Goal: Task Accomplishment & Management: Use online tool/utility

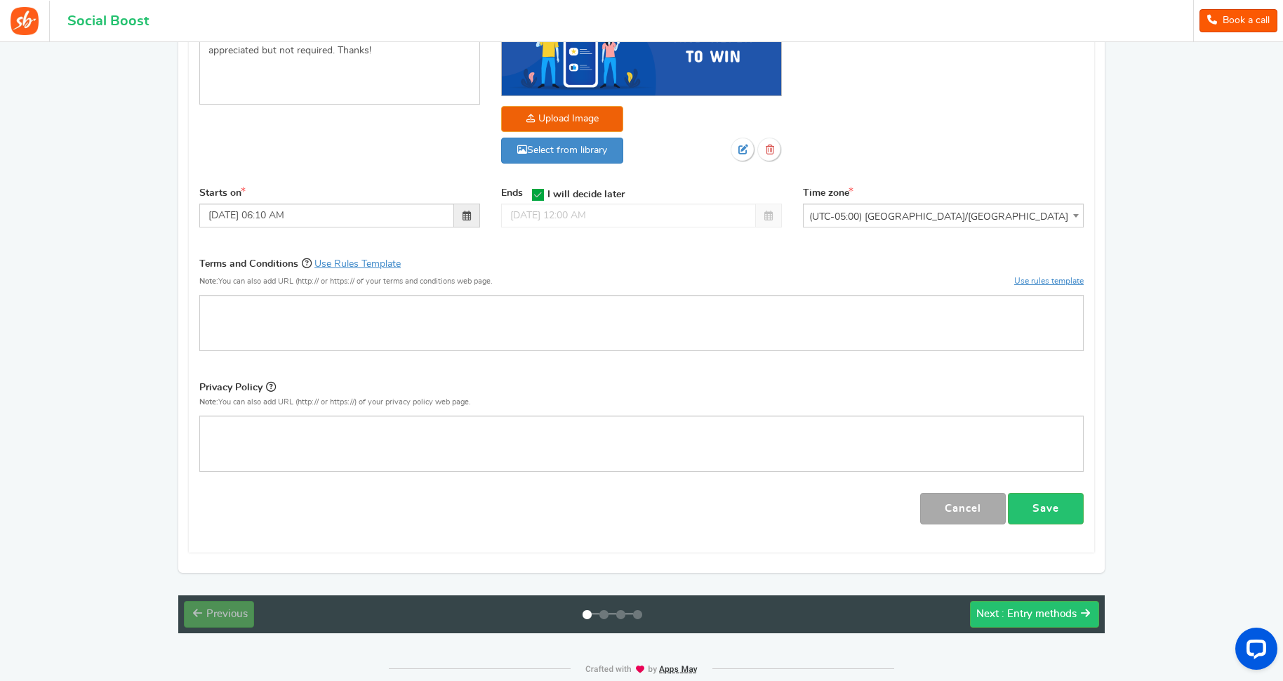
scroll to position [350, 0]
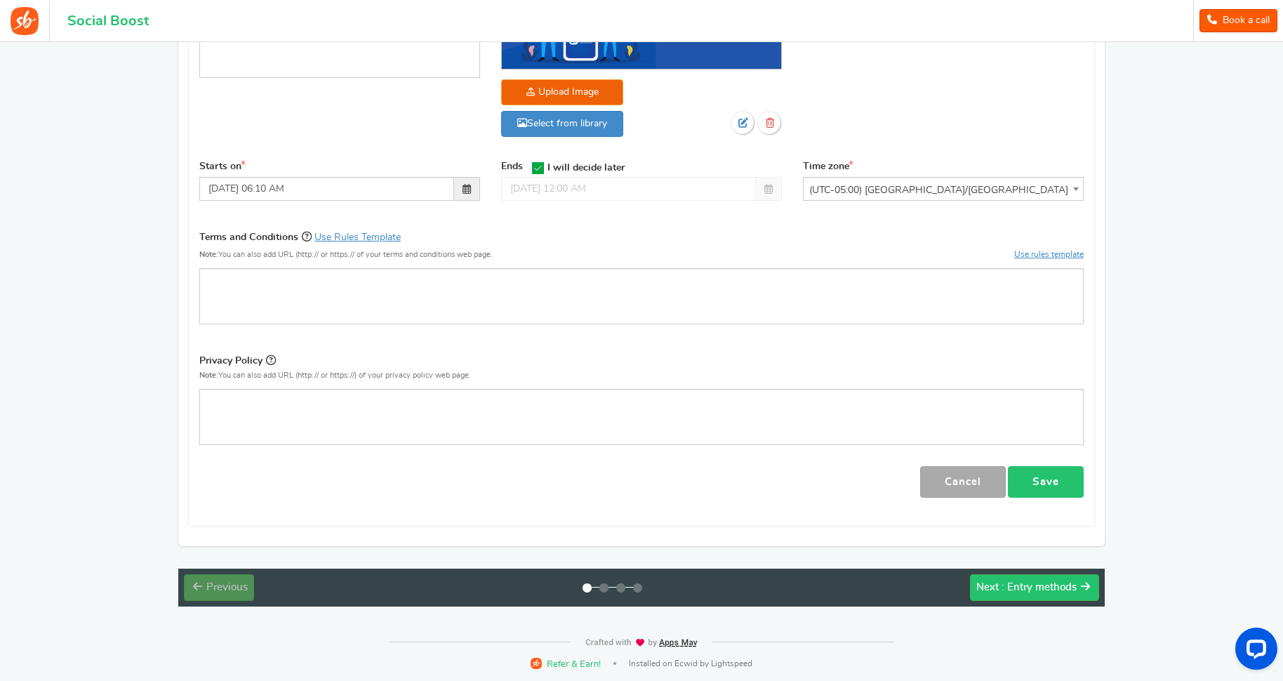
click at [1069, 491] on link "Save" at bounding box center [1046, 482] width 76 height 32
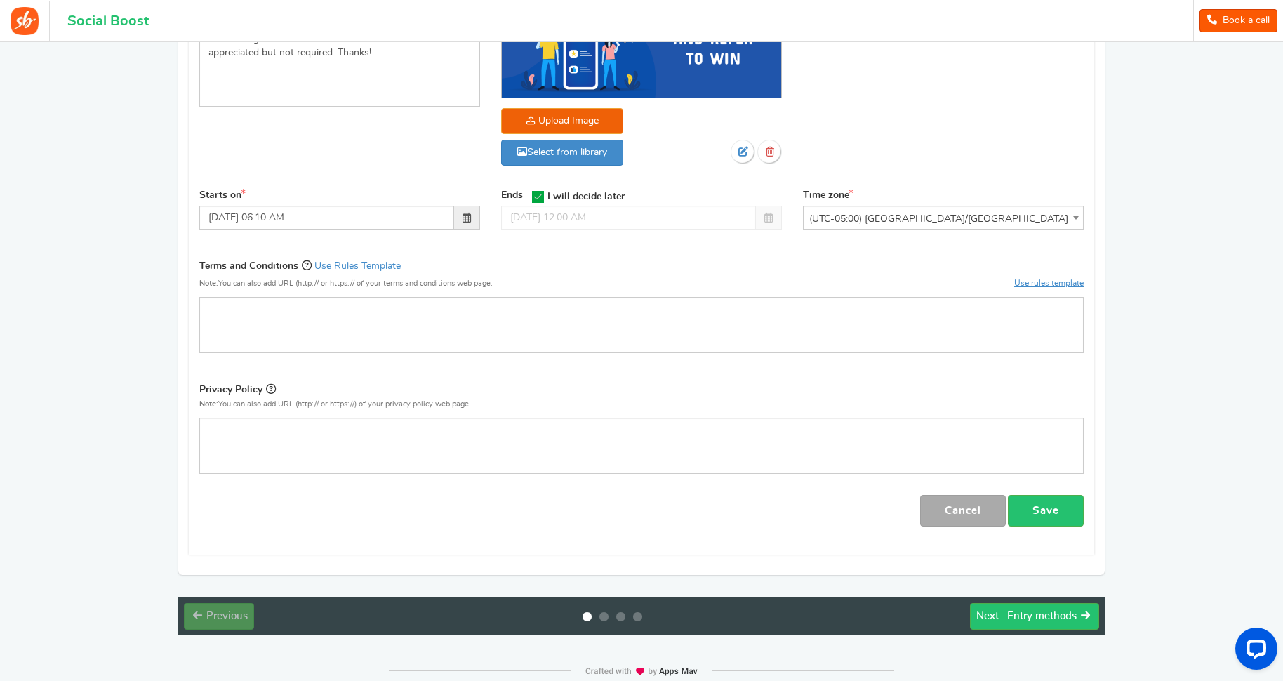
scroll to position [342, 0]
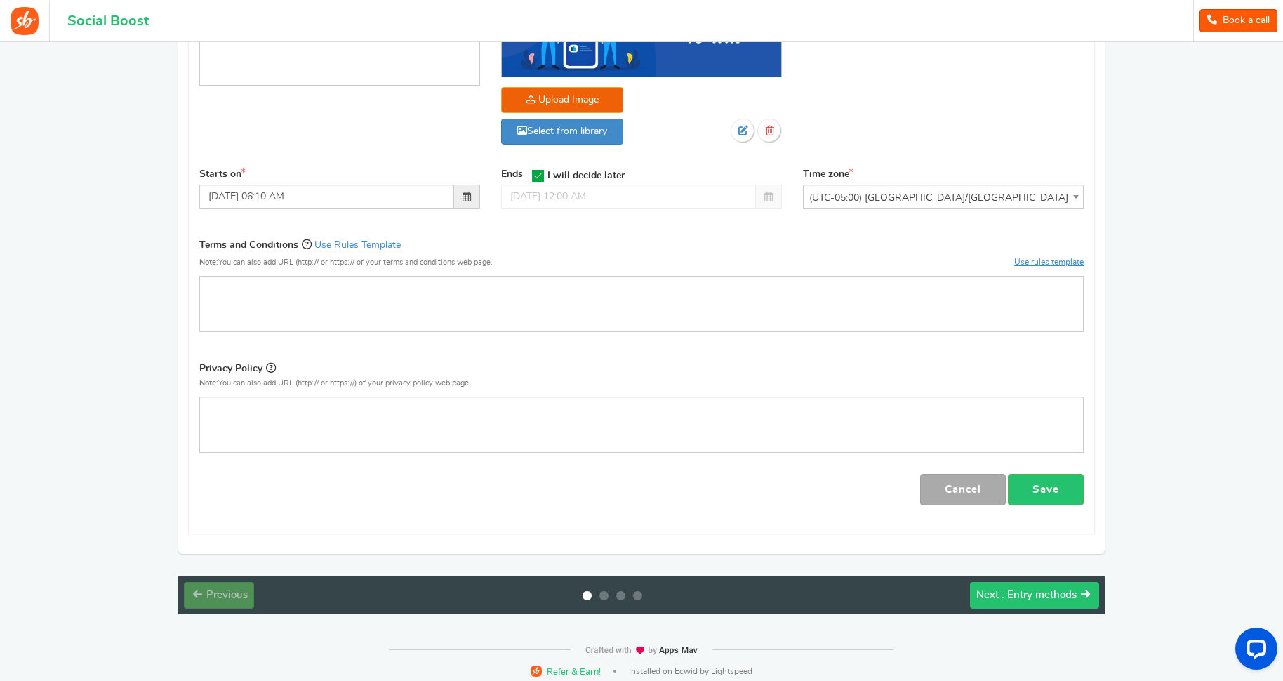
click at [1064, 589] on span ": Entry methods" at bounding box center [1038, 594] width 75 height 11
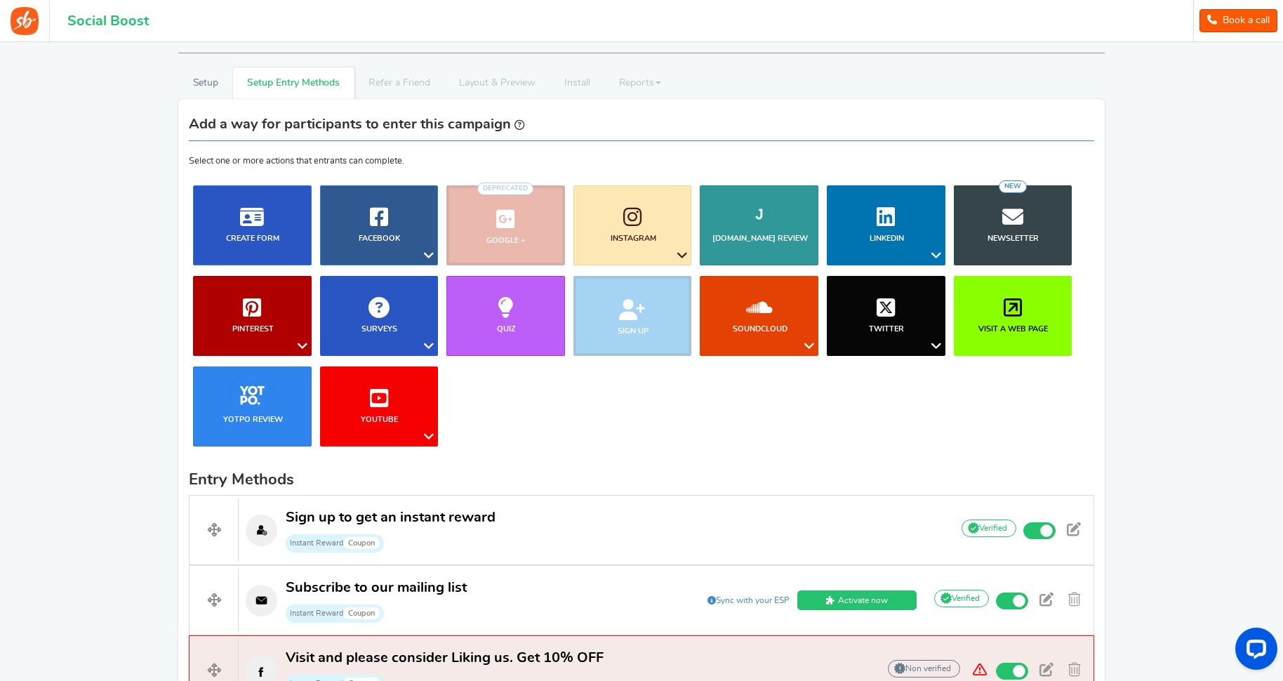
scroll to position [47, 0]
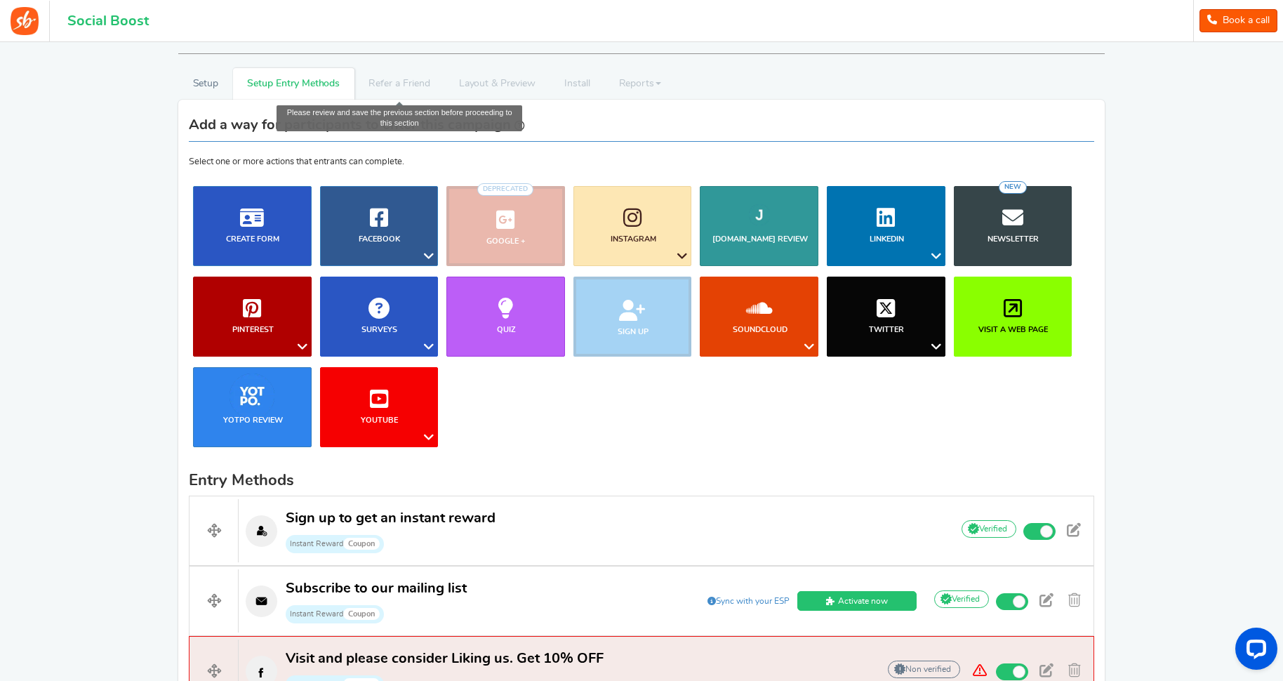
click at [406, 88] on li "Refer a Friend" at bounding box center [399, 84] width 90 height 32
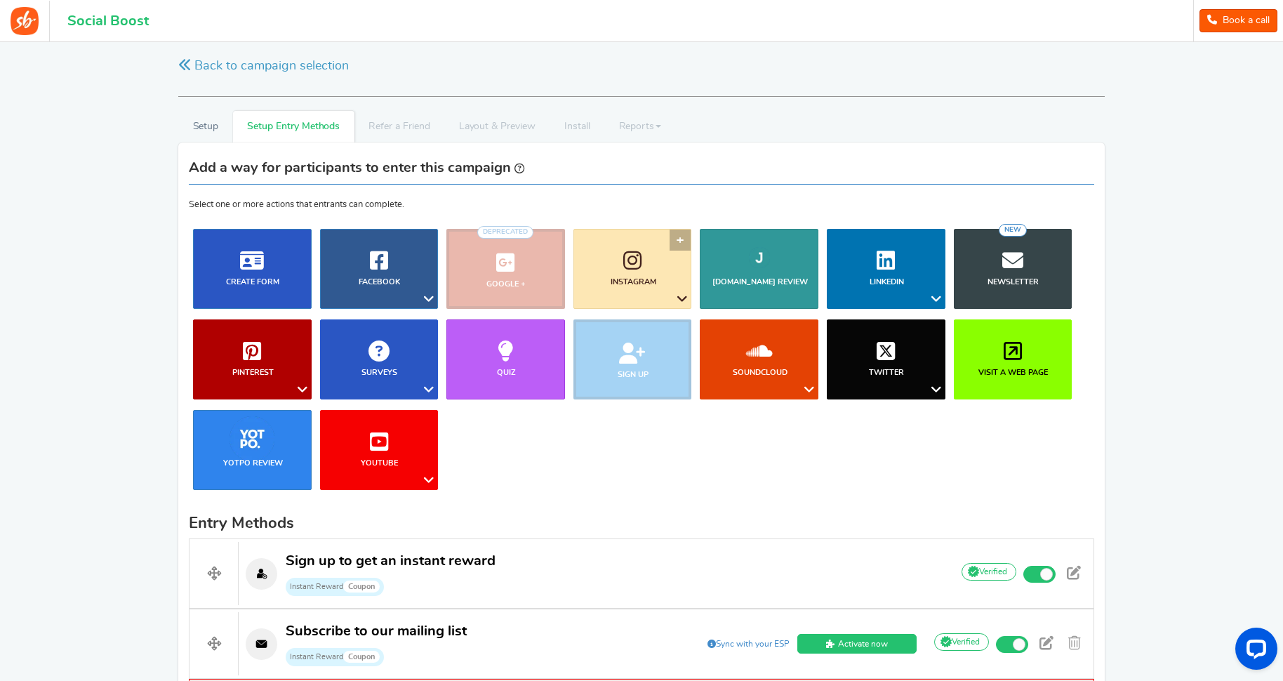
scroll to position [0, 0]
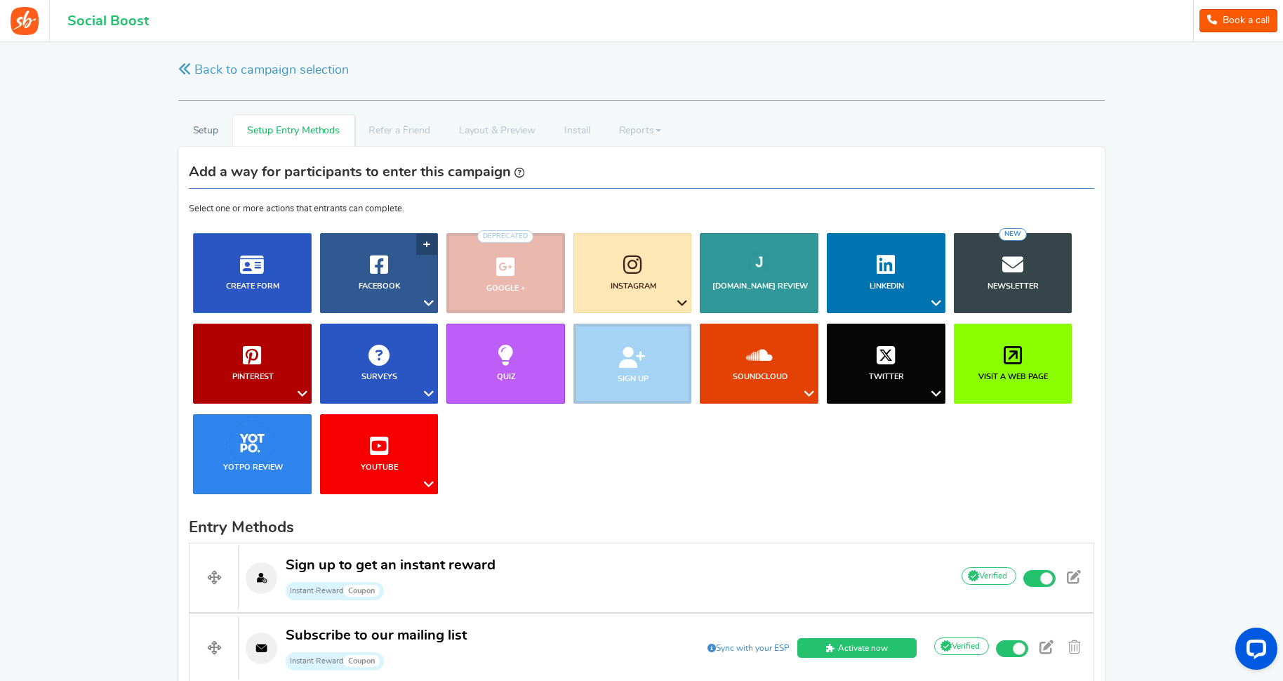
click at [431, 303] on icon at bounding box center [428, 303] width 17 height 18
click at [430, 303] on icon at bounding box center [428, 303] width 17 height 18
click at [939, 393] on icon at bounding box center [936, 393] width 17 height 18
click at [427, 387] on icon at bounding box center [428, 393] width 17 height 18
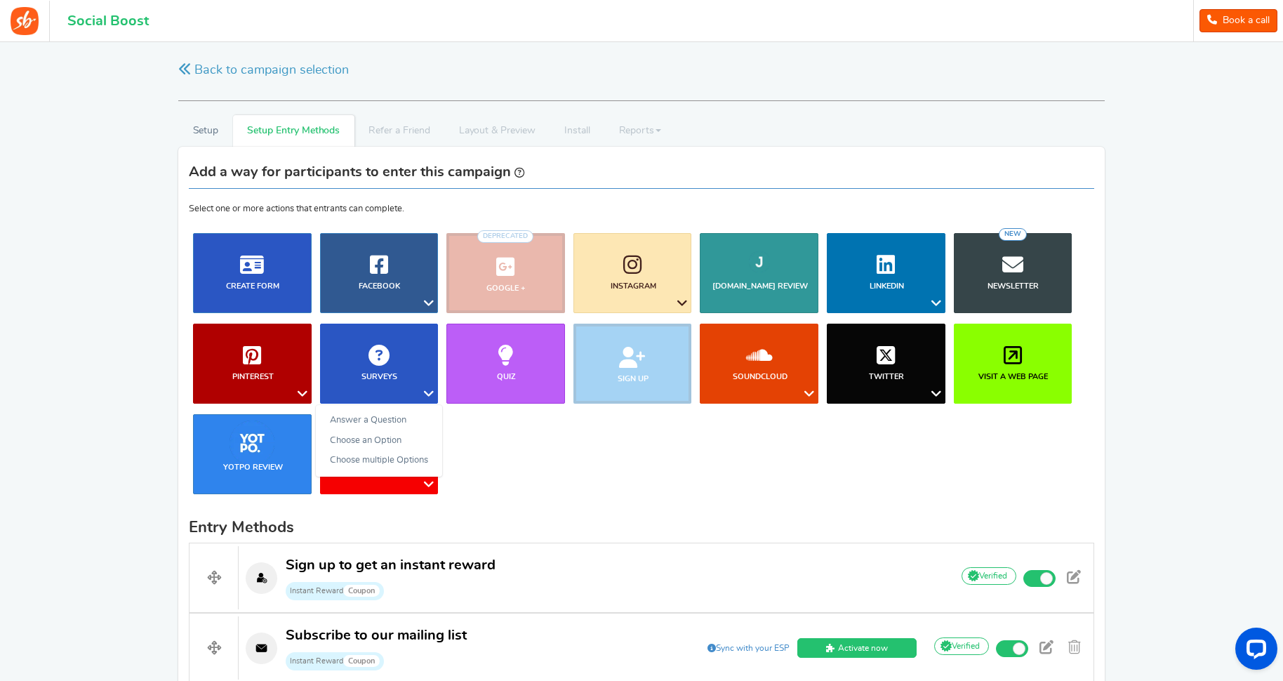
click at [518, 447] on ul "Blog Comments Create Form Facebook Visit a Facebook Page Includes Like Share on…" at bounding box center [641, 369] width 905 height 272
click at [429, 481] on icon at bounding box center [428, 484] width 17 height 18
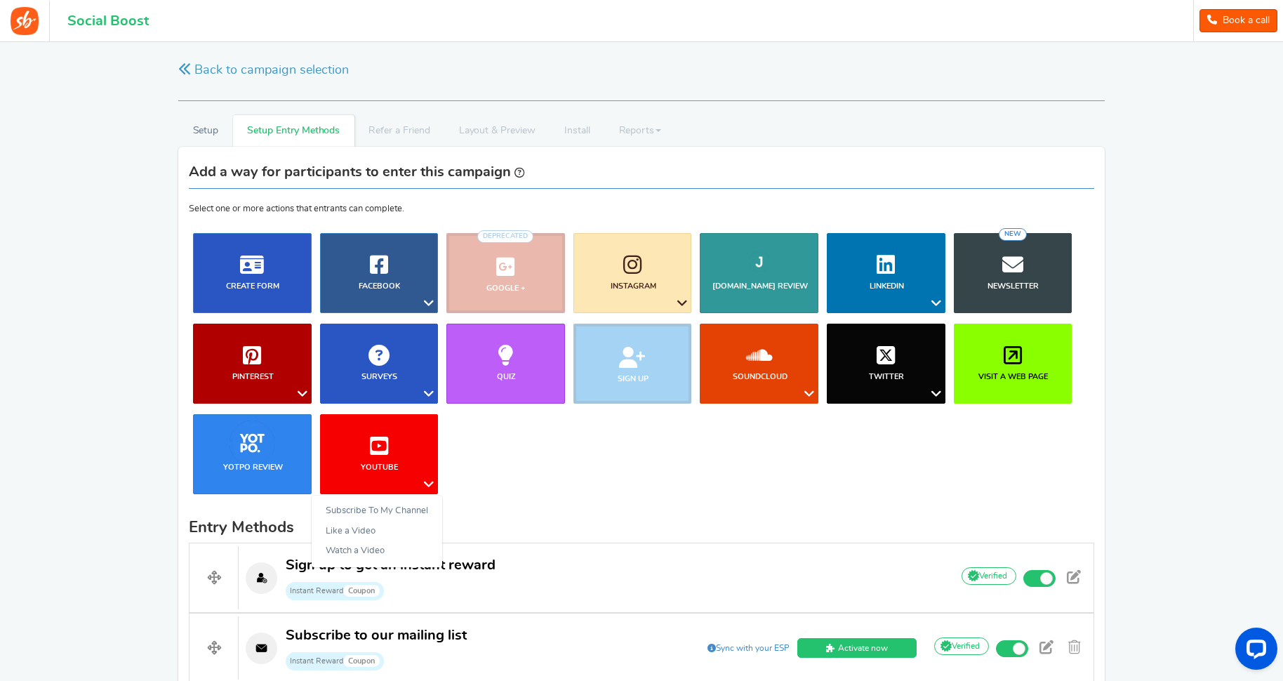
click at [562, 460] on ul "Blog Comments Create Form Facebook Visit a Facebook Page Includes Like Share on…" at bounding box center [641, 369] width 905 height 272
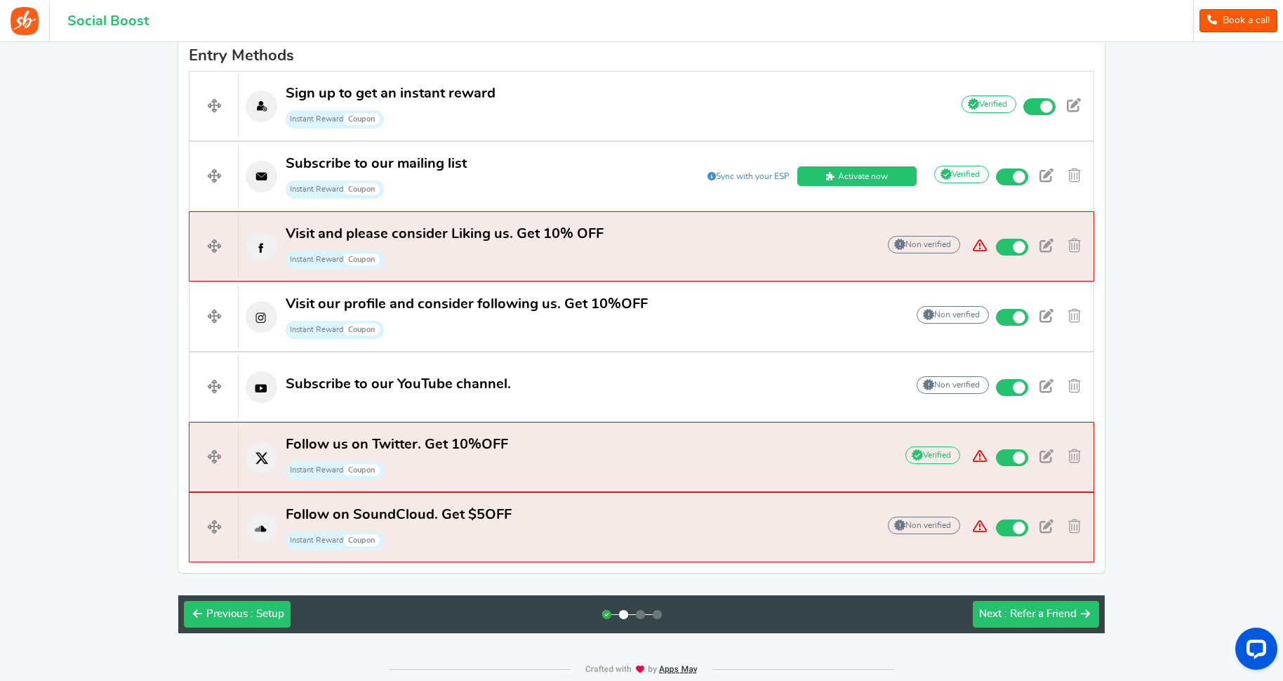
scroll to position [472, 0]
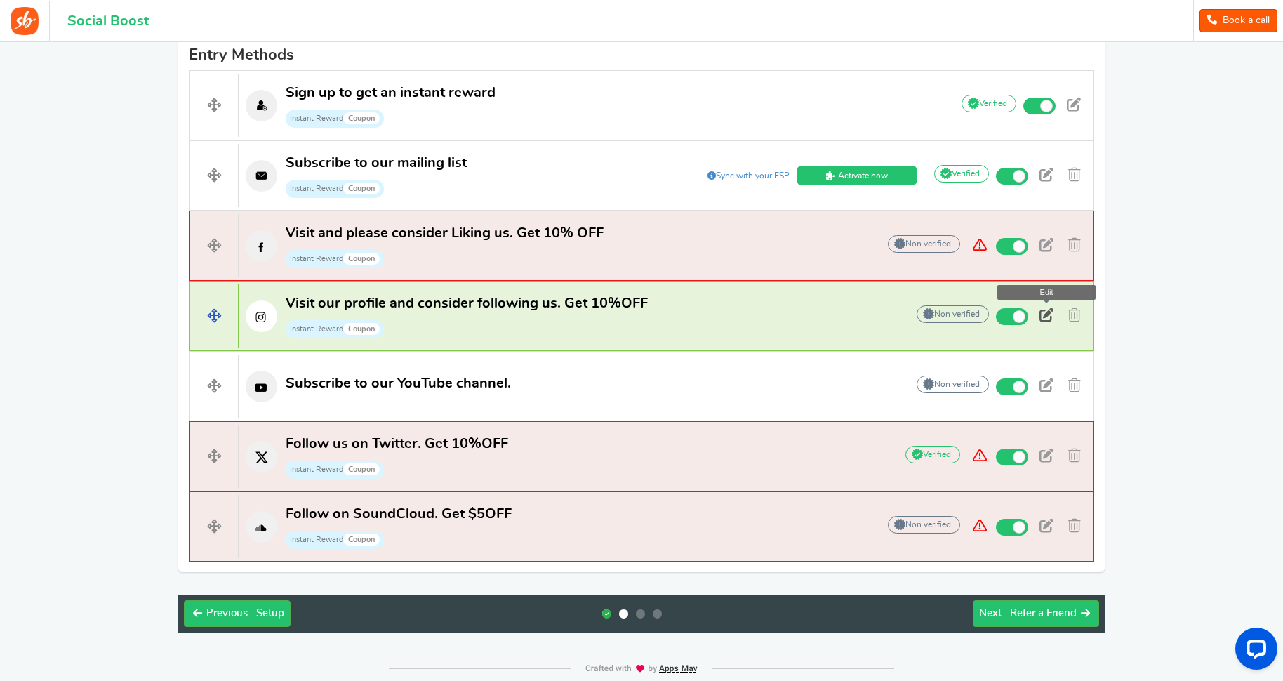
click at [1048, 316] on span at bounding box center [1046, 315] width 14 height 14
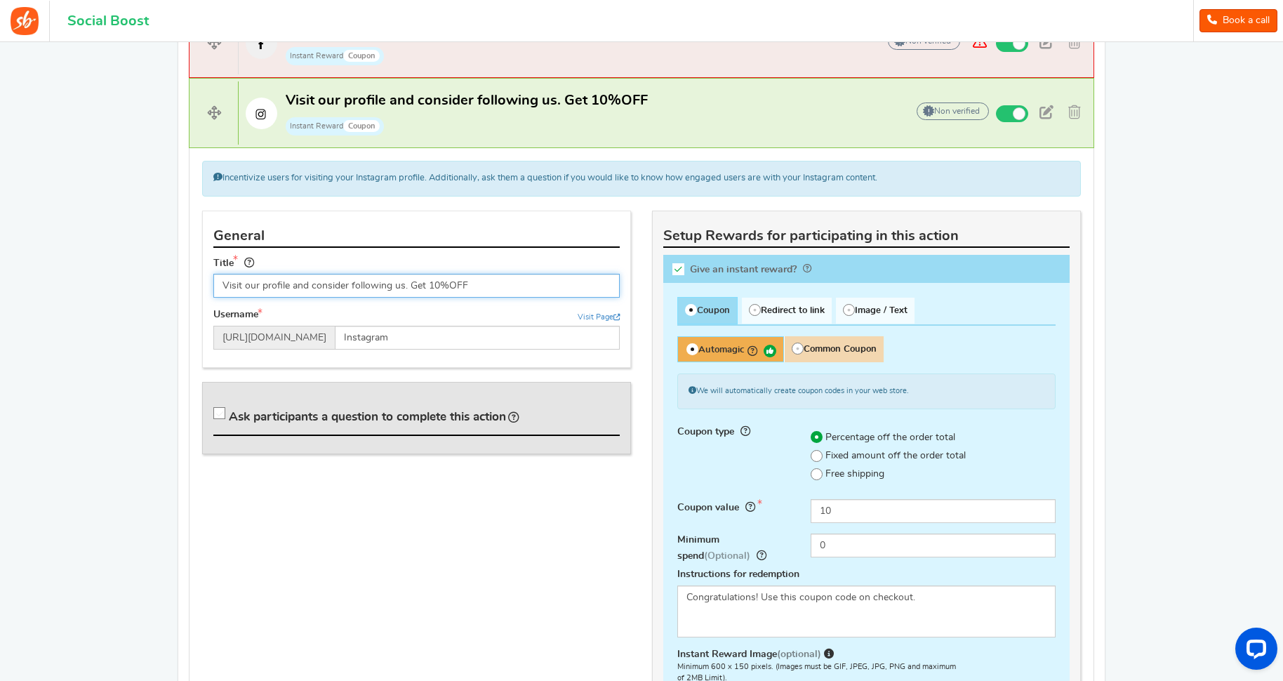
scroll to position [674, 0]
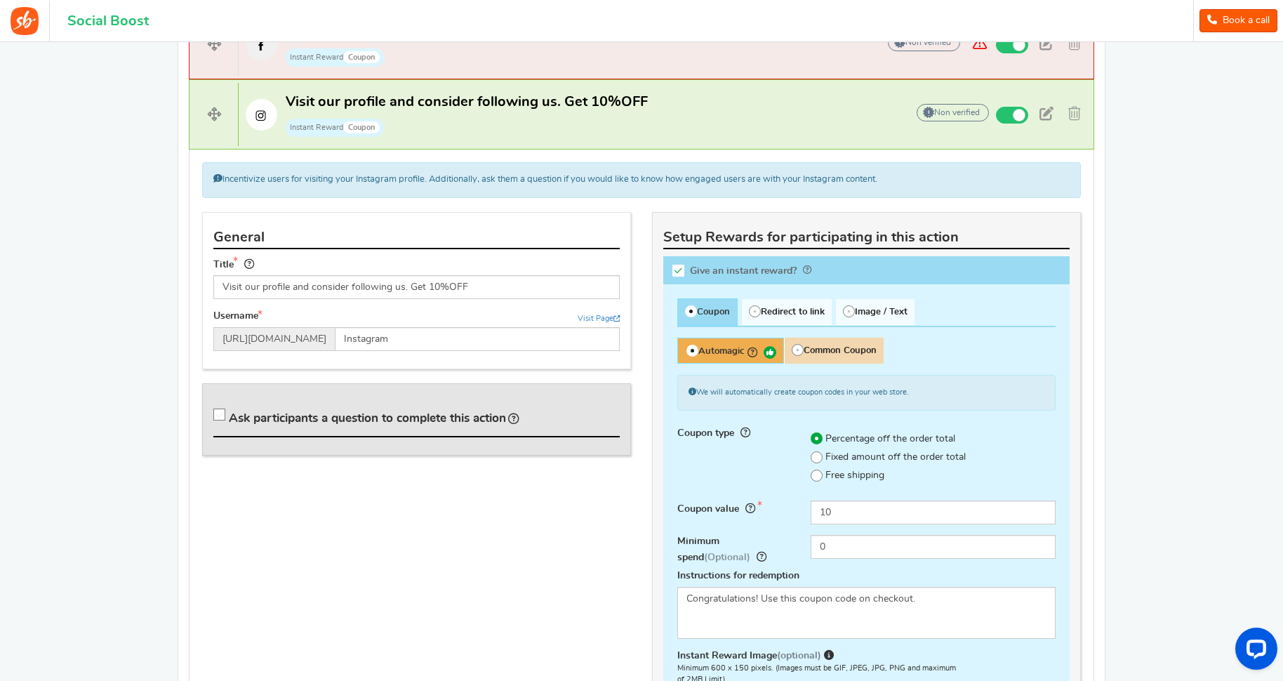
drag, startPoint x: 583, startPoint y: 182, endPoint x: 921, endPoint y: 183, distance: 338.2
click at [921, 183] on div "Incentivize users for visiting your Instagram profile. Additionally, ask them a…" at bounding box center [641, 179] width 878 height 35
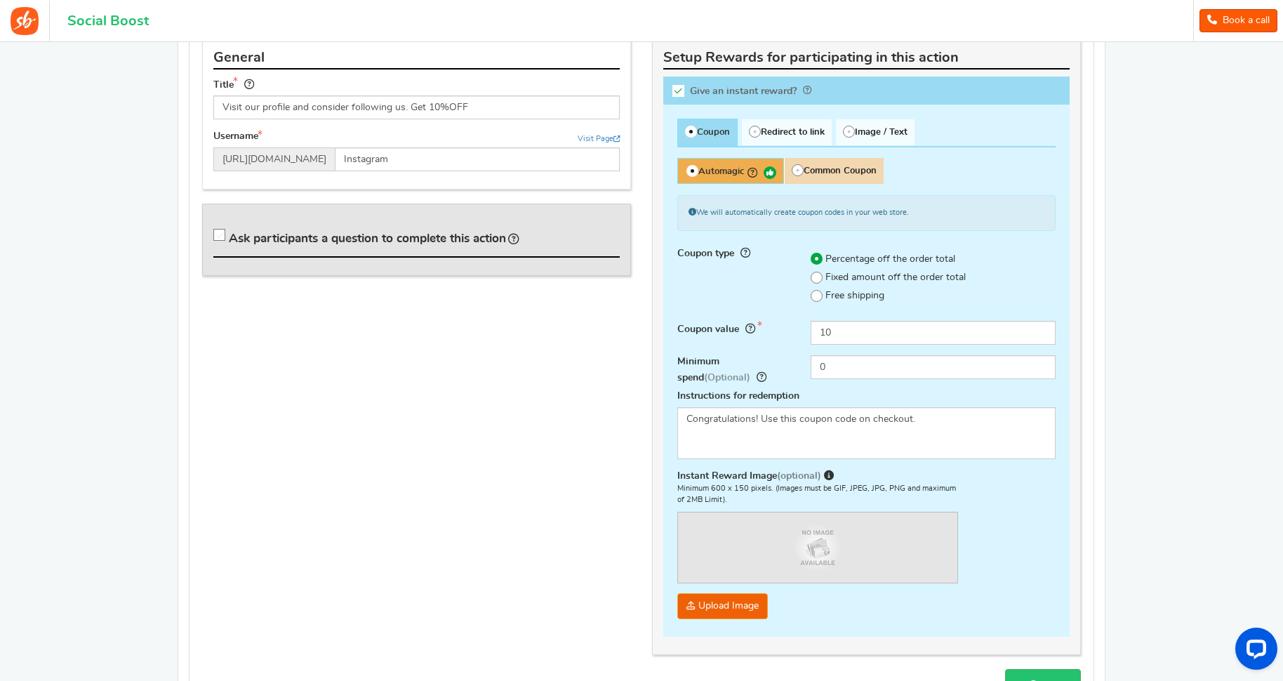
scroll to position [855, 0]
click at [836, 167] on span "Common Coupon" at bounding box center [834, 169] width 100 height 26
click at [793, 167] on input "Common Coupon" at bounding box center [788, 163] width 9 height 9
radio input "true"
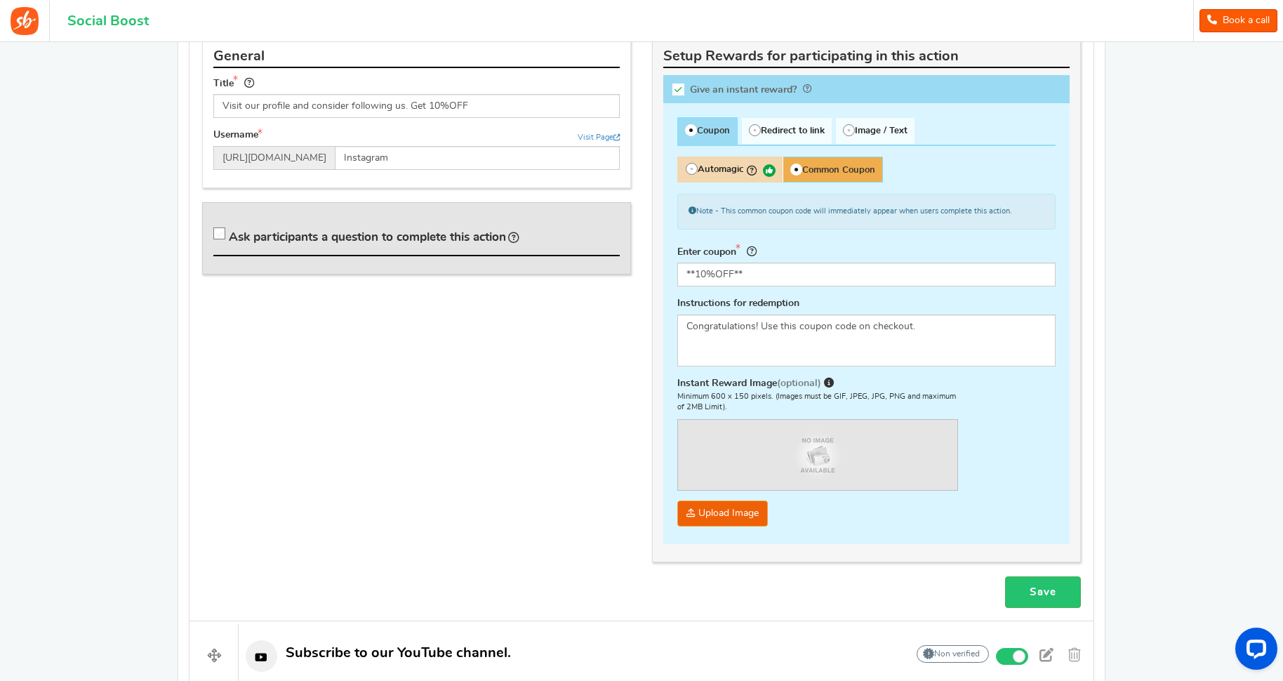
click at [729, 170] on span "Automagic" at bounding box center [729, 169] width 105 height 26
click at [686, 168] on input "Automagic" at bounding box center [681, 163] width 9 height 9
radio input "true"
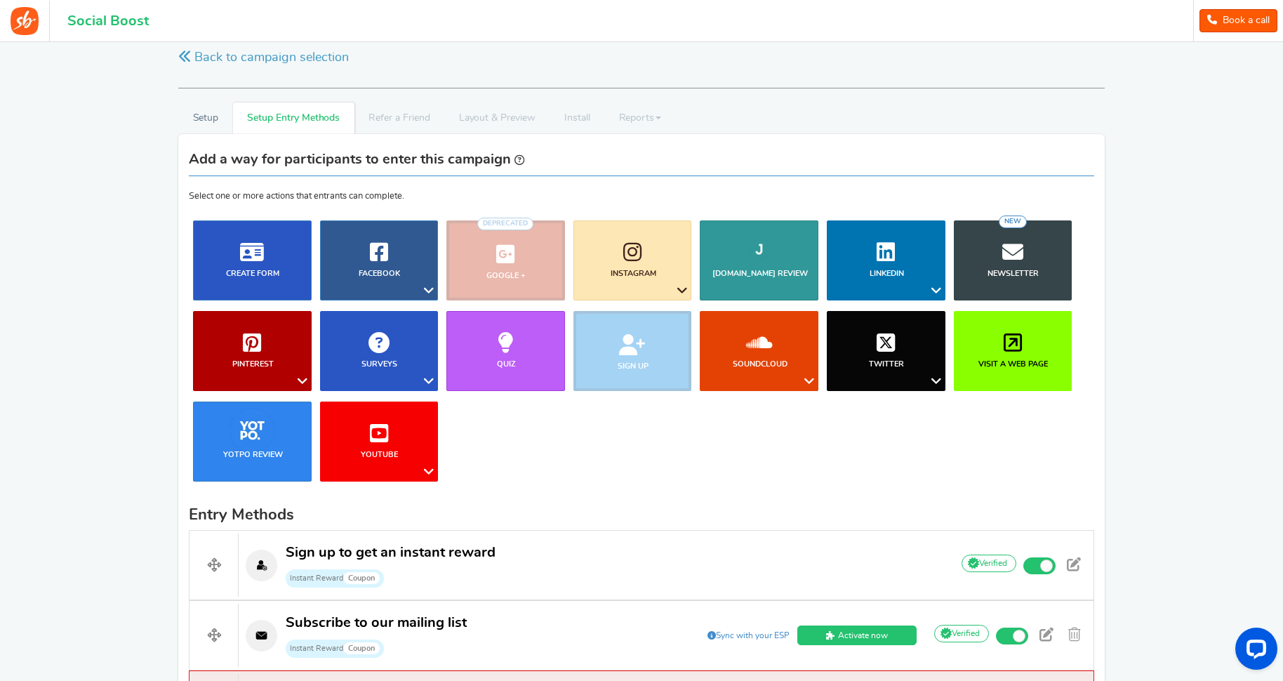
scroll to position [0, 0]
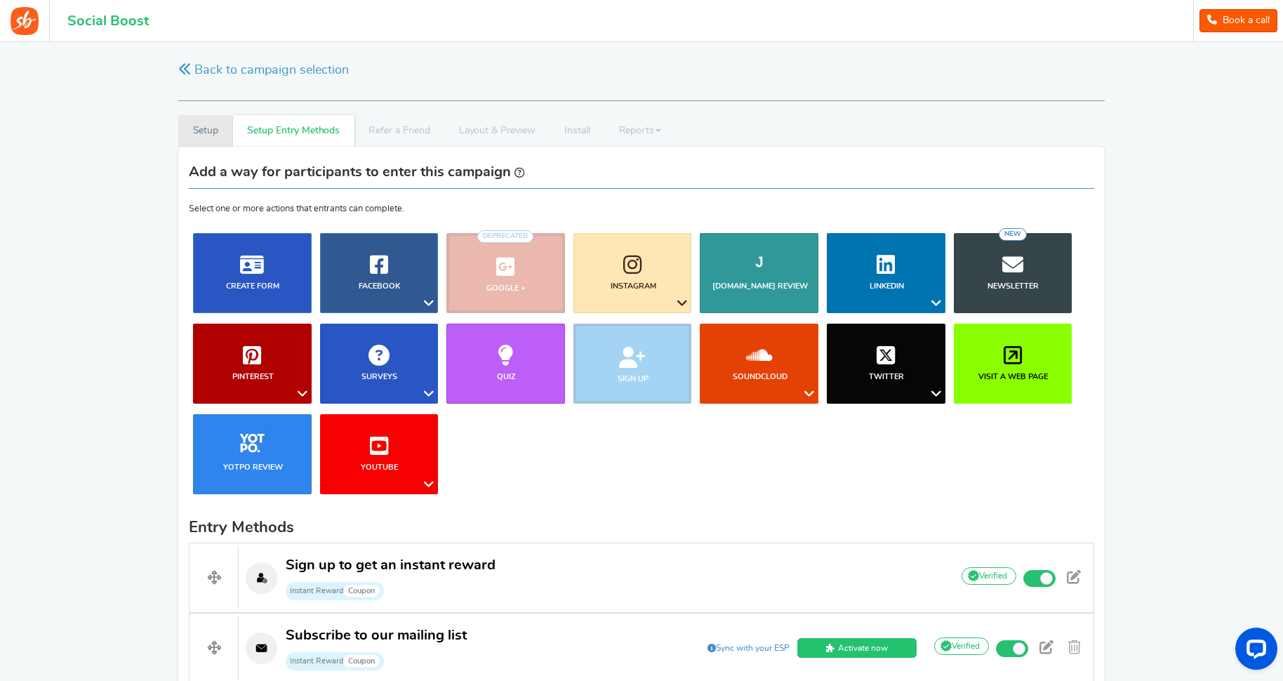
click at [203, 138] on link "Setup" at bounding box center [205, 131] width 55 height 32
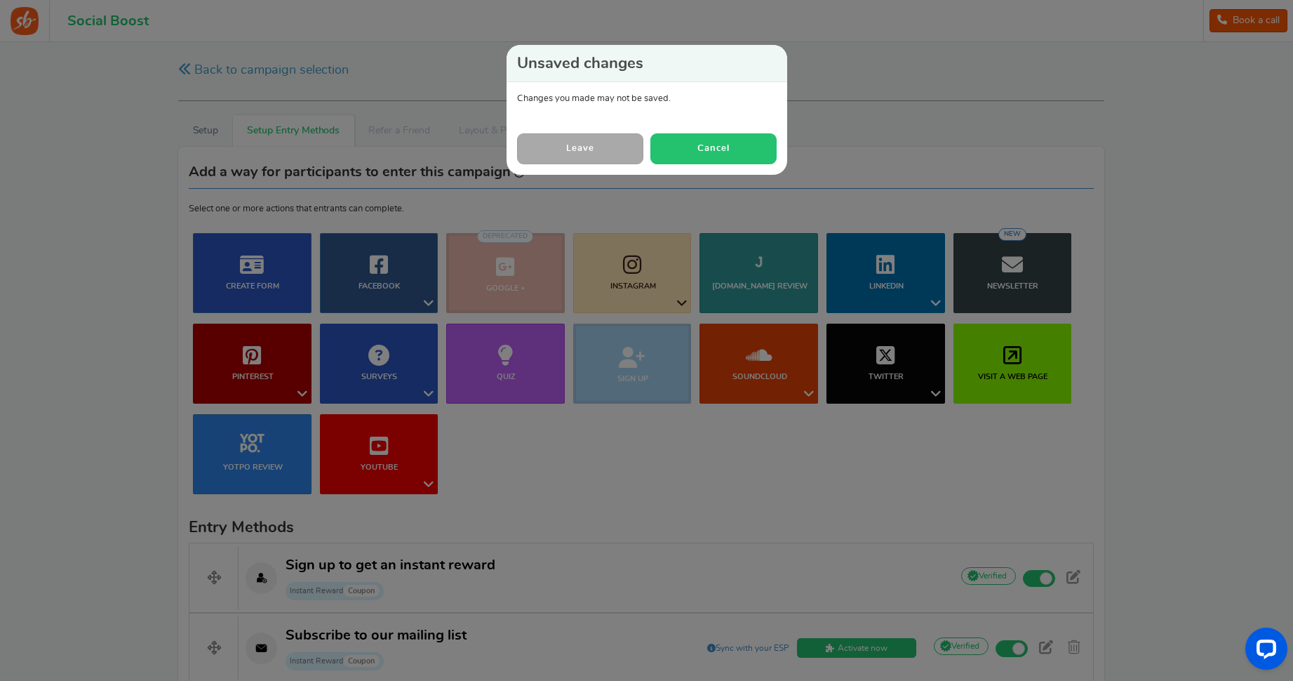
click at [718, 147] on button "Cancel" at bounding box center [713, 148] width 126 height 30
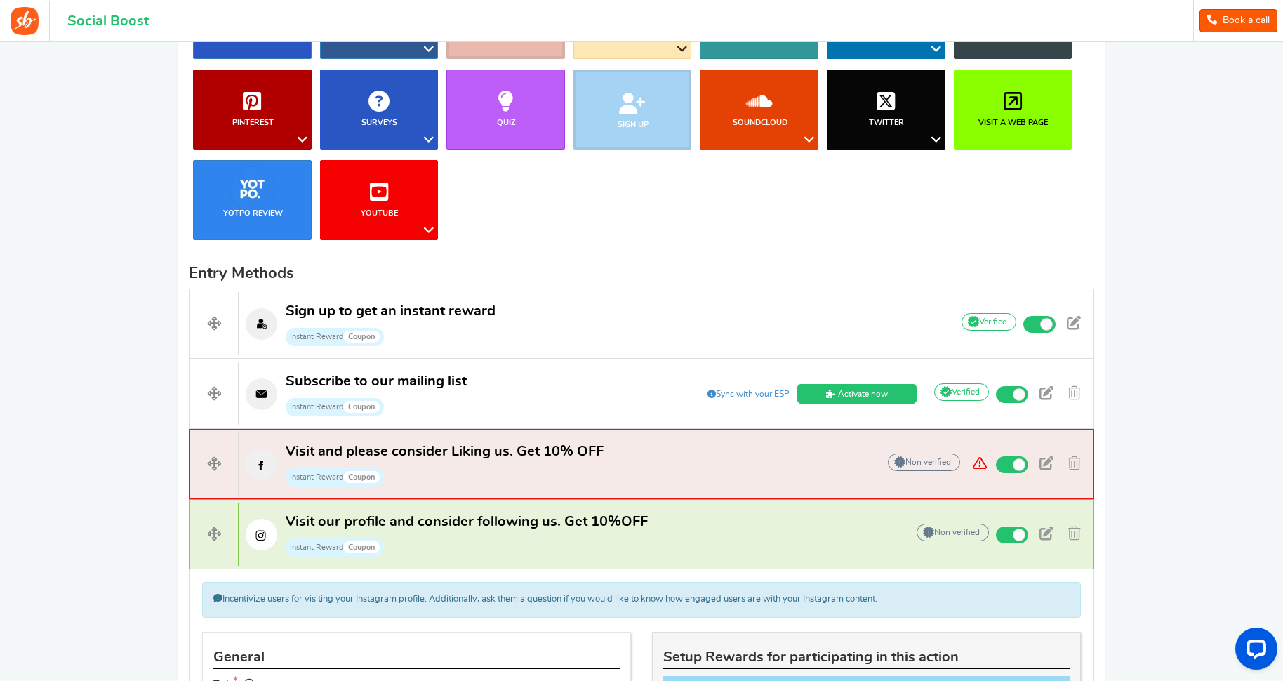
scroll to position [255, 0]
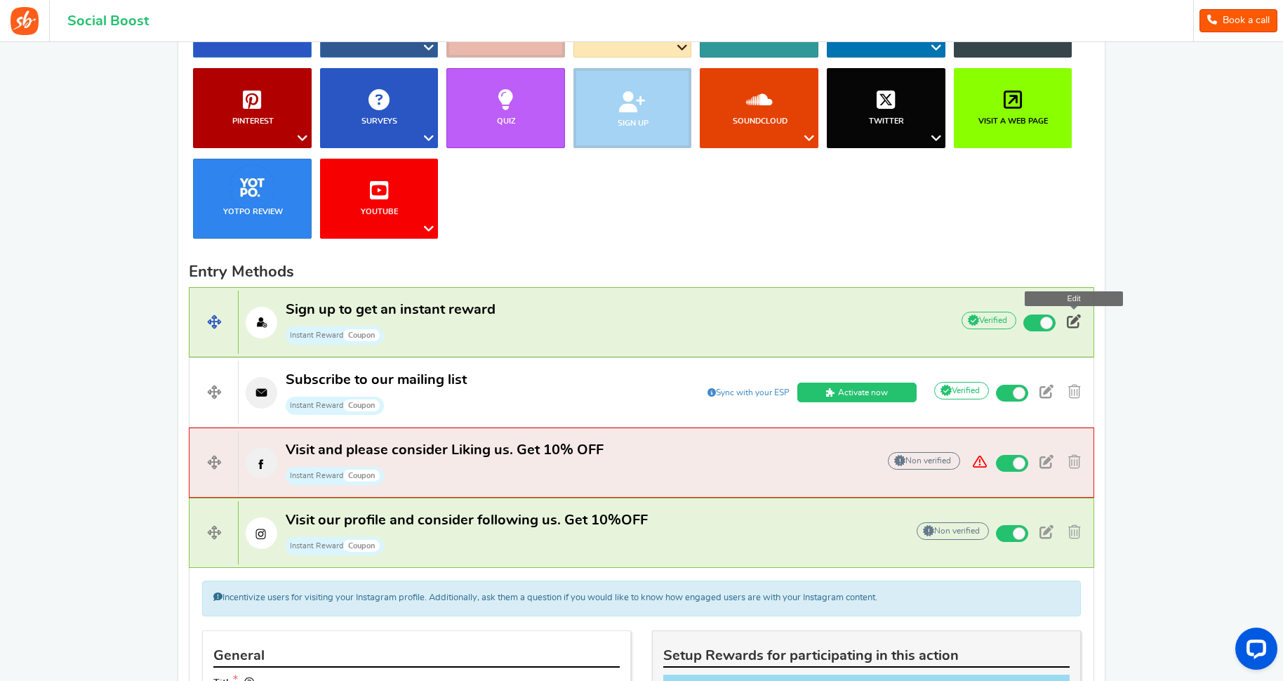
click at [1078, 322] on span at bounding box center [1073, 321] width 14 height 14
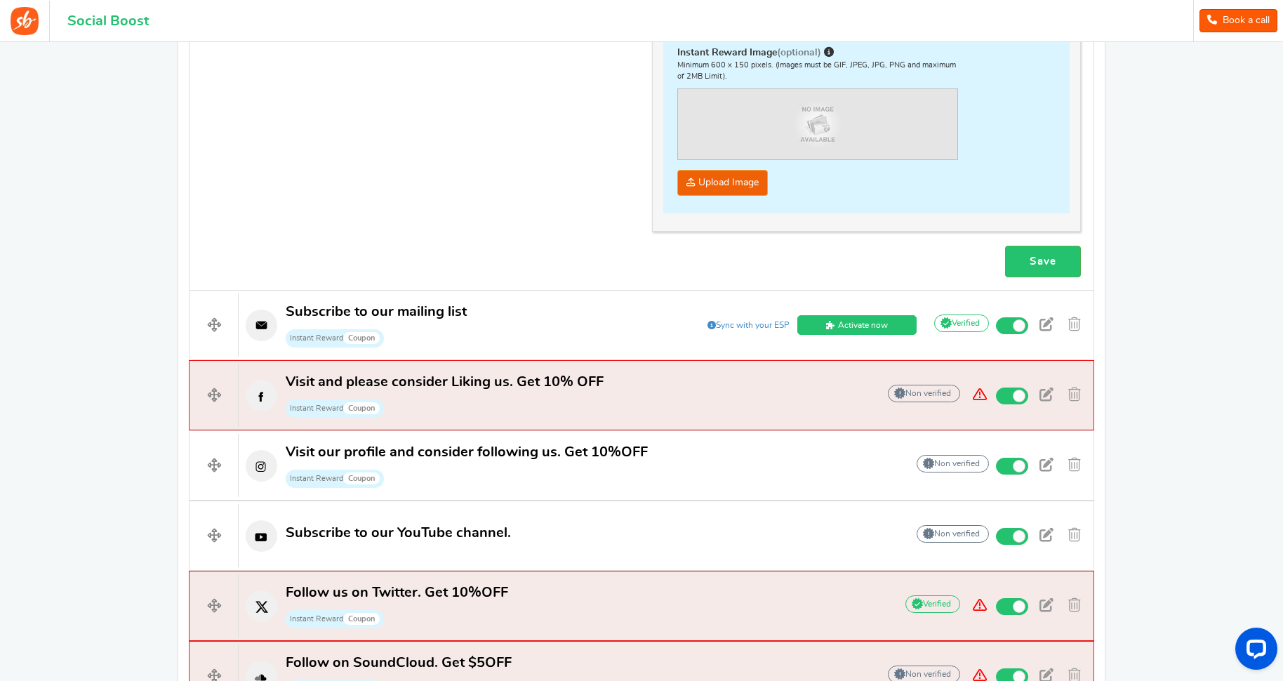
scroll to position [1073, 0]
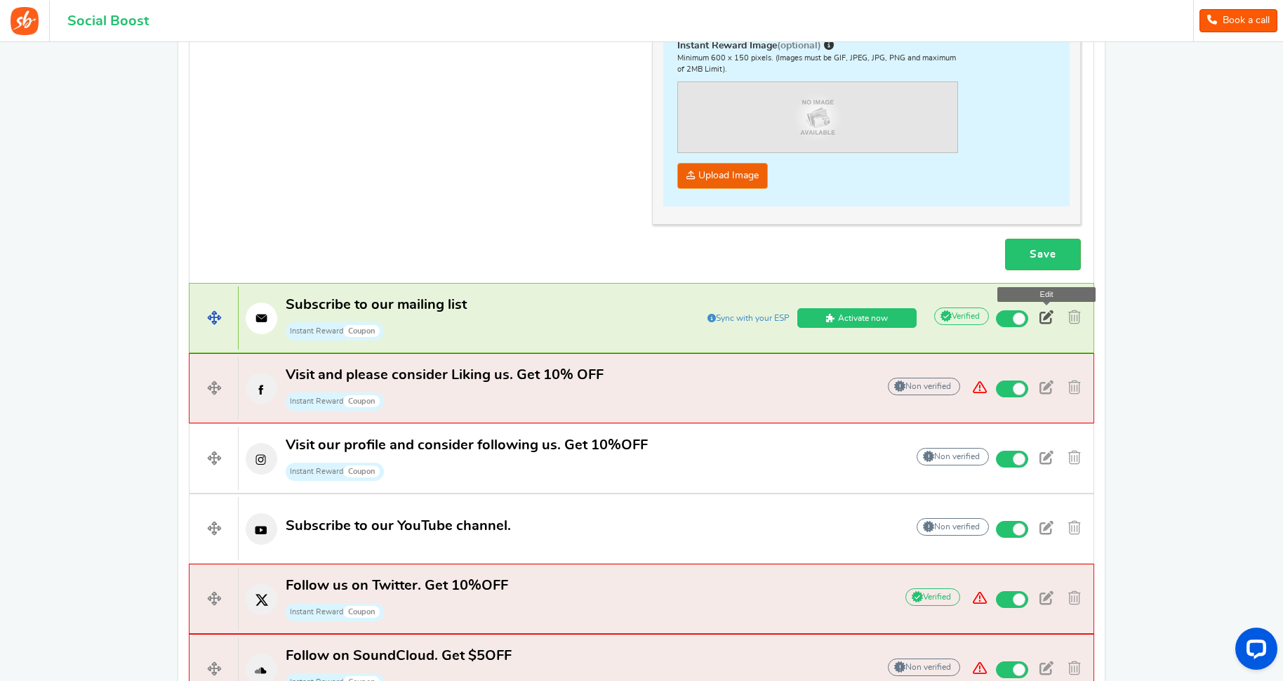
click at [1050, 320] on span at bounding box center [1046, 317] width 14 height 14
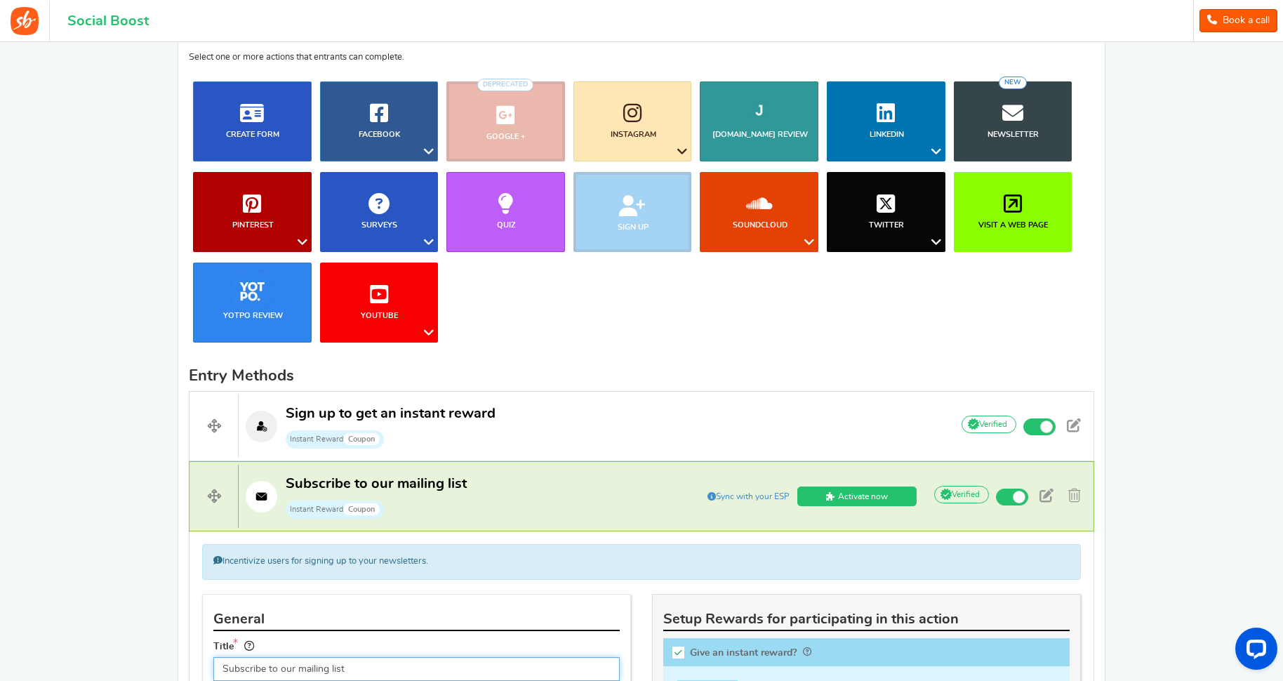
scroll to position [0, 0]
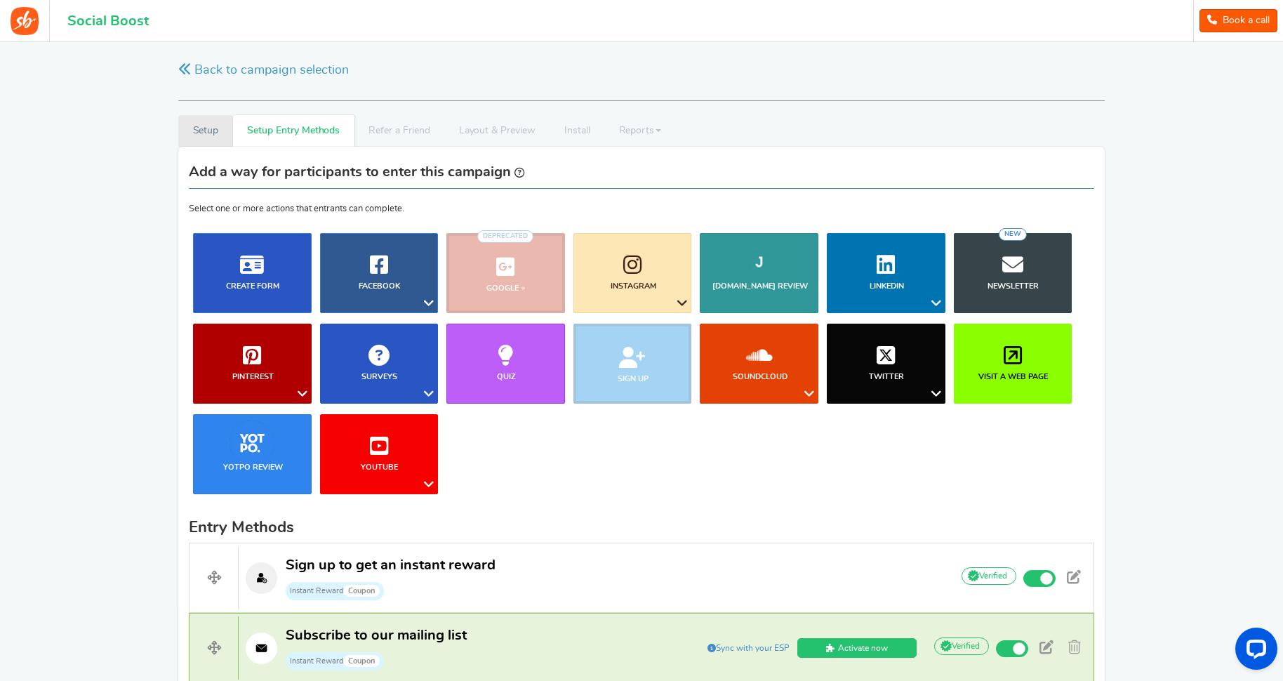
click at [202, 135] on link "Setup" at bounding box center [205, 131] width 55 height 32
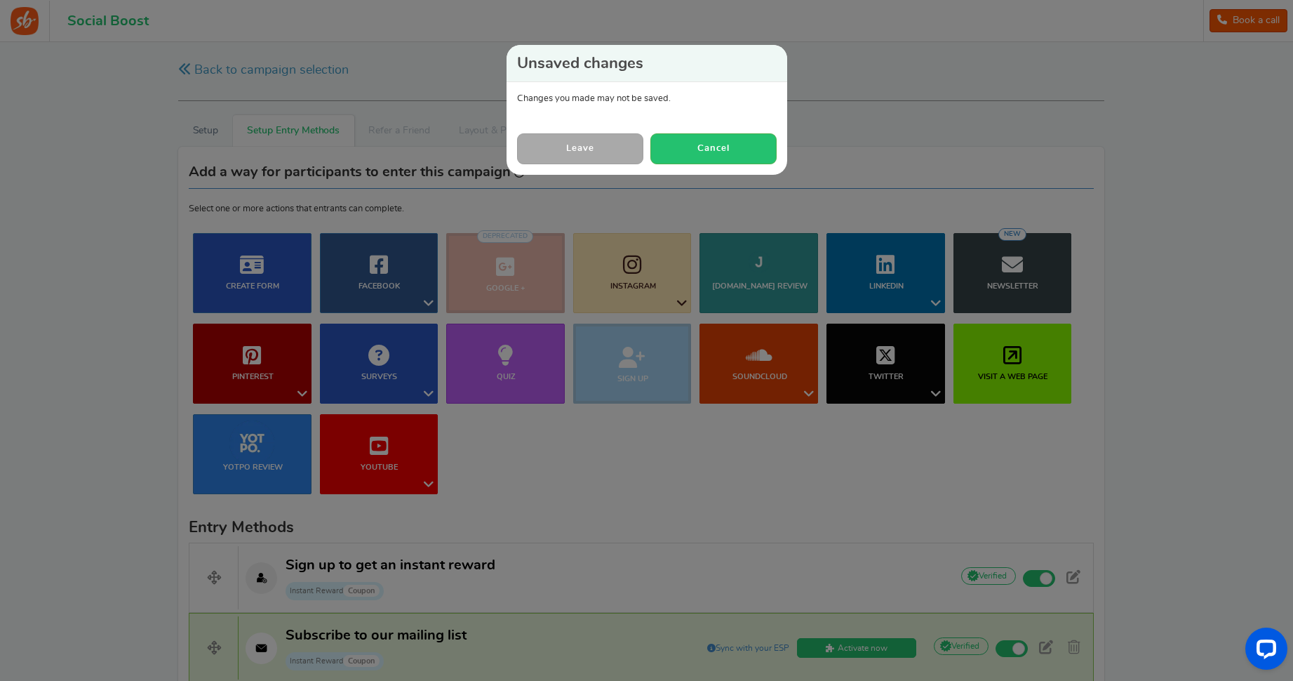
click at [615, 151] on link "Leave" at bounding box center [580, 148] width 126 height 30
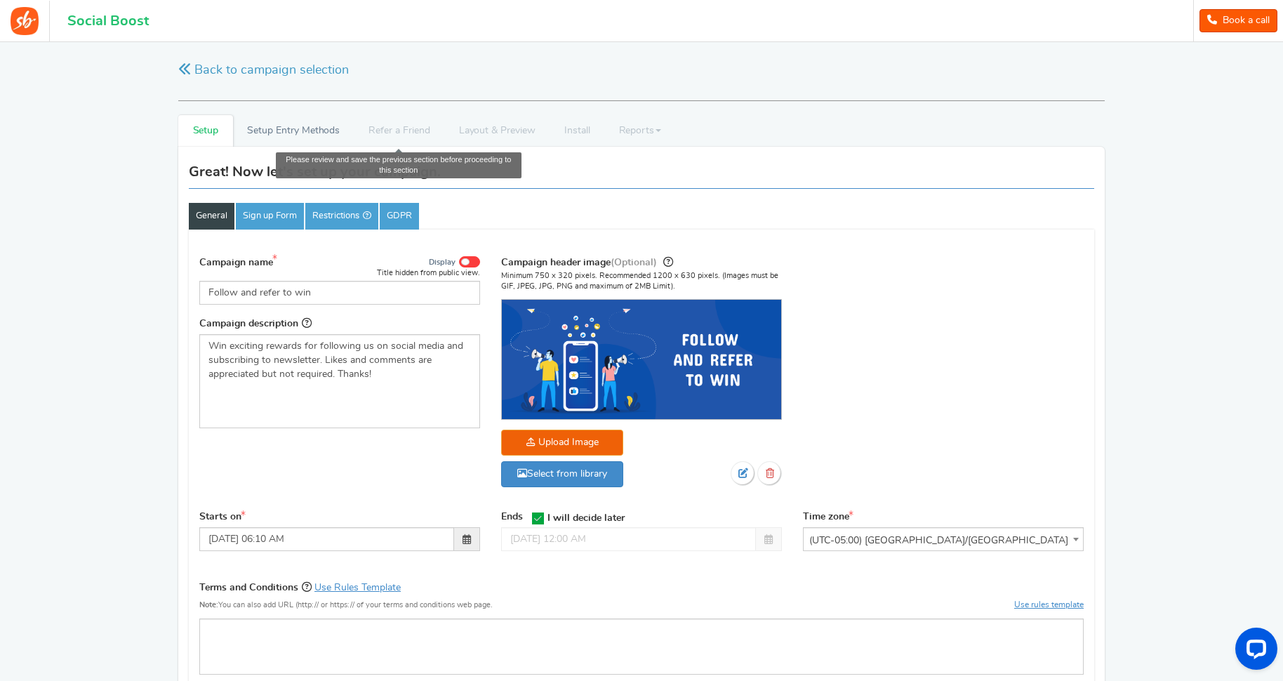
click at [393, 134] on li "Refer a Friend" at bounding box center [399, 131] width 90 height 32
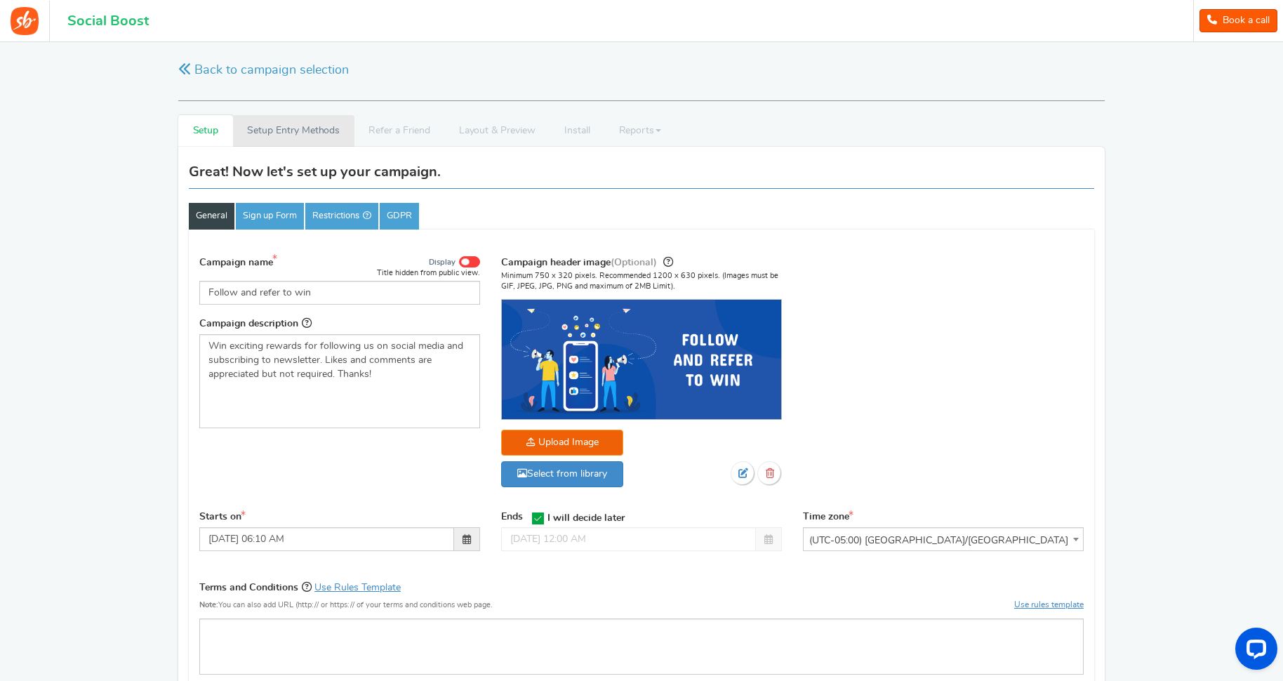
click at [324, 128] on link "Setup Entry Methods" at bounding box center [293, 131] width 121 height 32
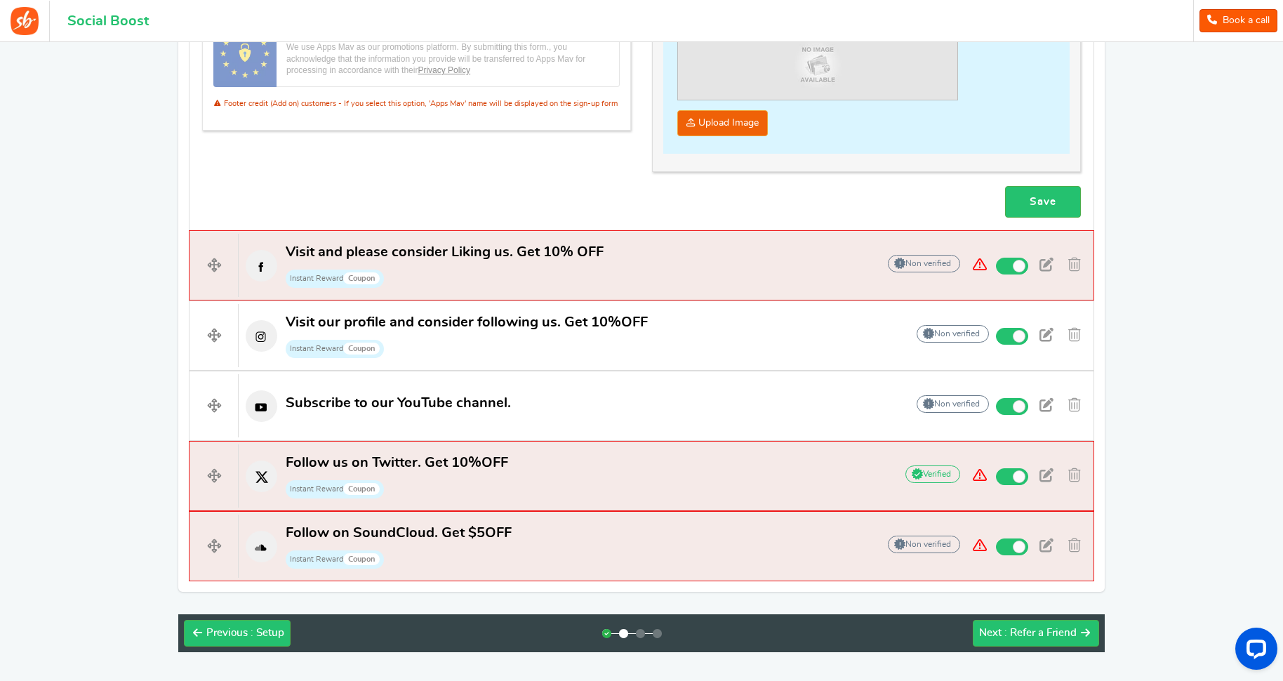
scroll to position [1197, 0]
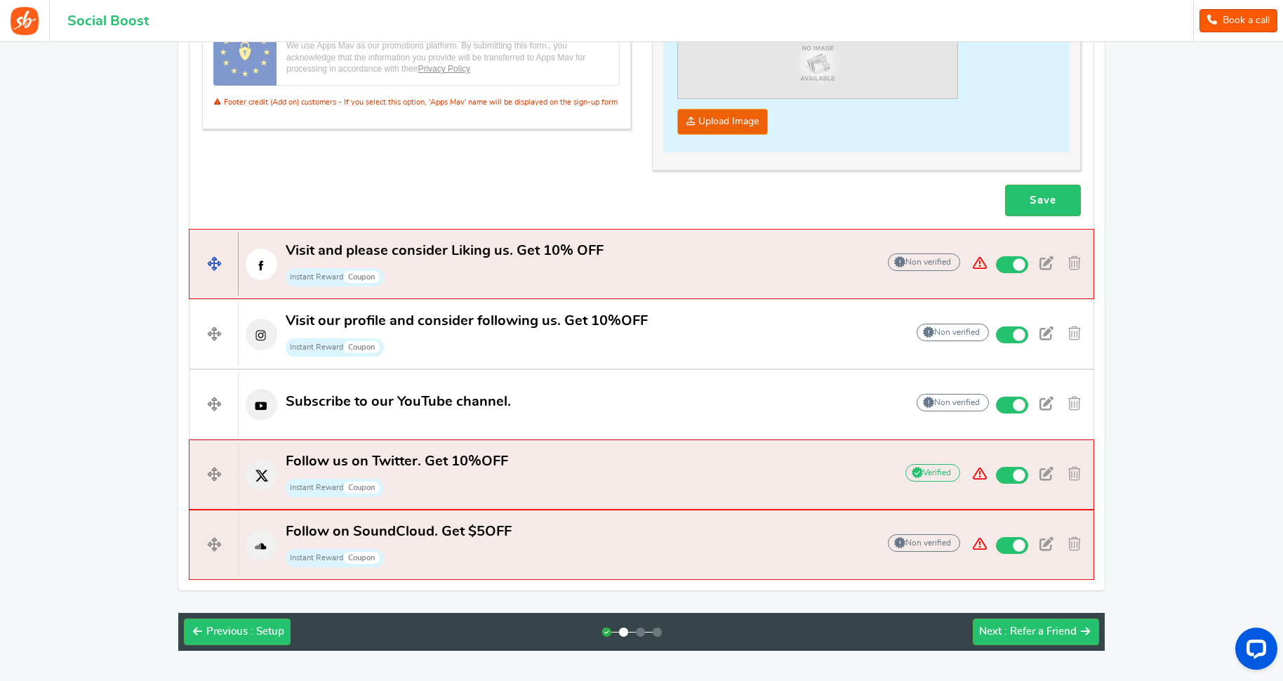
click at [735, 252] on p "Visit and please consider Liking us. Get 10% OFF Instant Reward Coupon" at bounding box center [551, 263] width 624 height 45
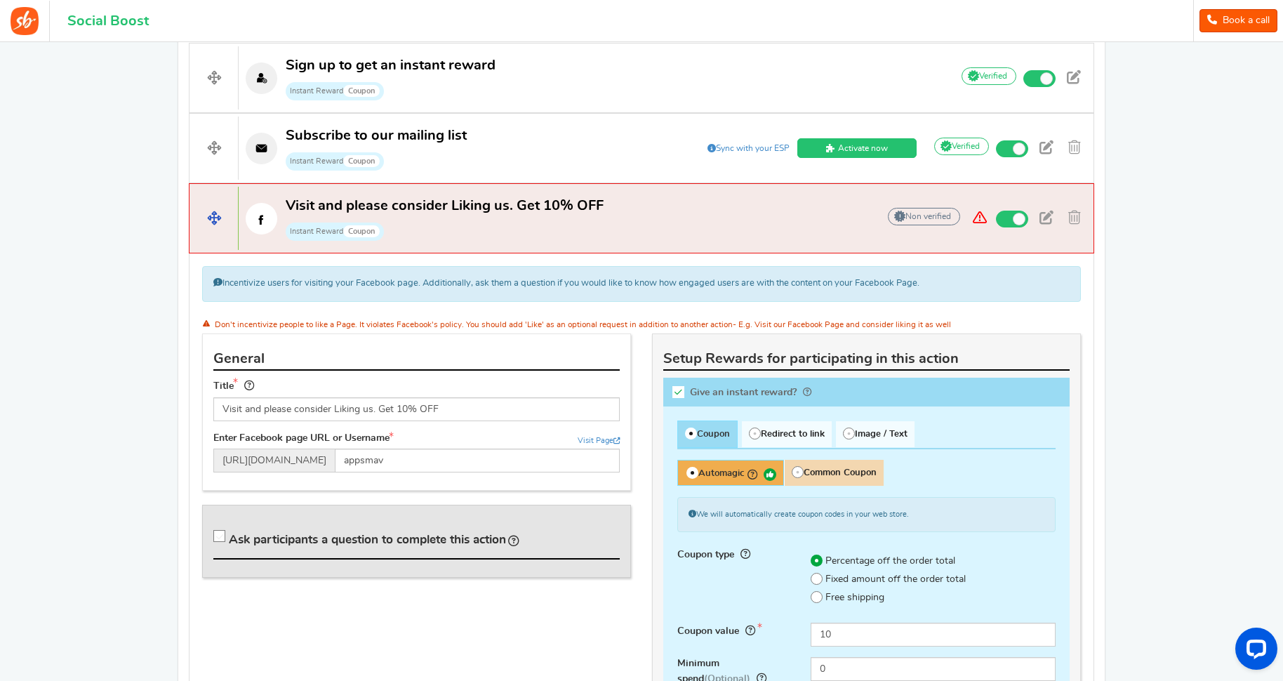
click at [735, 225] on p "Visit and please consider Liking us. Get 10% OFF Instant Reward Coupon" at bounding box center [551, 218] width 624 height 45
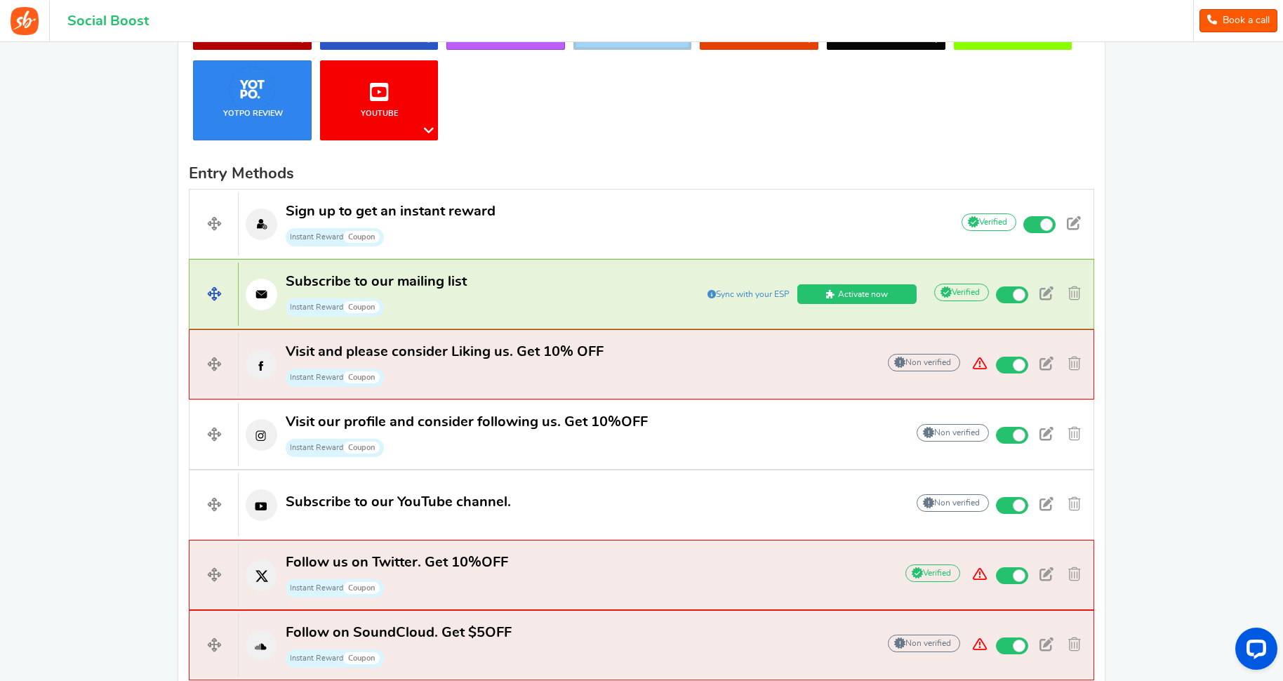
scroll to position [332, 0]
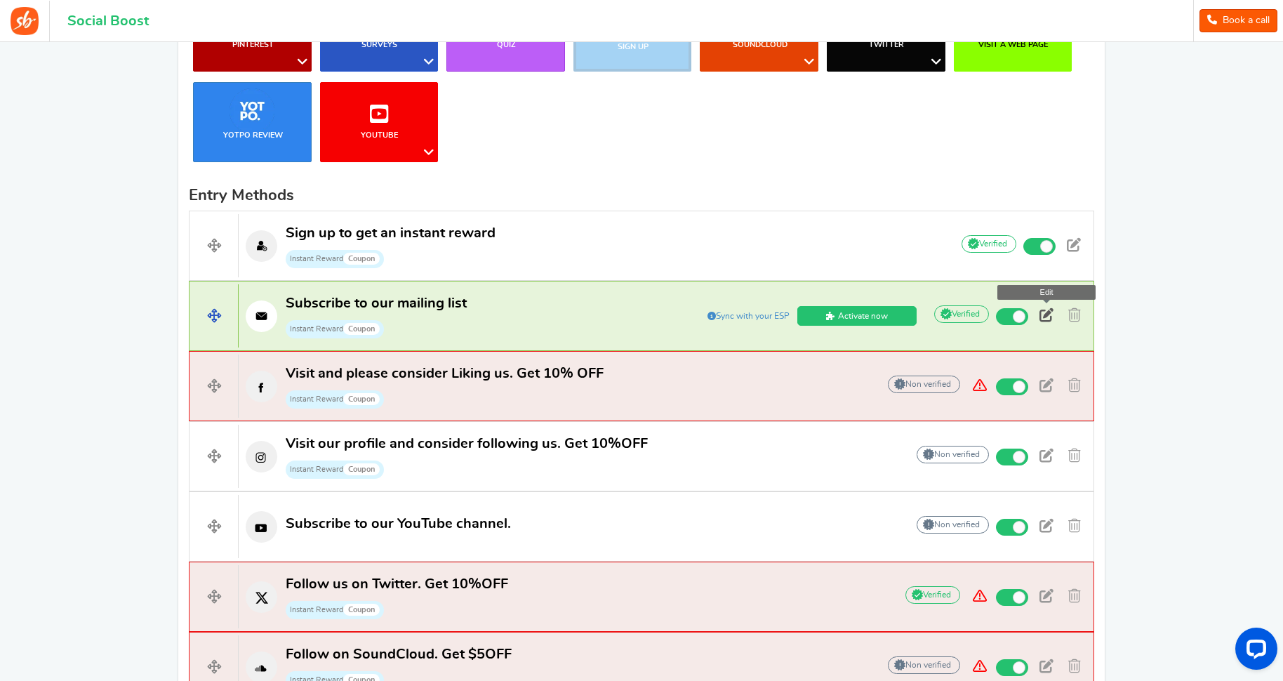
click at [1050, 320] on span at bounding box center [1046, 315] width 14 height 14
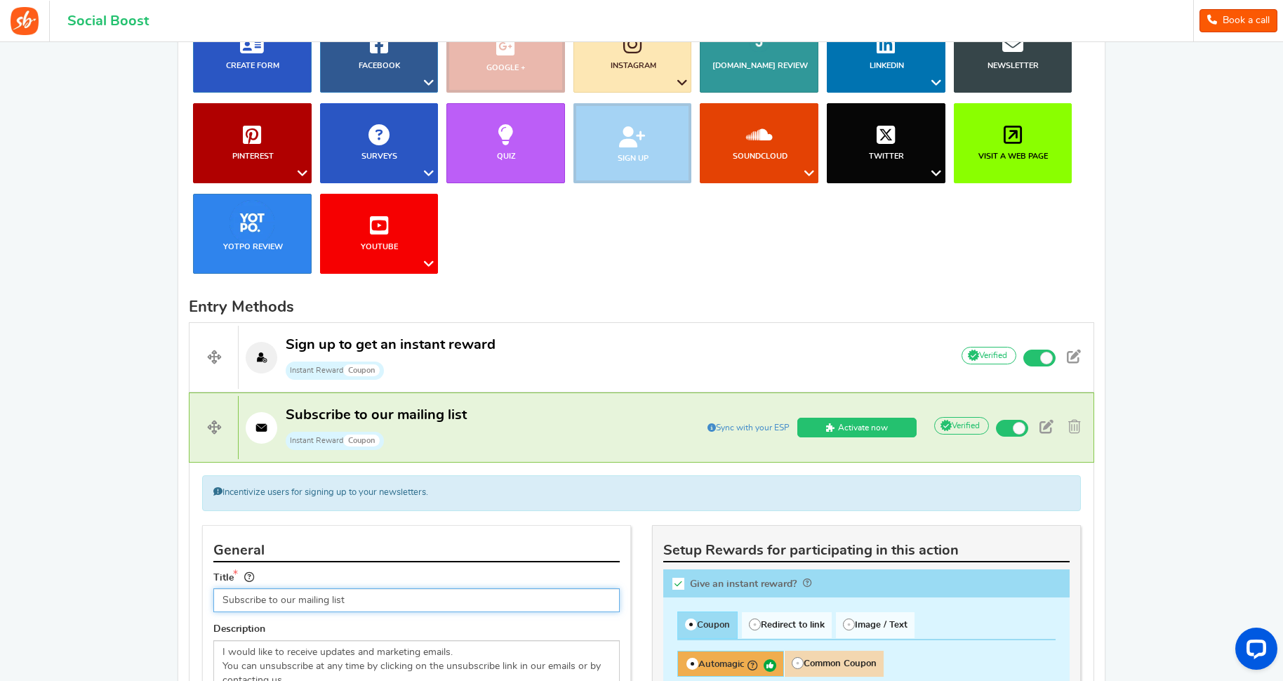
scroll to position [0, 0]
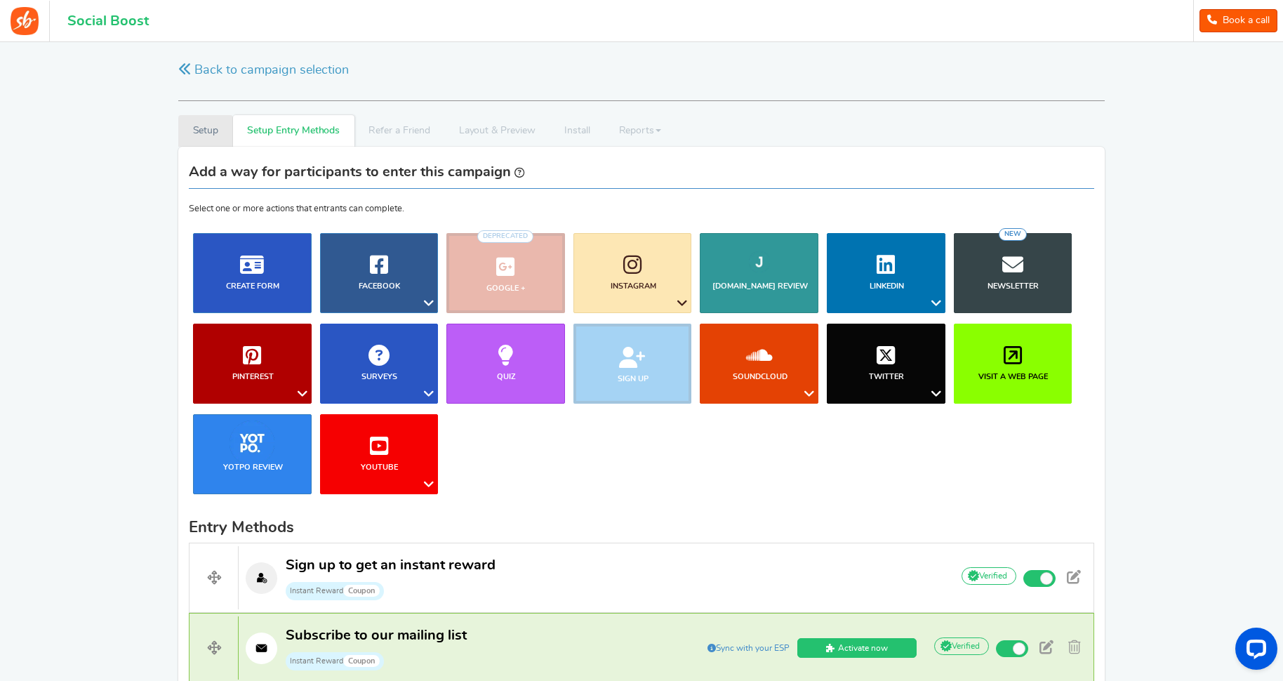
click at [212, 128] on link "Setup" at bounding box center [205, 131] width 55 height 32
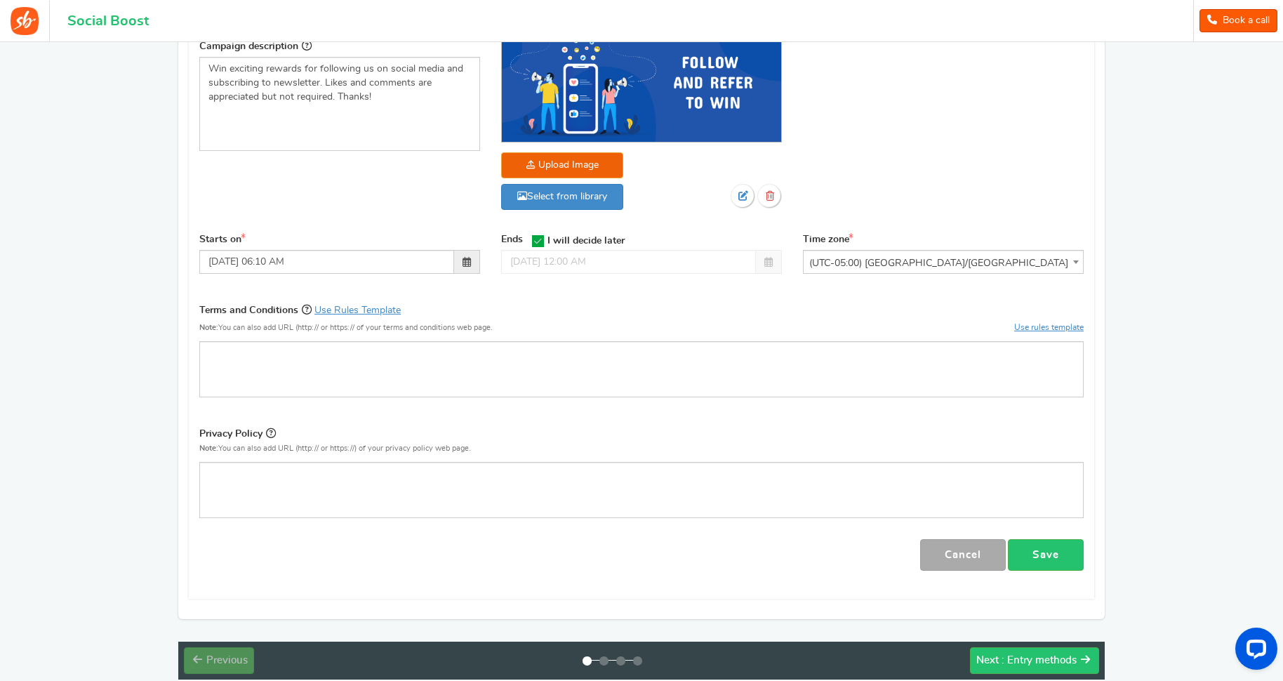
scroll to position [350, 0]
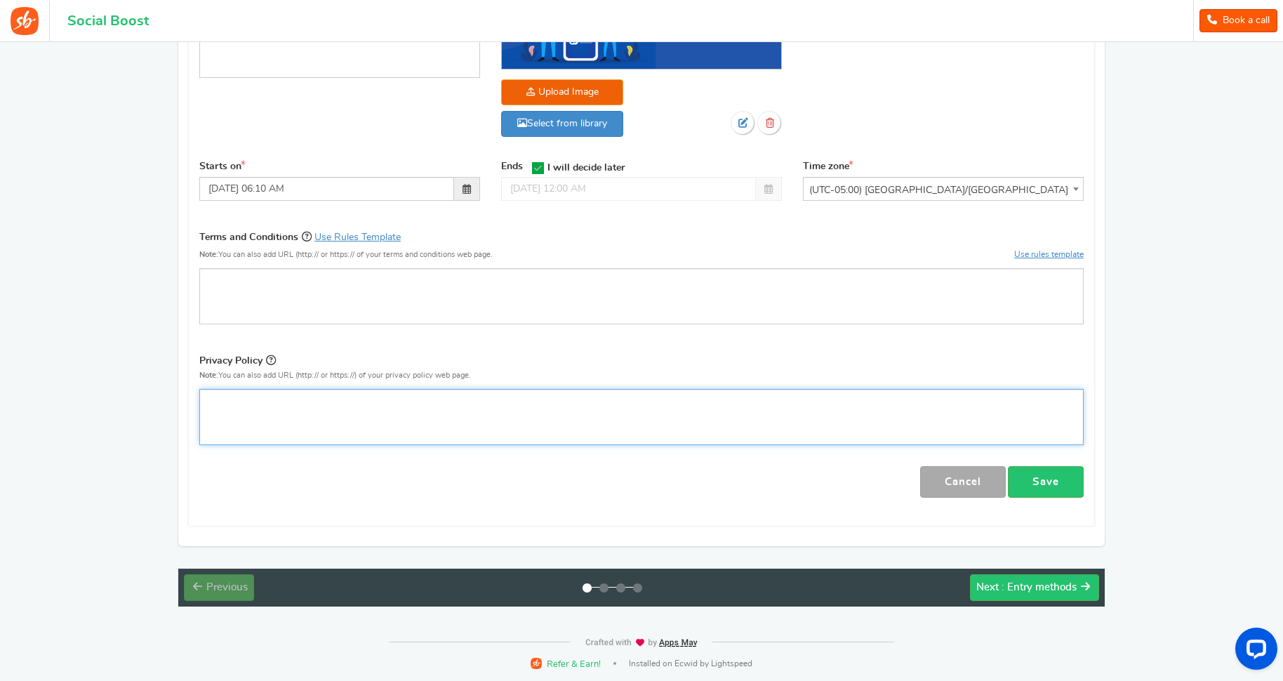
click at [306, 432] on div "Визуальный текстовый редактор, competition_privacy" at bounding box center [641, 417] width 884 height 56
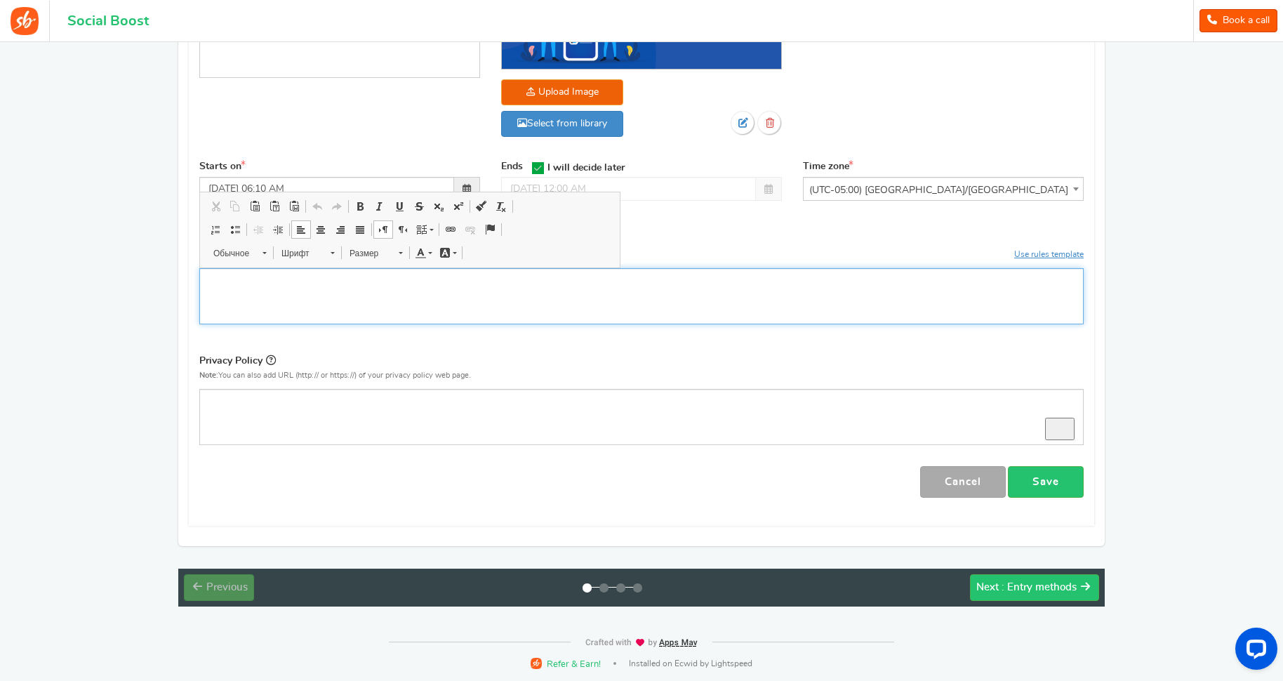
click at [286, 298] on div "To enrich screen reader interactions, please activate Accessibility in Grammarl…" at bounding box center [641, 296] width 884 height 56
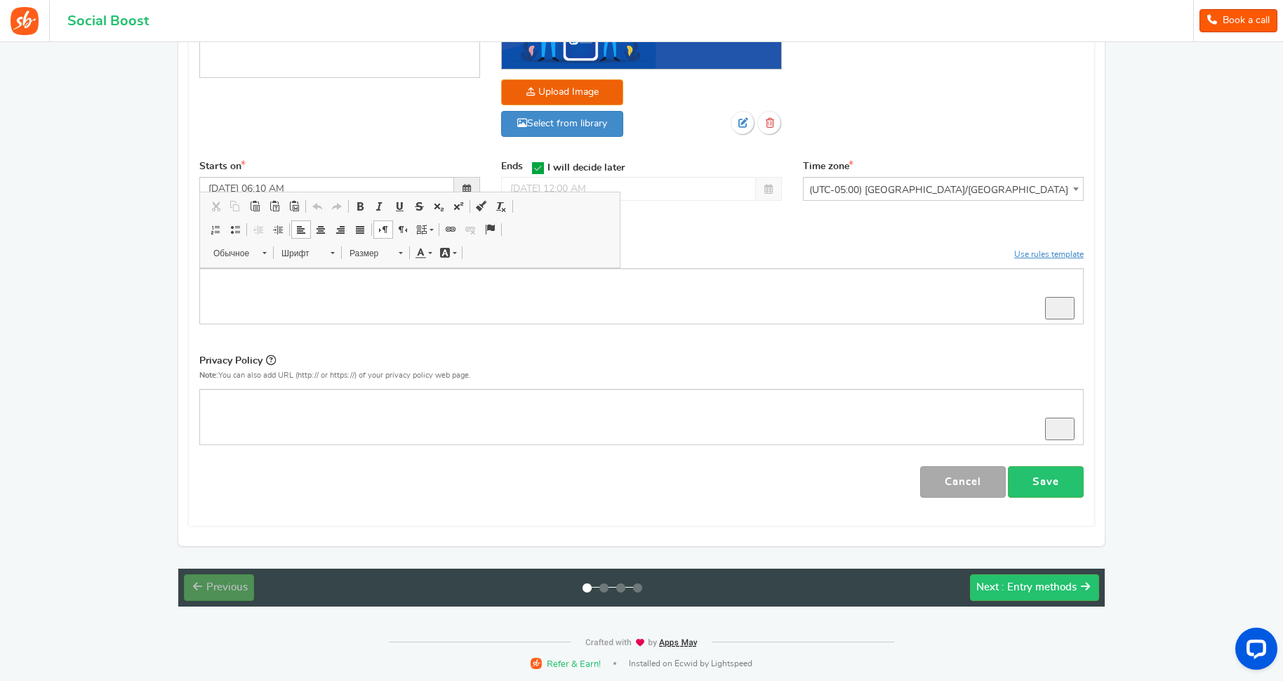
click at [136, 340] on div "RECOMMENDED CAMPAIGNS FOR YOU New Preview and launch recommended holiday season…" at bounding box center [641, 153] width 1283 height 923
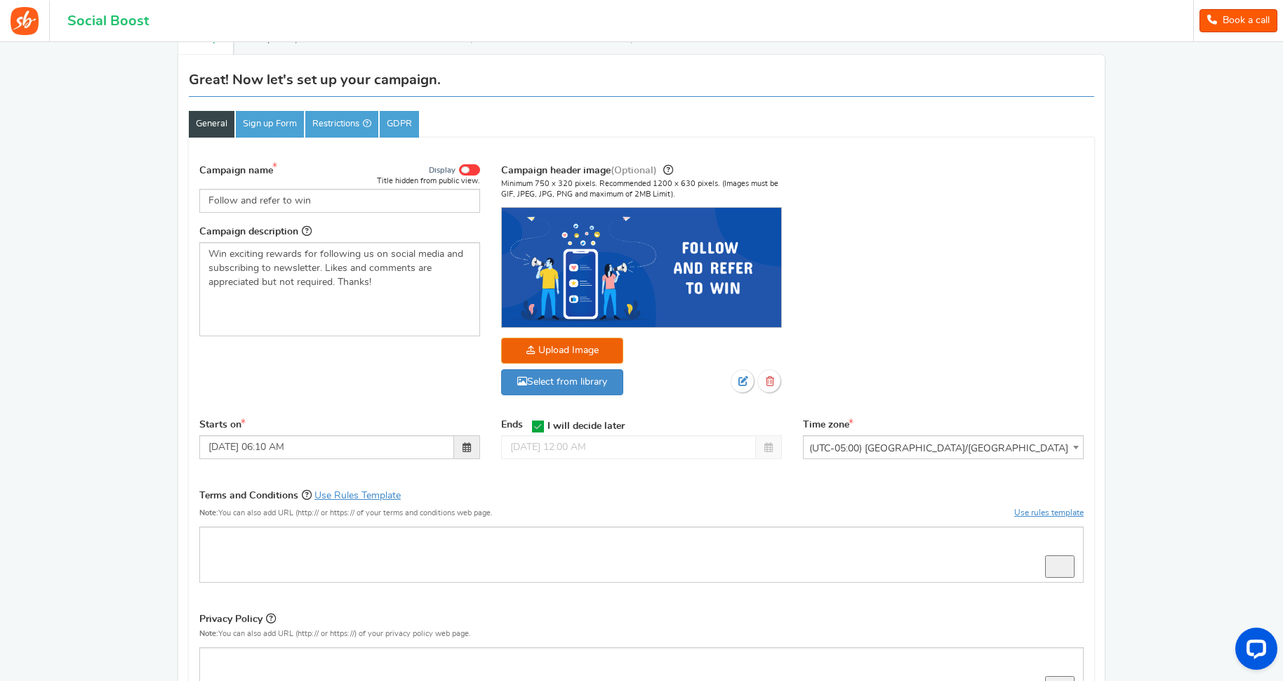
scroll to position [81, 0]
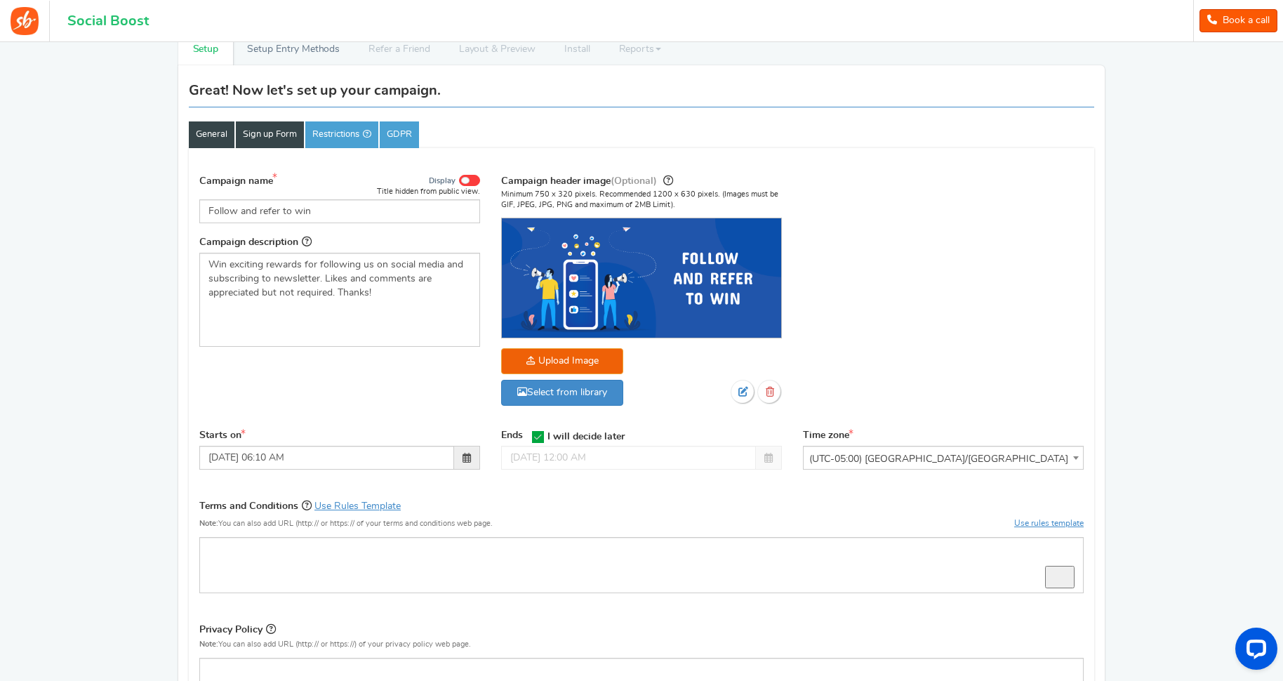
click at [268, 135] on link "Sign up Form" at bounding box center [270, 134] width 68 height 27
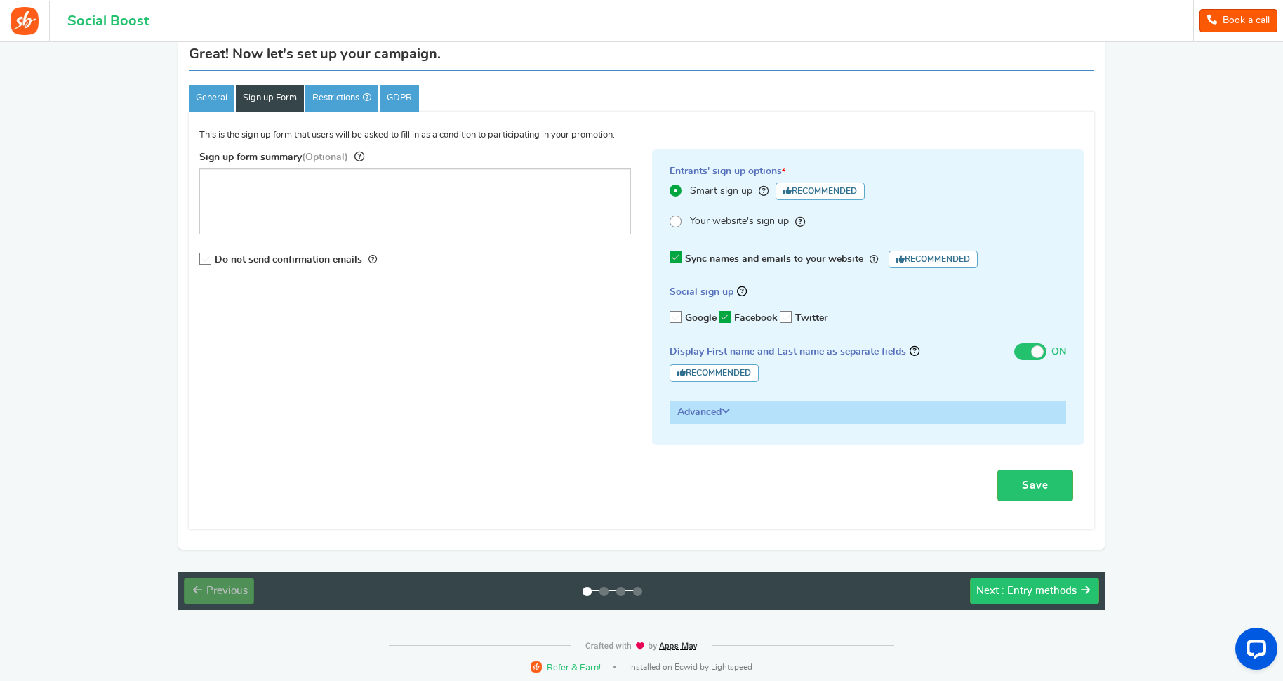
scroll to position [123, 0]
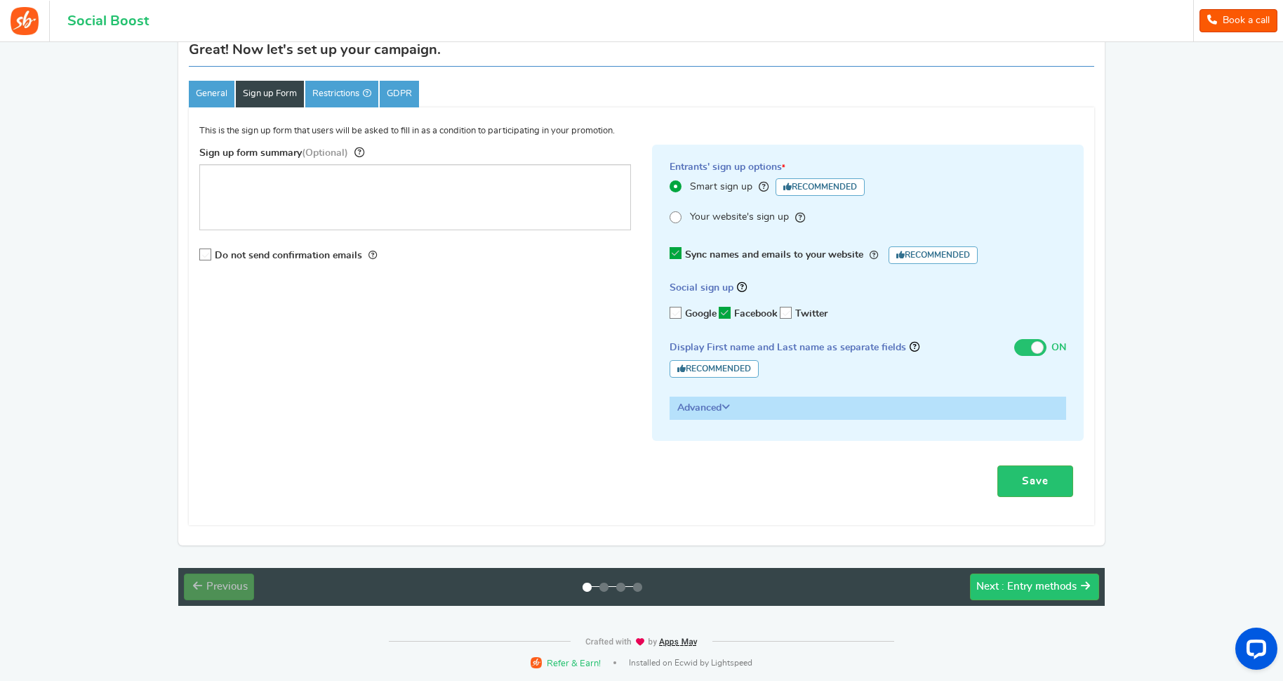
click at [729, 416] on h3 "Advanced" at bounding box center [867, 407] width 395 height 21
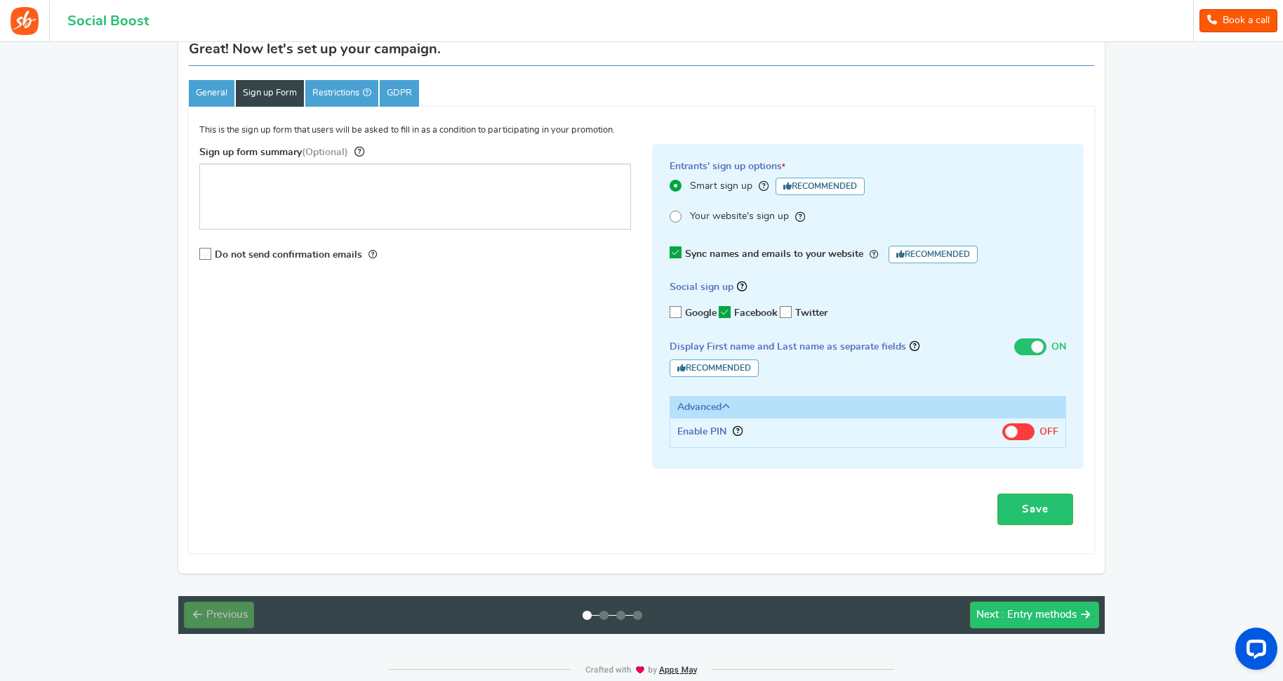
scroll to position [152, 0]
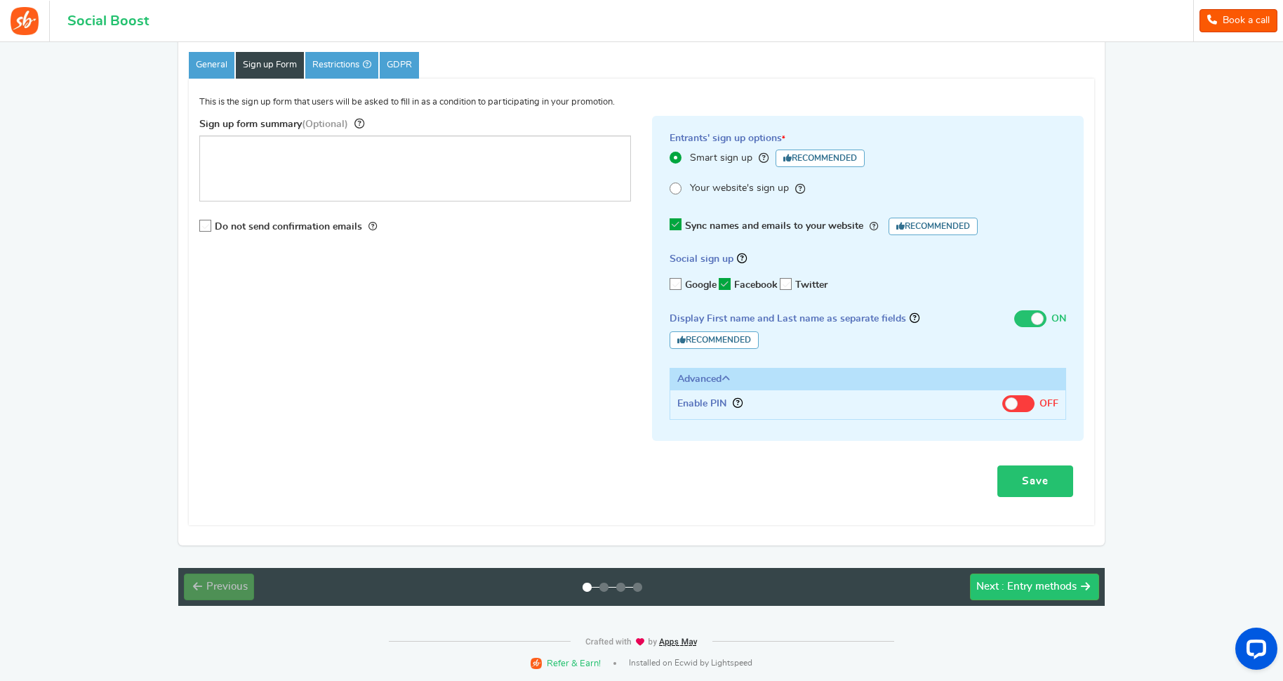
click at [1025, 474] on link "Save" at bounding box center [1035, 481] width 76 height 32
click at [1016, 590] on span ": Entry methods" at bounding box center [1038, 586] width 75 height 11
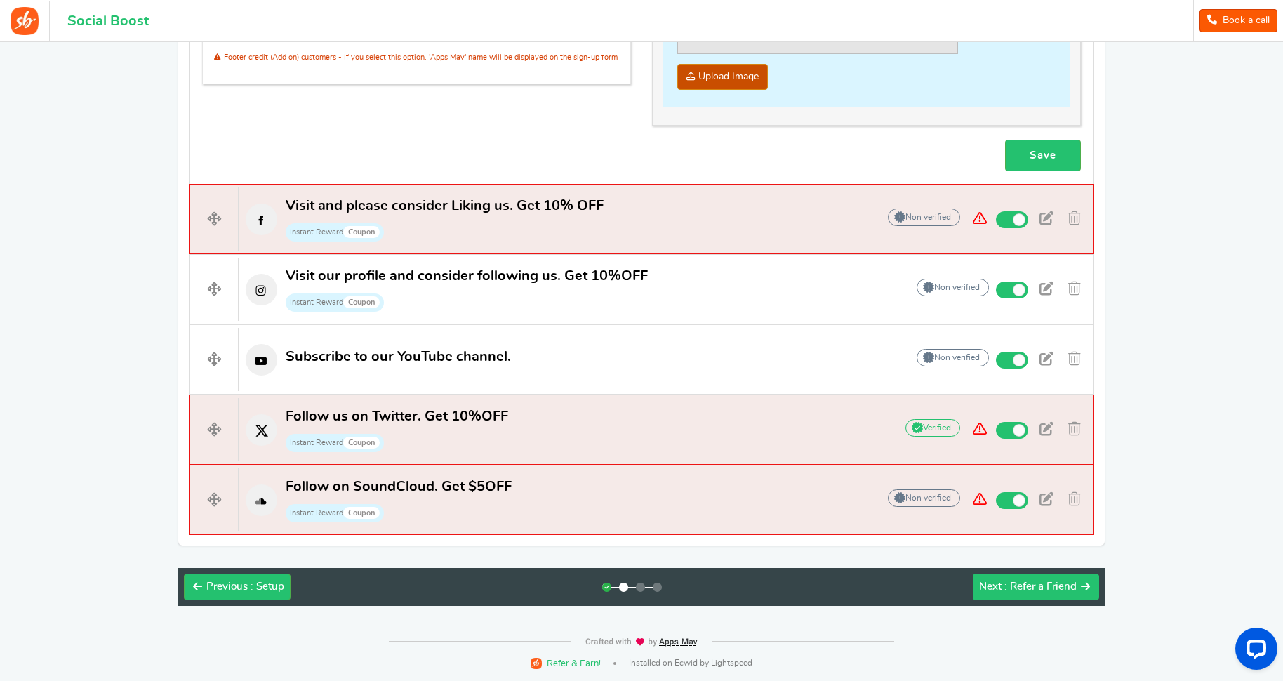
scroll to position [1245, 0]
click at [321, 442] on small "Instant Reward Coupon" at bounding box center [335, 443] width 98 height 18
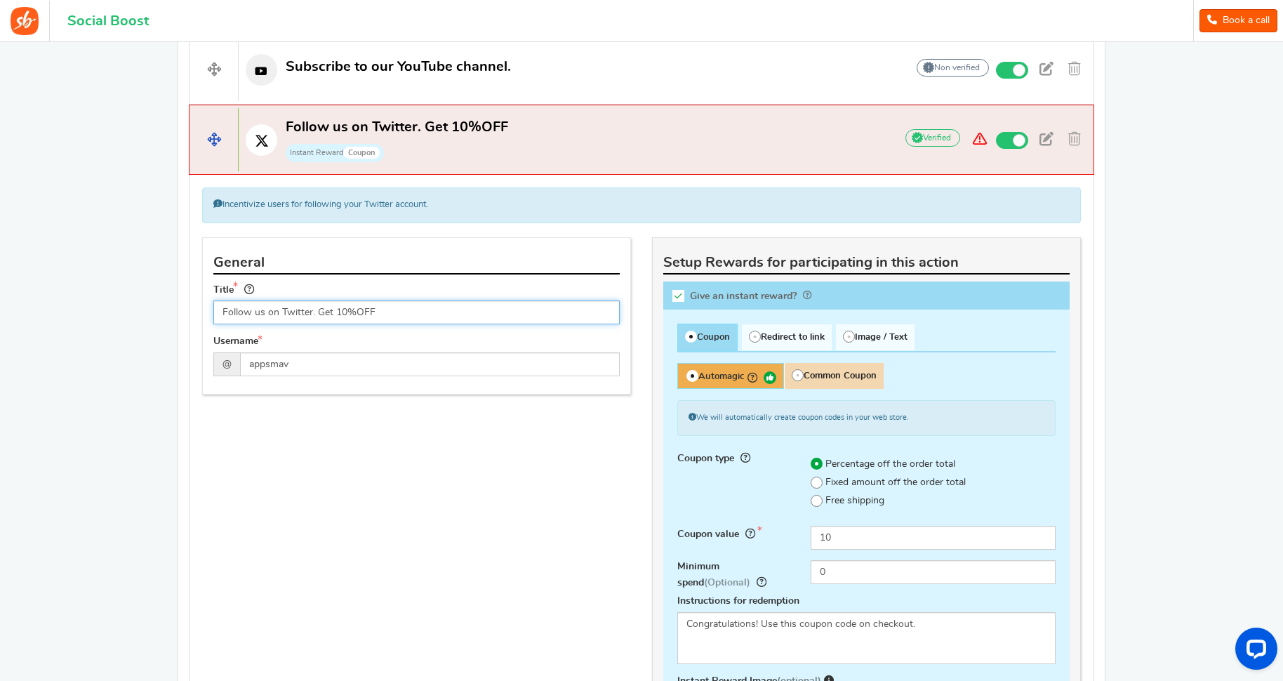
scroll to position [816, 0]
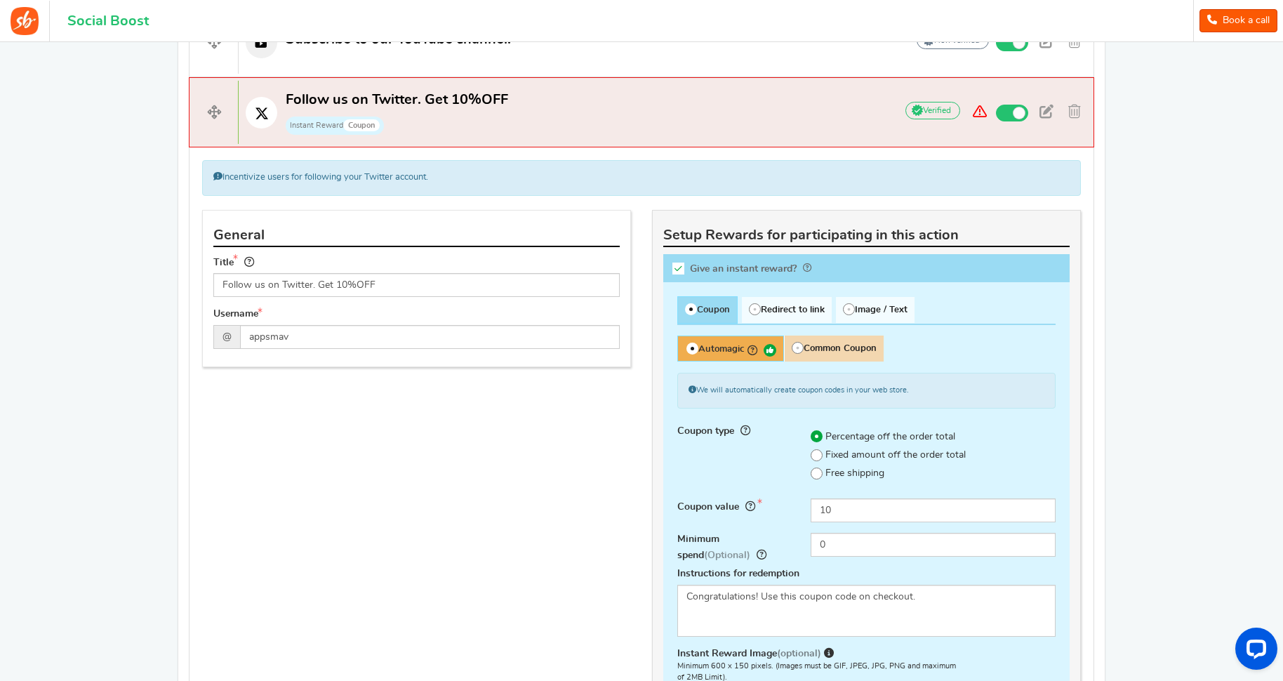
click at [774, 270] on span "Give an instant reward?" at bounding box center [743, 268] width 107 height 10
click at [690, 270] on input "Give an instant reward?" at bounding box center [683, 271] width 14 height 14
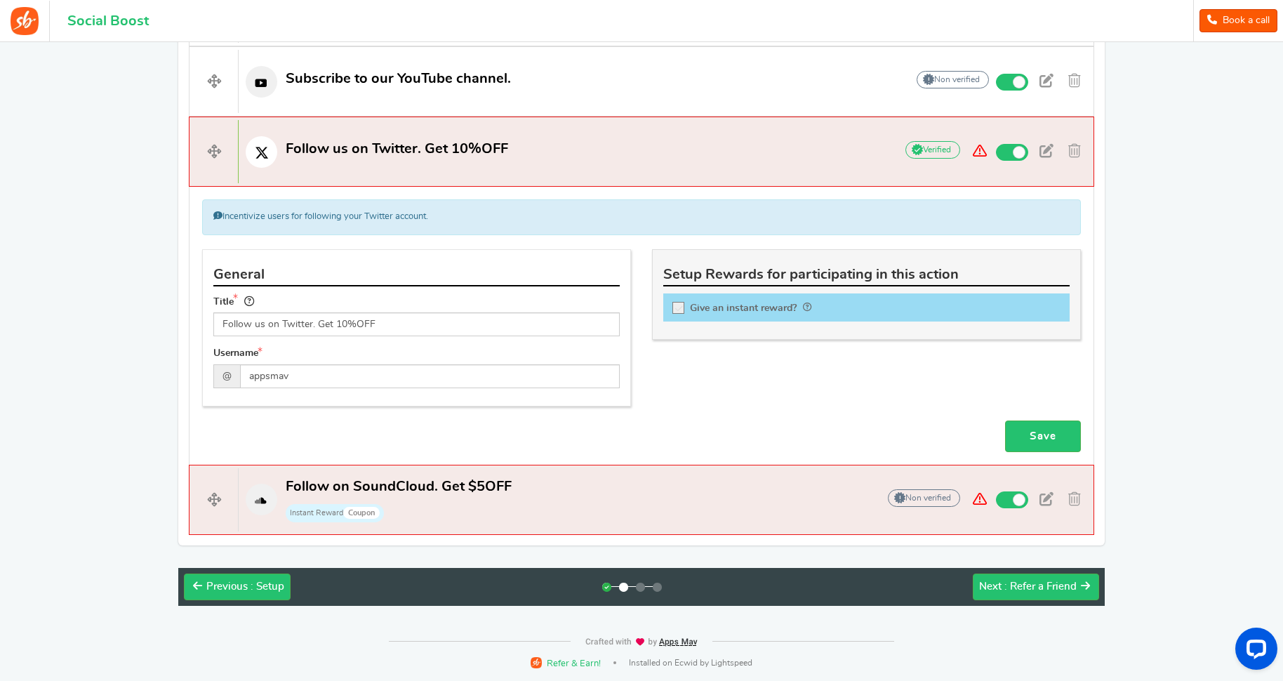
click at [728, 308] on span "Give an instant reward?" at bounding box center [743, 307] width 107 height 10
click at [690, 308] on input "Give an instant reward?" at bounding box center [683, 310] width 14 height 14
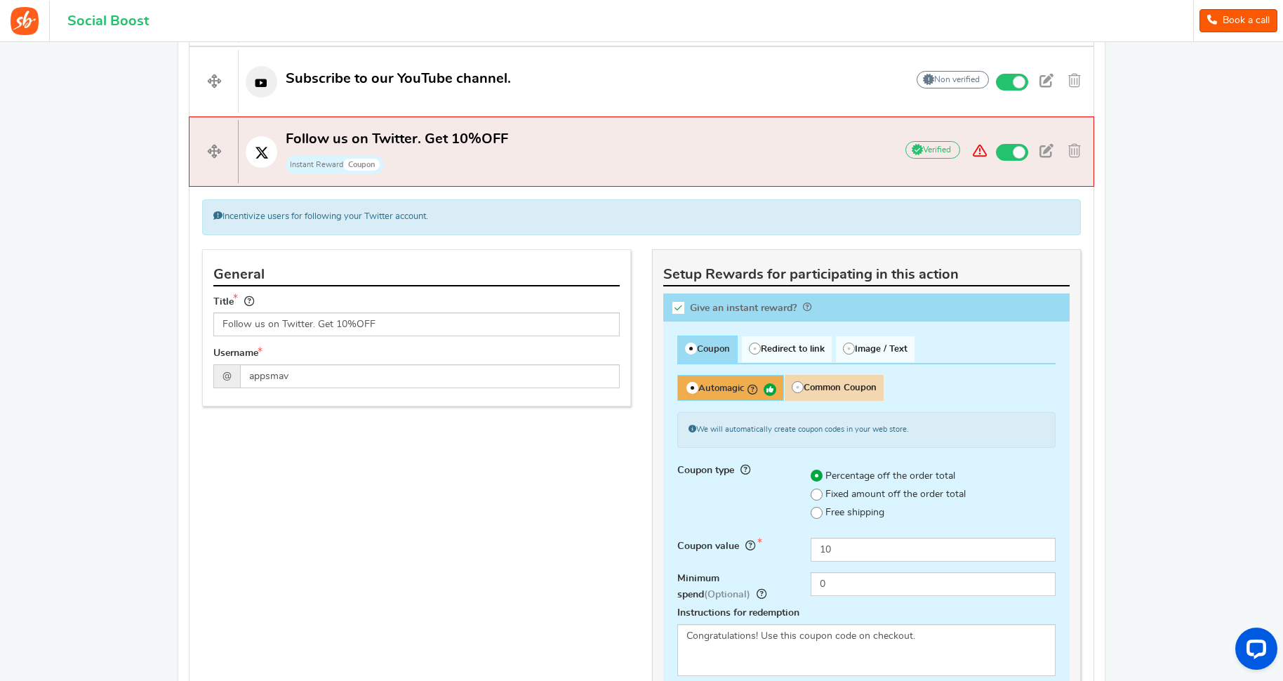
click at [728, 308] on span "Give an instant reward?" at bounding box center [743, 307] width 107 height 10
click at [690, 308] on input "Give an instant reward?" at bounding box center [683, 310] width 14 height 14
checkbox input "false"
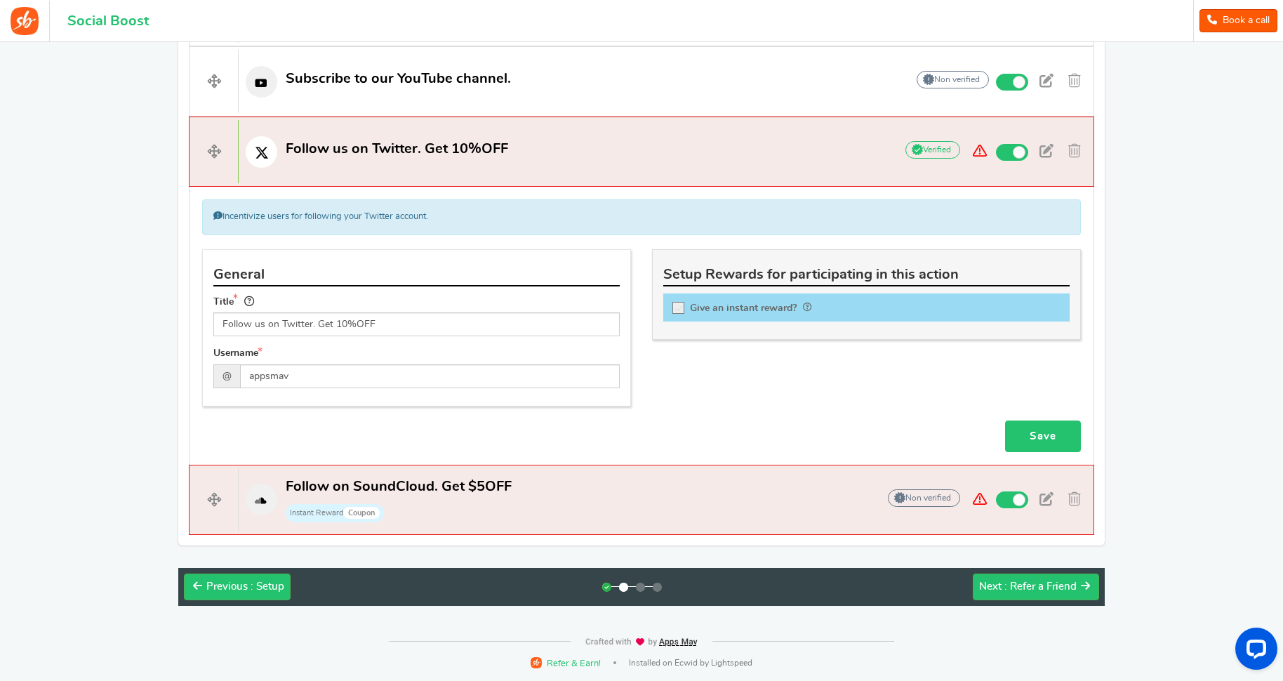
click at [1040, 430] on link "Save" at bounding box center [1043, 436] width 76 height 32
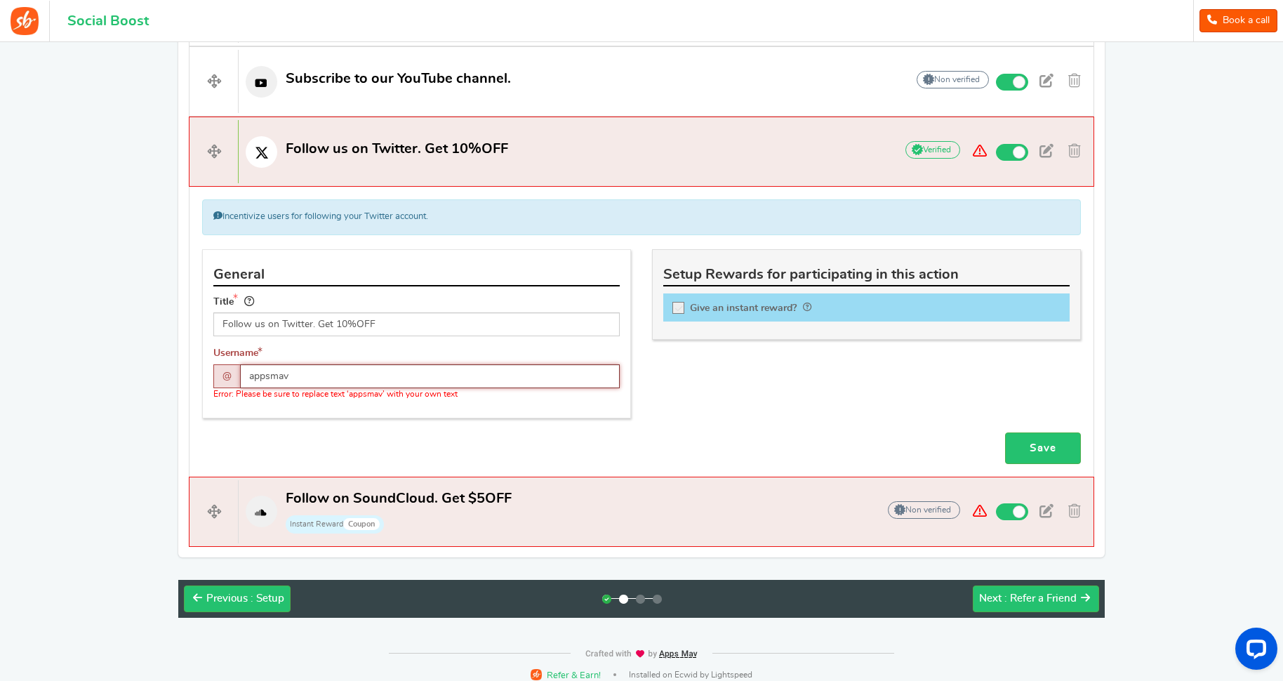
click at [316, 374] on input "appsmav" at bounding box center [430, 376] width 380 height 24
click at [1065, 464] on div "Incentivize users for following your Twitter account. Don't incentivize people …" at bounding box center [641, 331] width 905 height 289
click at [1064, 441] on link "Save" at bounding box center [1043, 448] width 76 height 32
drag, startPoint x: 289, startPoint y: 378, endPoint x: 518, endPoint y: 378, distance: 228.7
click at [516, 376] on input "appsmavсмиасм" at bounding box center [430, 376] width 380 height 24
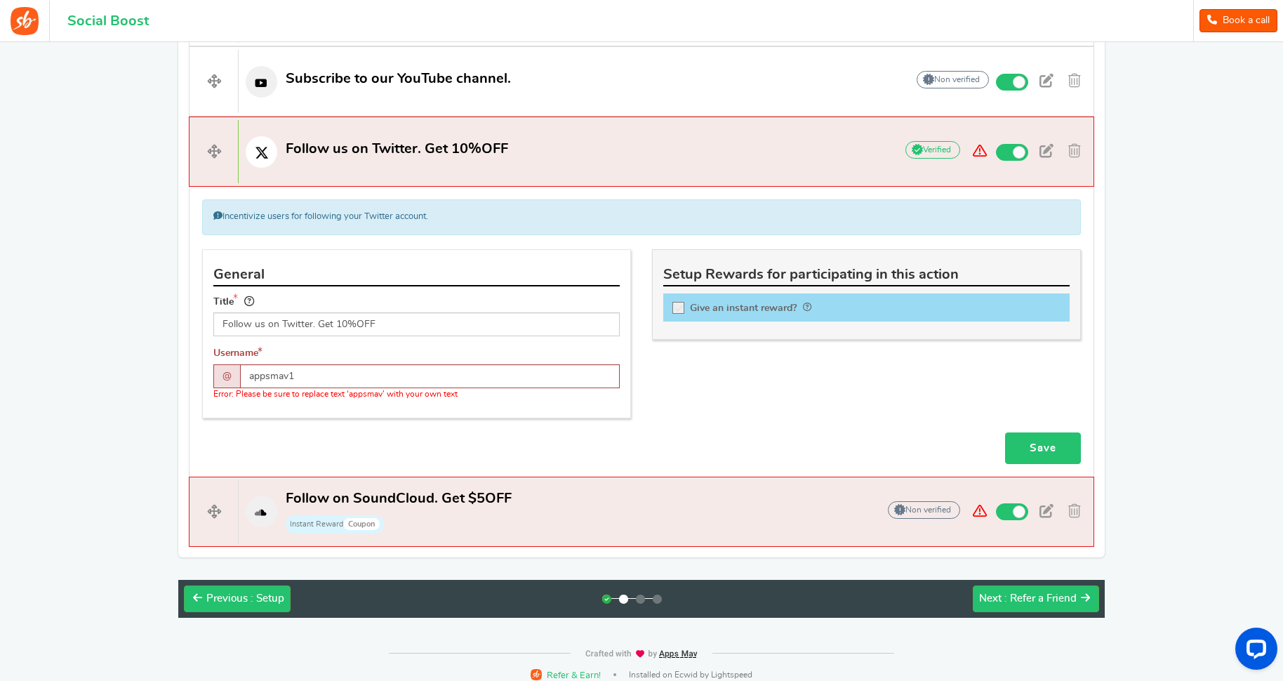
click at [1035, 438] on link "Save" at bounding box center [1043, 448] width 76 height 32
click at [258, 375] on input "appsmav1" at bounding box center [430, 376] width 380 height 24
drag, startPoint x: 345, startPoint y: 375, endPoint x: 245, endPoint y: 373, distance: 100.3
click at [245, 373] on input "appsmav1" at bounding box center [430, 376] width 380 height 24
type input "ь"
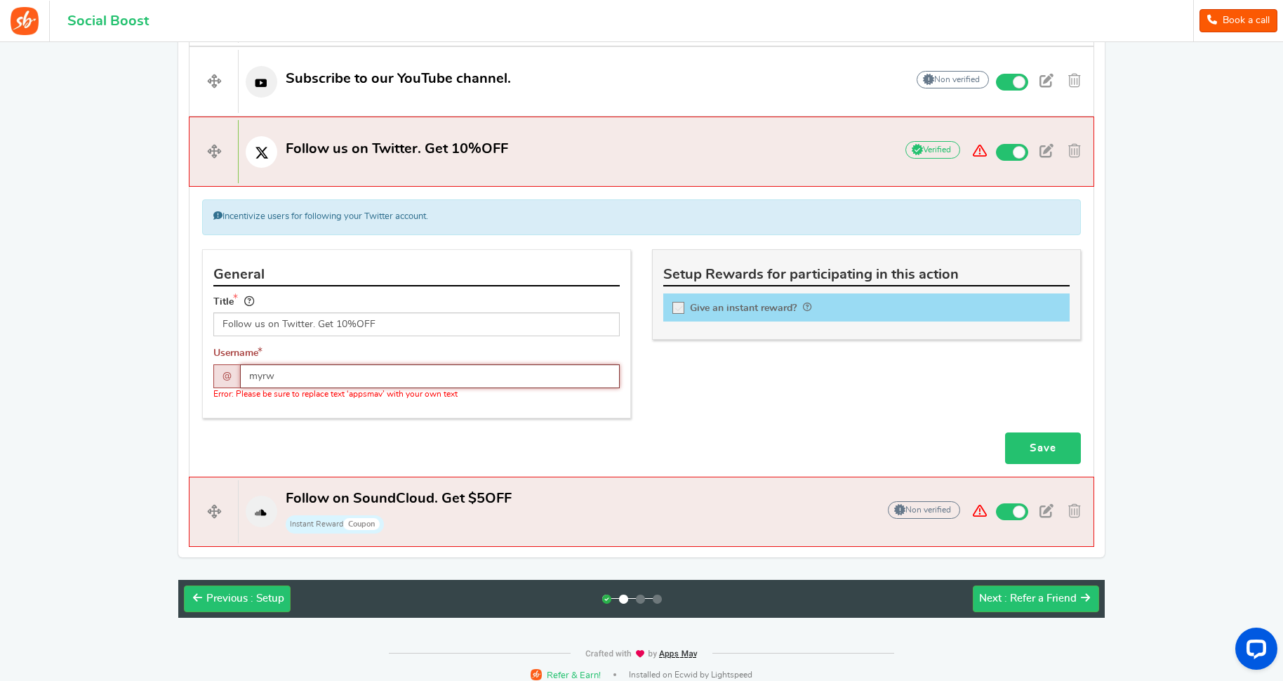
type input "myrw"
click at [1050, 449] on link "Save" at bounding box center [1043, 448] width 76 height 32
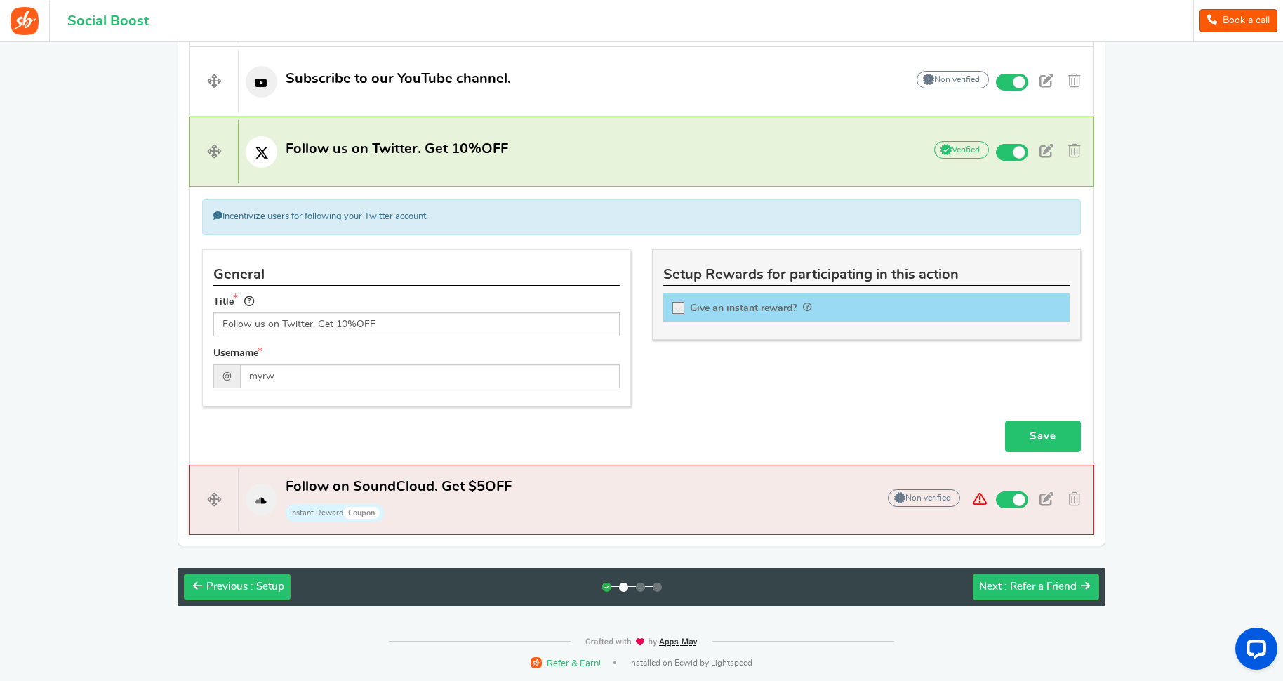
click at [1051, 432] on link "Save" at bounding box center [1043, 436] width 76 height 32
click at [1048, 583] on span ": Refer a Friend" at bounding box center [1040, 586] width 72 height 11
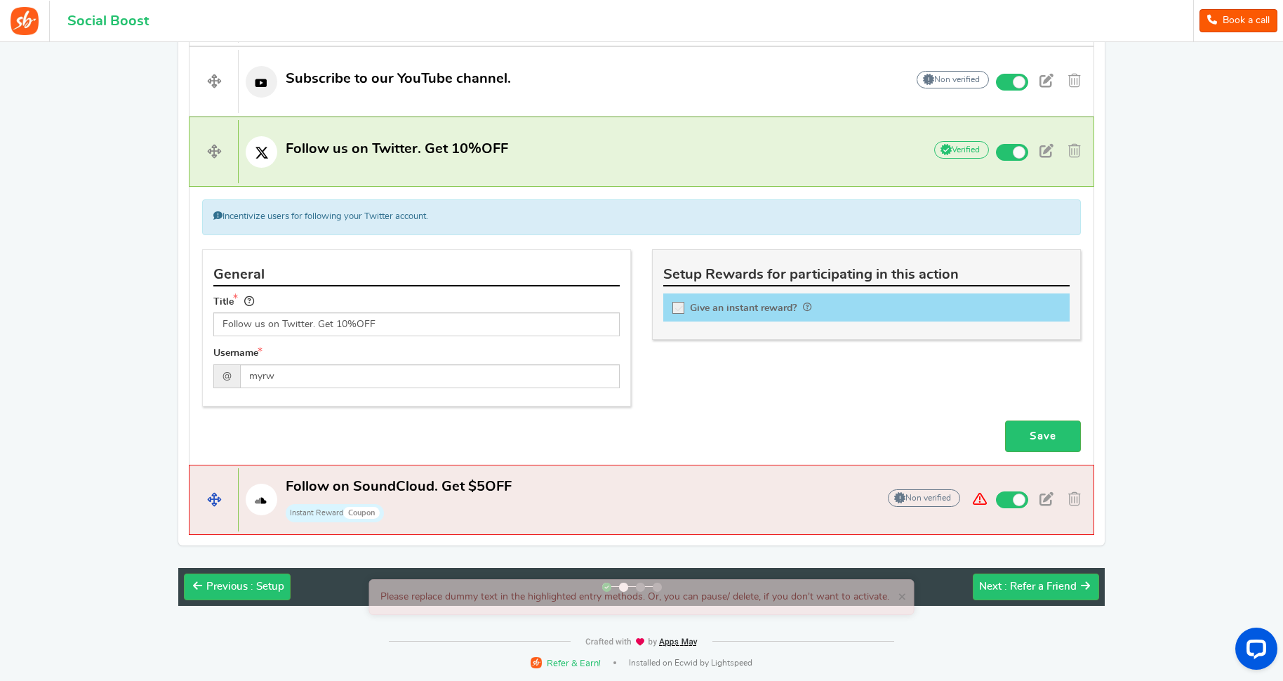
click at [635, 497] on p "Follow on SoundCloud. Get $5OFF Instant Reward Coupon" at bounding box center [551, 499] width 624 height 45
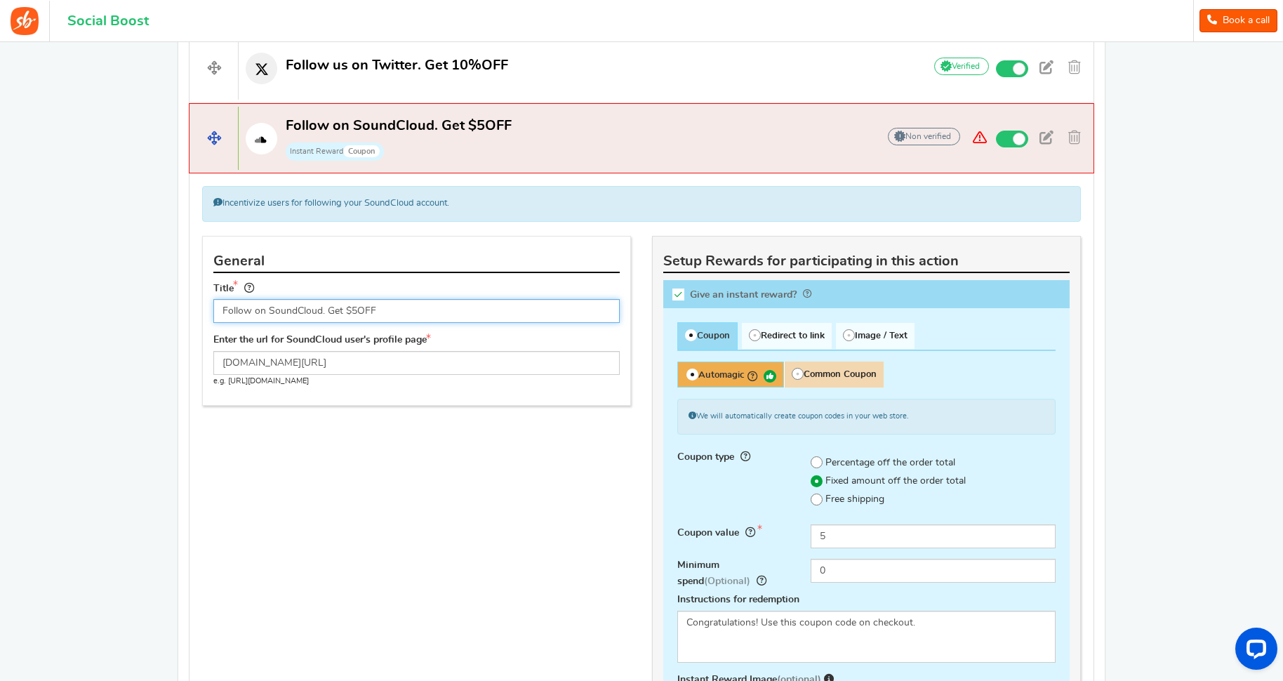
scroll to position [880, 0]
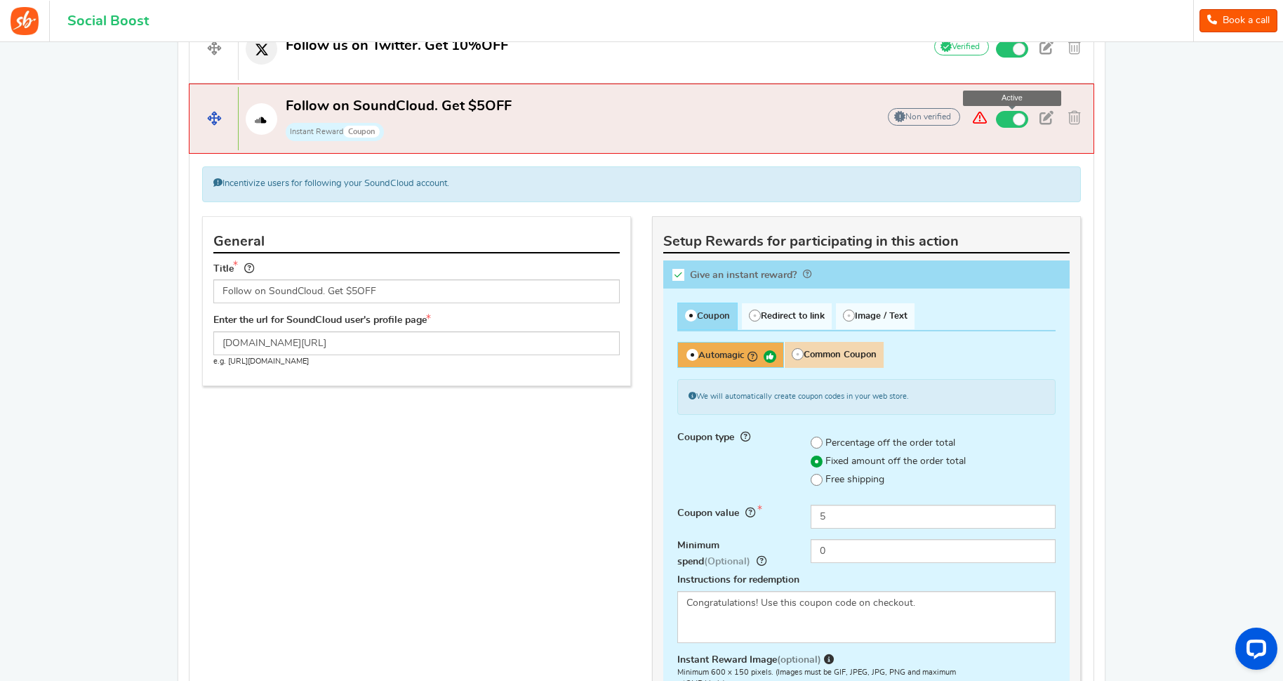
click at [1008, 122] on span at bounding box center [1012, 119] width 32 height 17
click at [0, 0] on input "Active" at bounding box center [0, 0] width 0 height 0
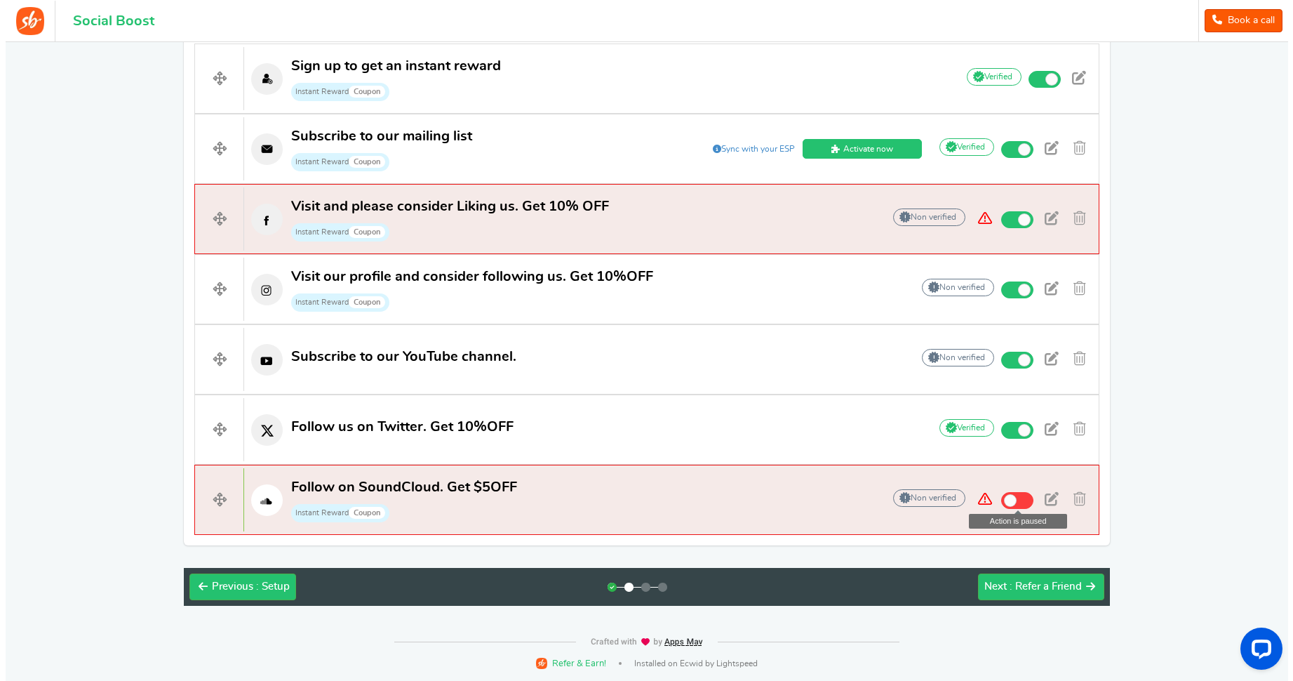
scroll to position [500, 0]
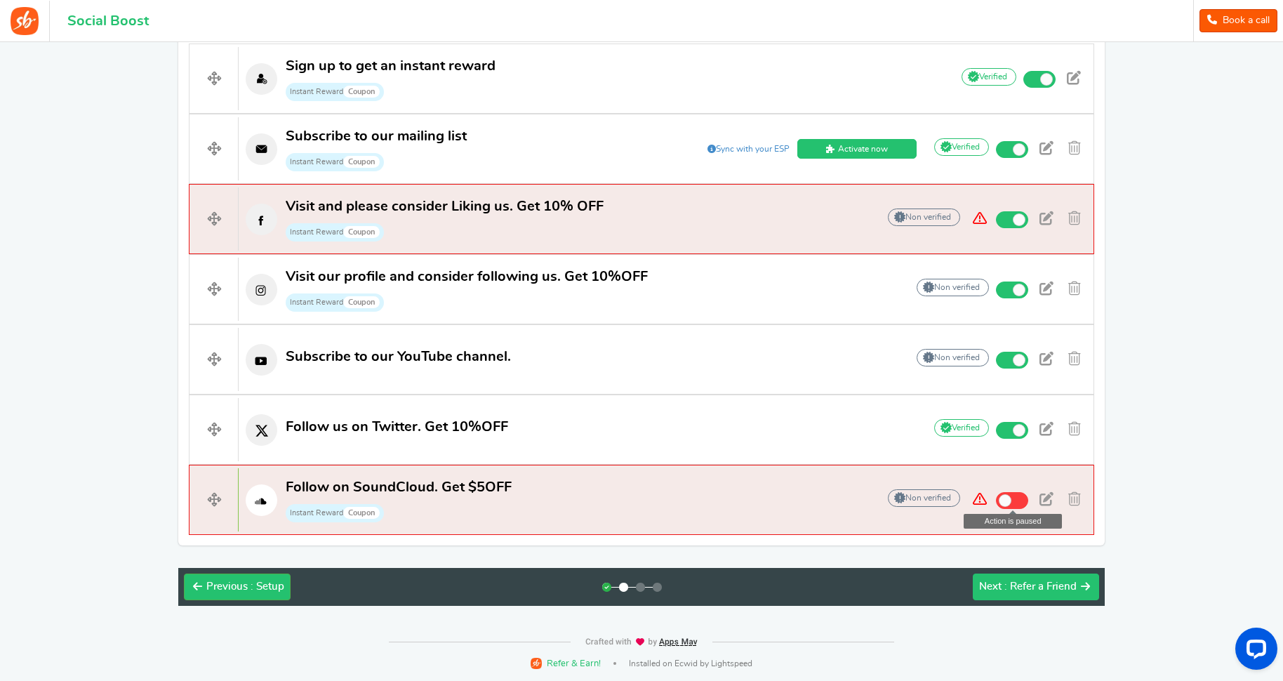
click at [1061, 585] on span ": Refer a Friend" at bounding box center [1040, 586] width 72 height 11
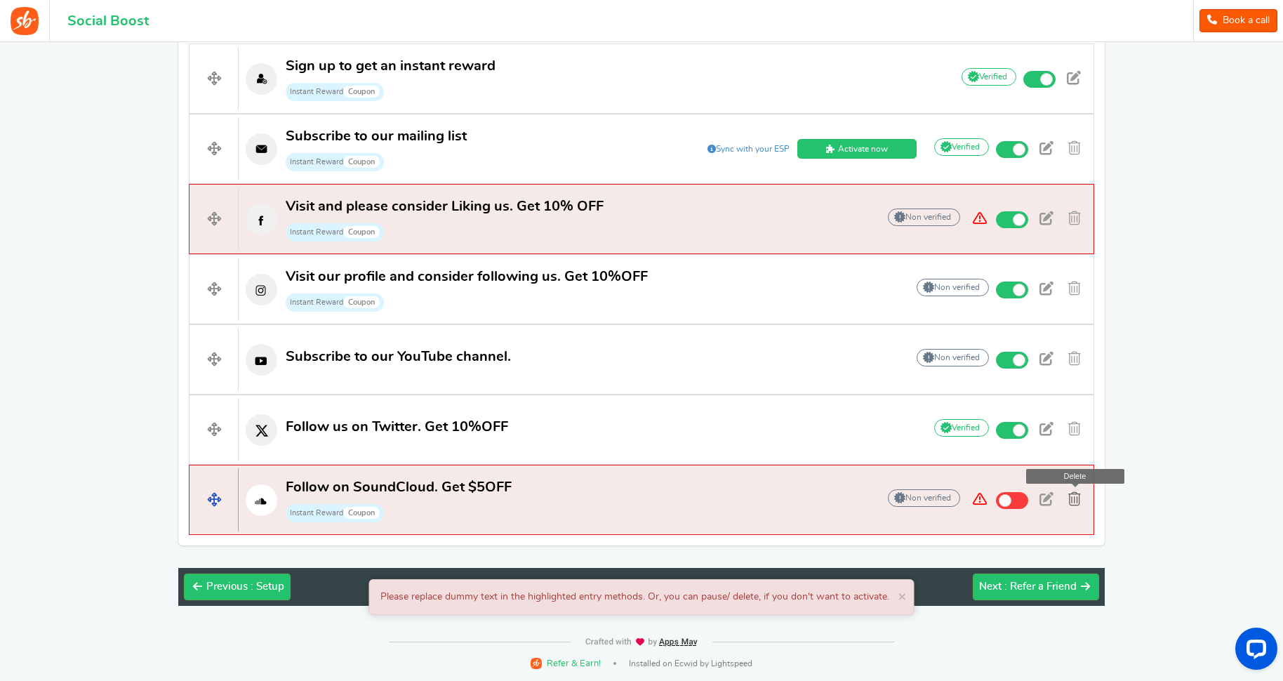
click at [1074, 497] on span at bounding box center [1074, 499] width 13 height 14
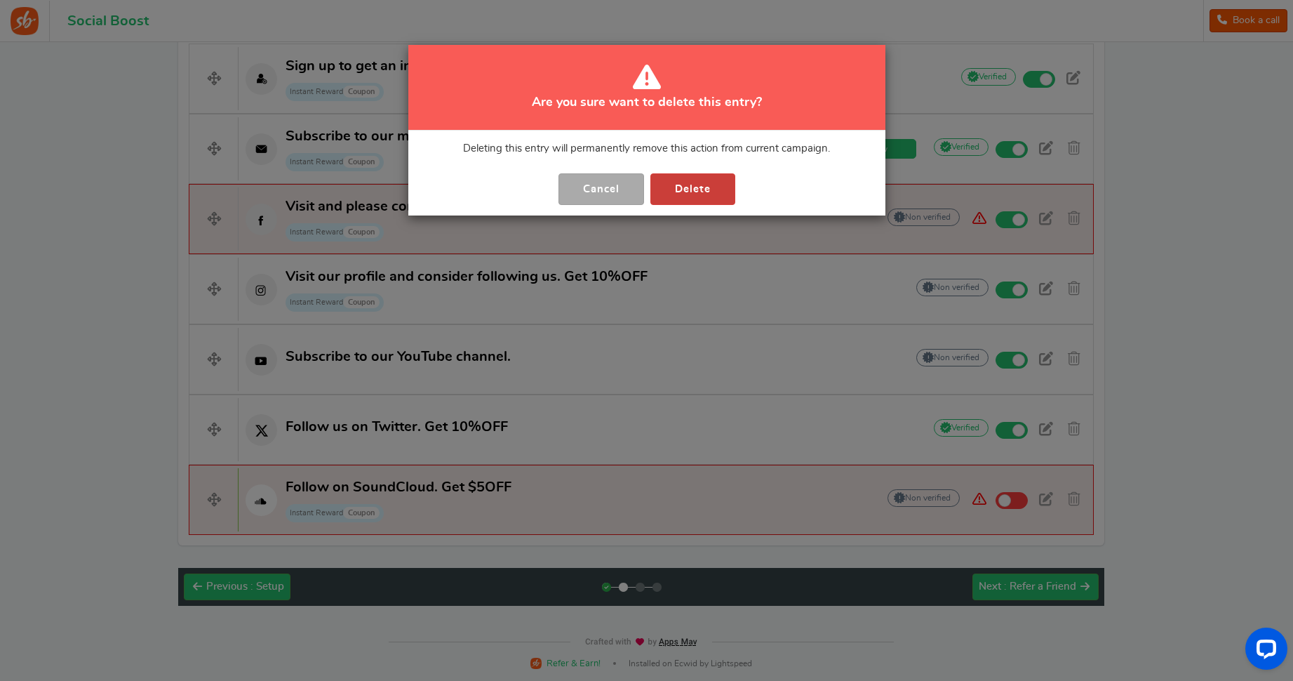
click at [701, 186] on button "Delete" at bounding box center [692, 189] width 85 height 32
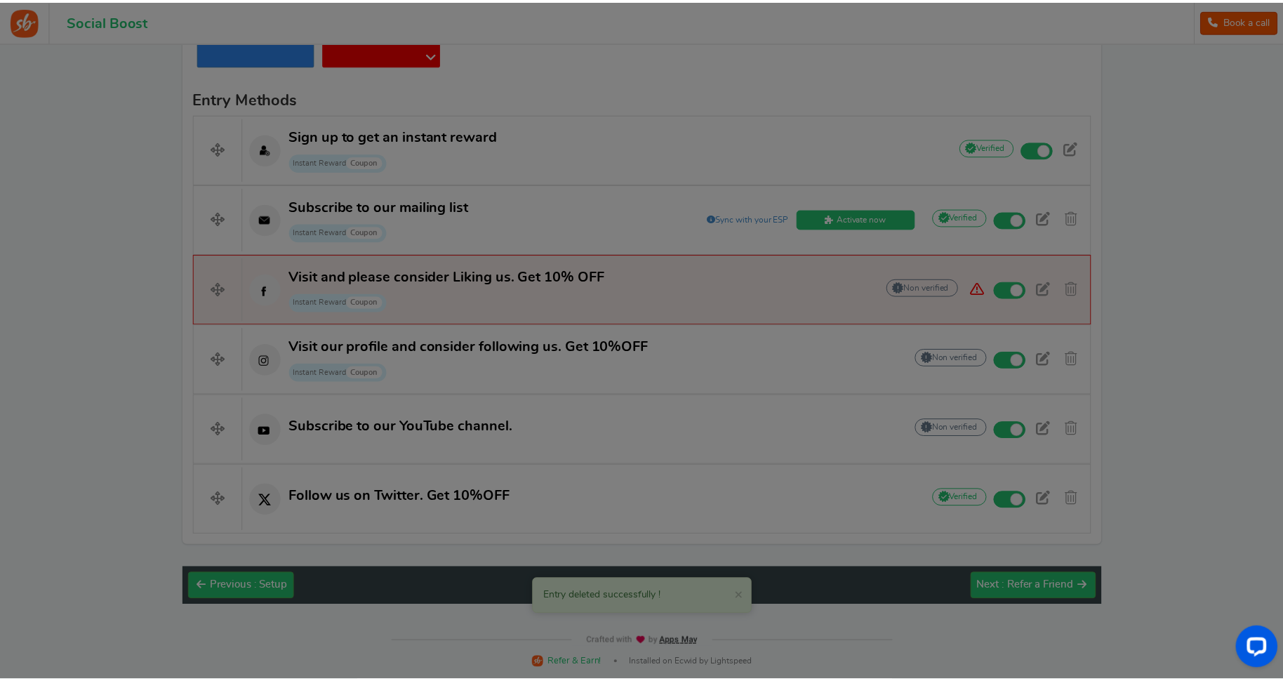
scroll to position [429, 0]
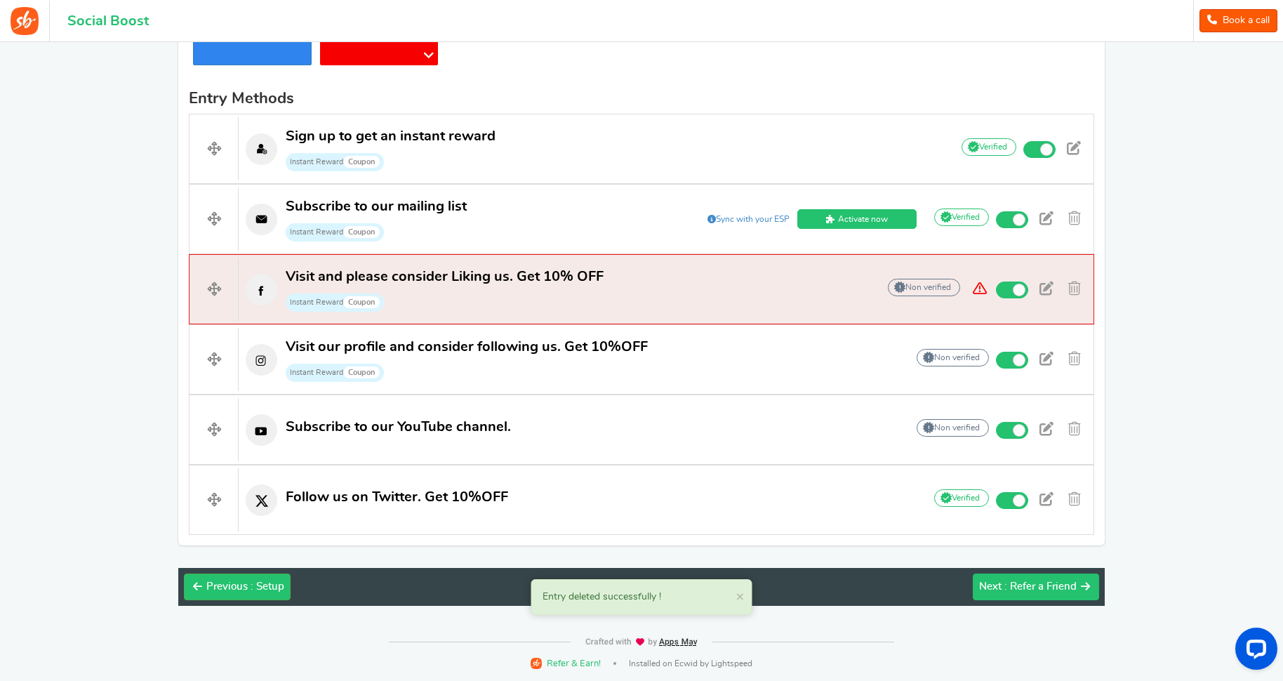
click at [1038, 589] on span ": Refer a Friend" at bounding box center [1040, 586] width 72 height 11
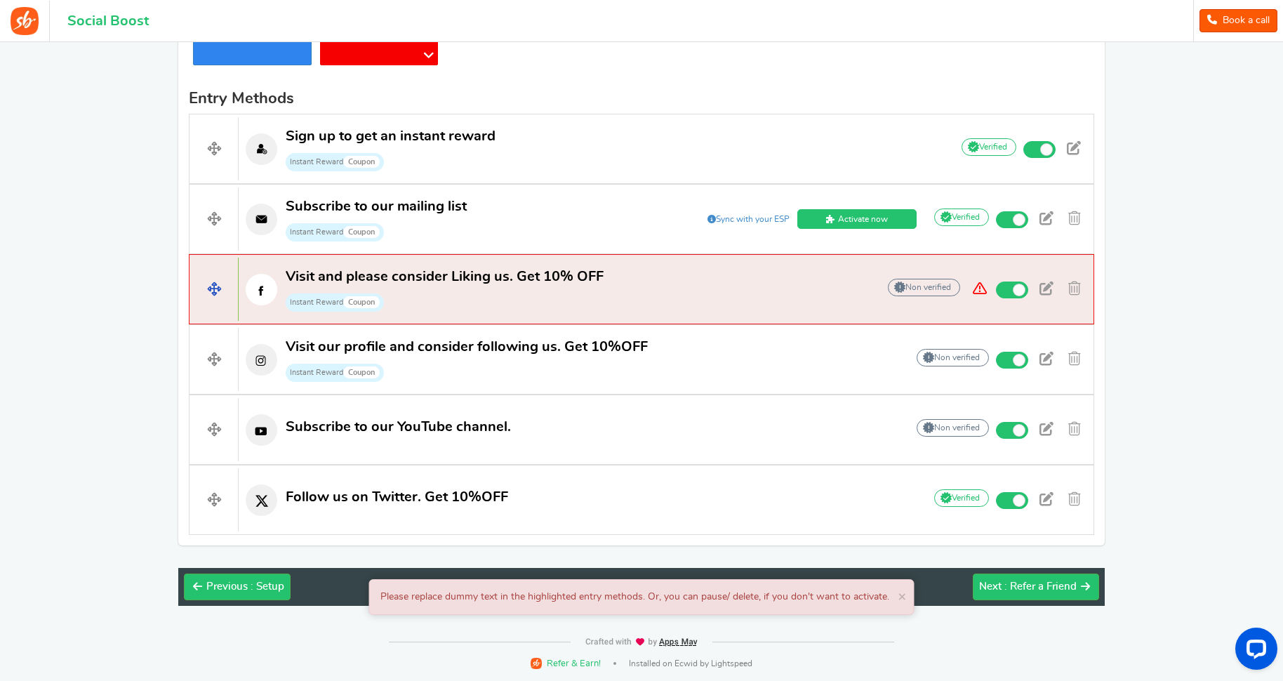
click at [709, 292] on p "Visit and please consider Liking us. Get 10% OFF Instant Reward Coupon" at bounding box center [551, 289] width 624 height 45
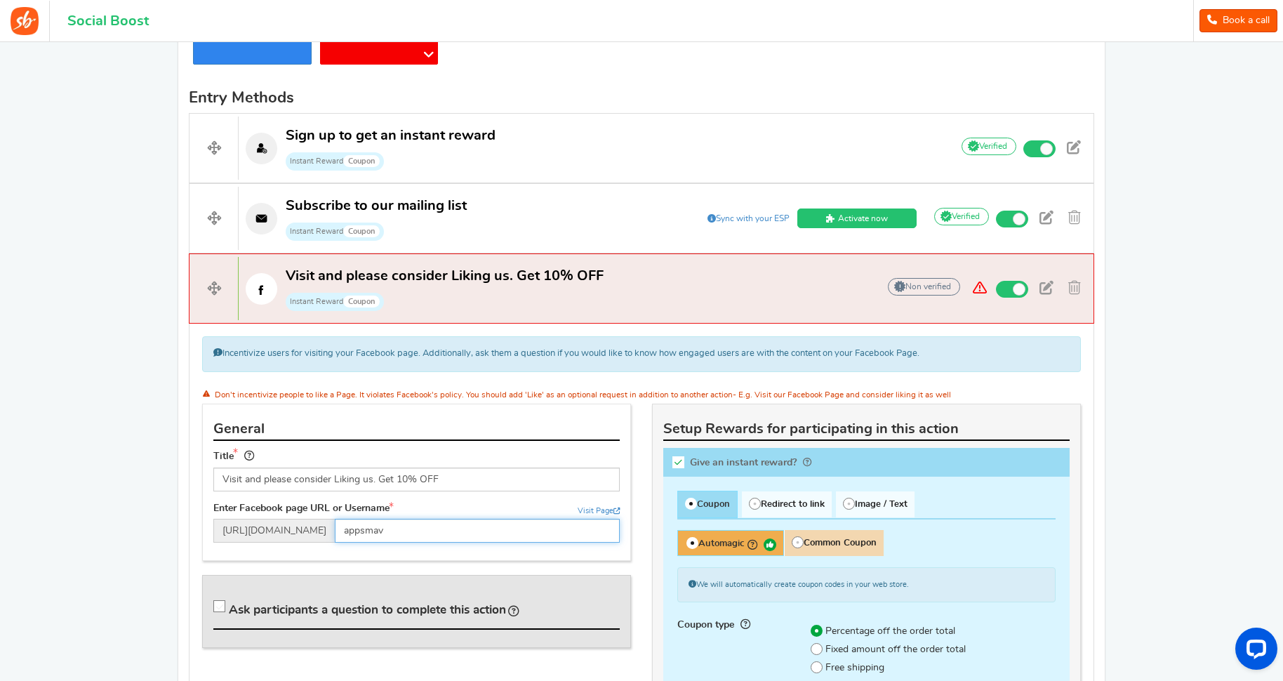
click at [388, 535] on input "appsmav" at bounding box center [477, 530] width 285 height 24
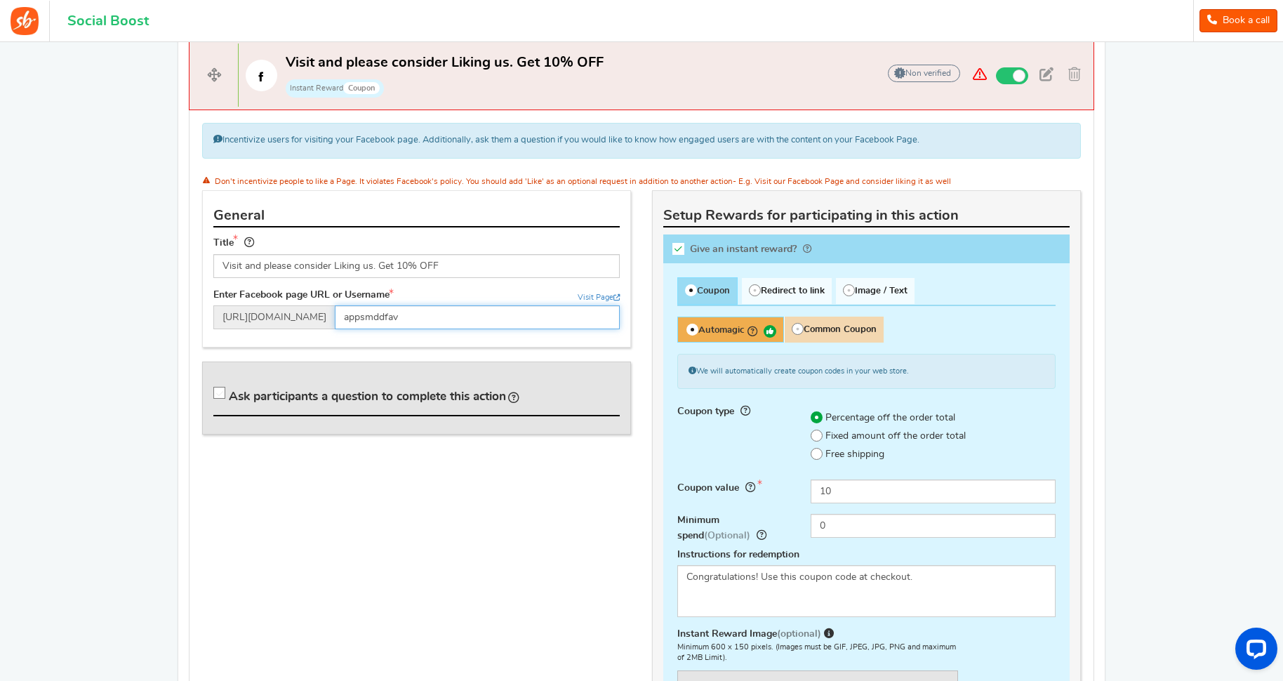
scroll to position [643, 0]
type input "appsmddfav"
click at [676, 245] on icon at bounding box center [678, 248] width 12 height 12
click at [676, 245] on input "Give an instant reward?" at bounding box center [683, 250] width 14 height 14
checkbox input "false"
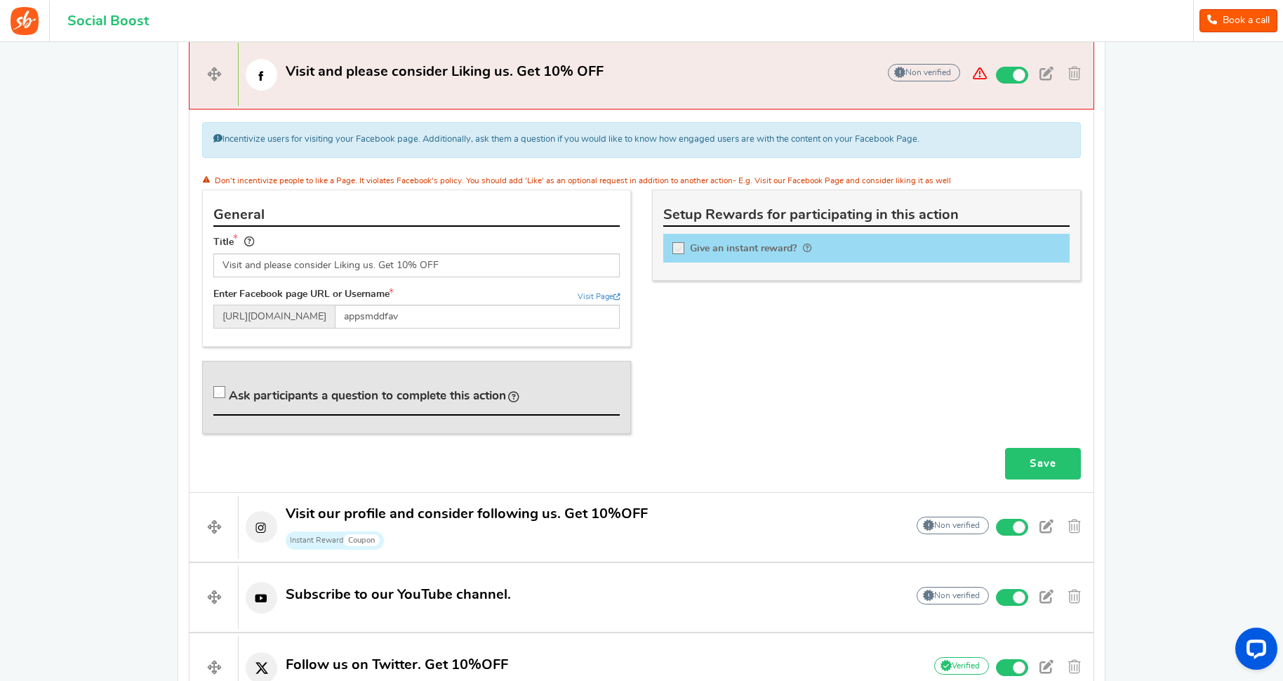
click at [1059, 460] on link "Save" at bounding box center [1043, 464] width 76 height 32
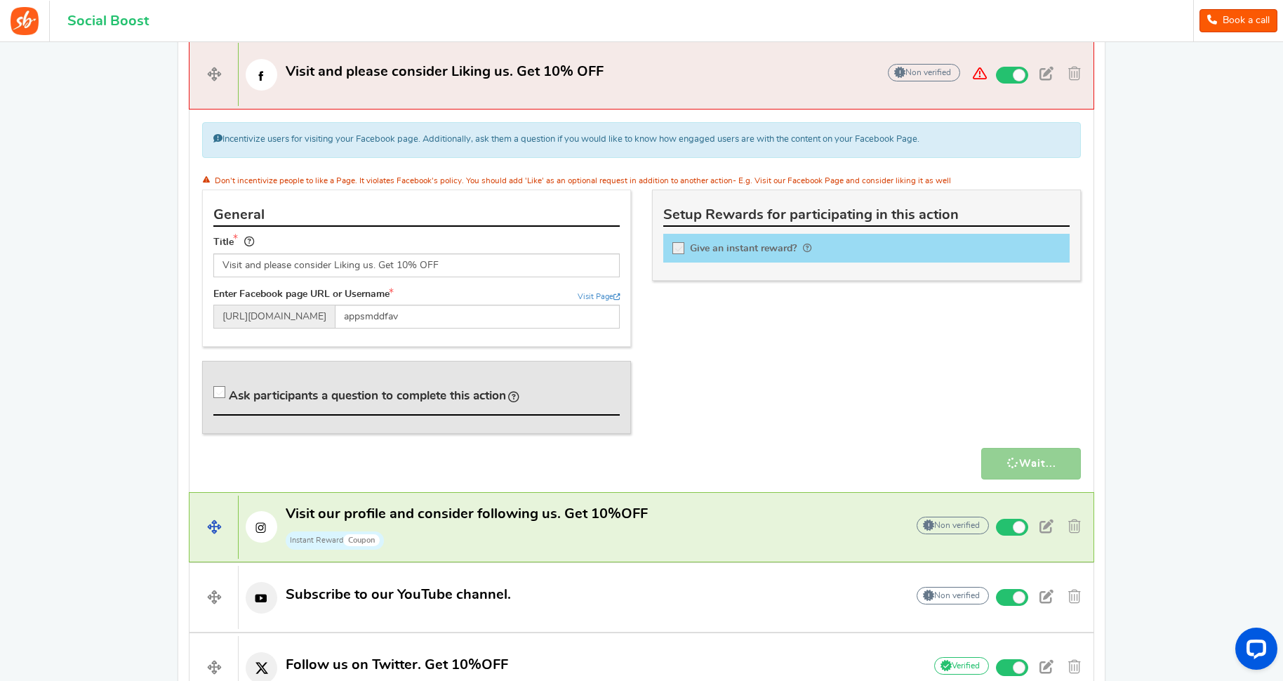
scroll to position [811, 0]
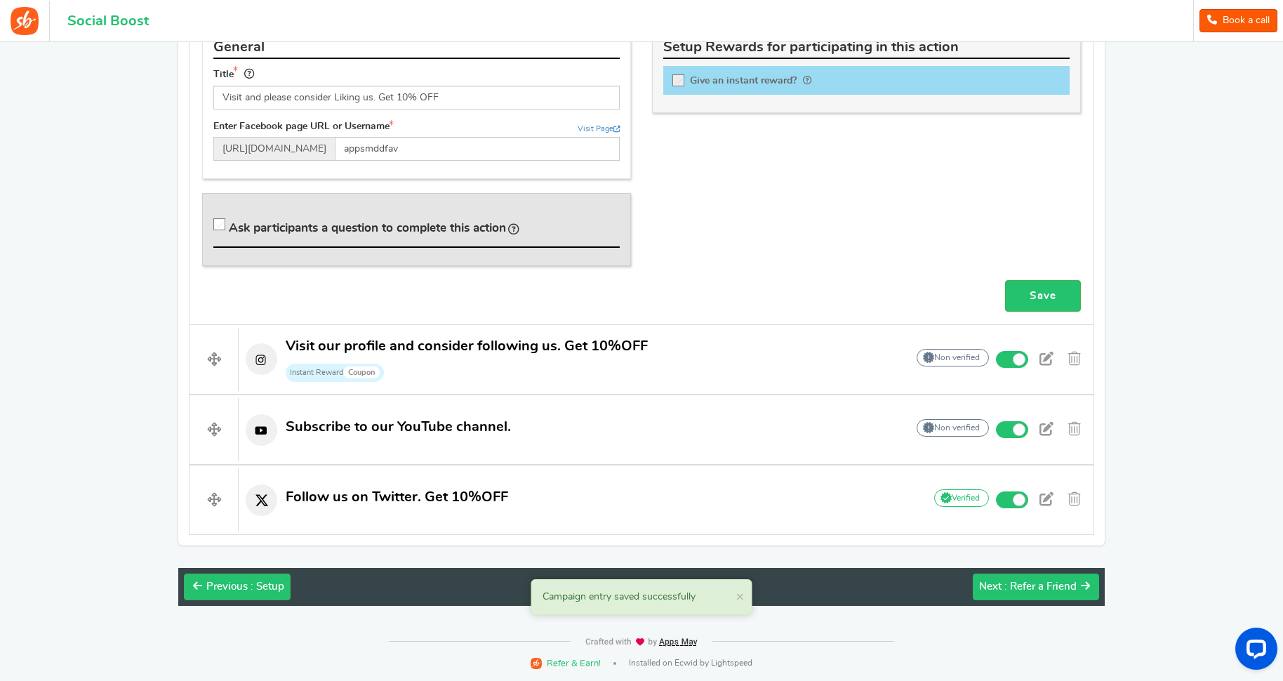
click at [1010, 582] on span ": Refer a Friend" at bounding box center [1040, 586] width 72 height 11
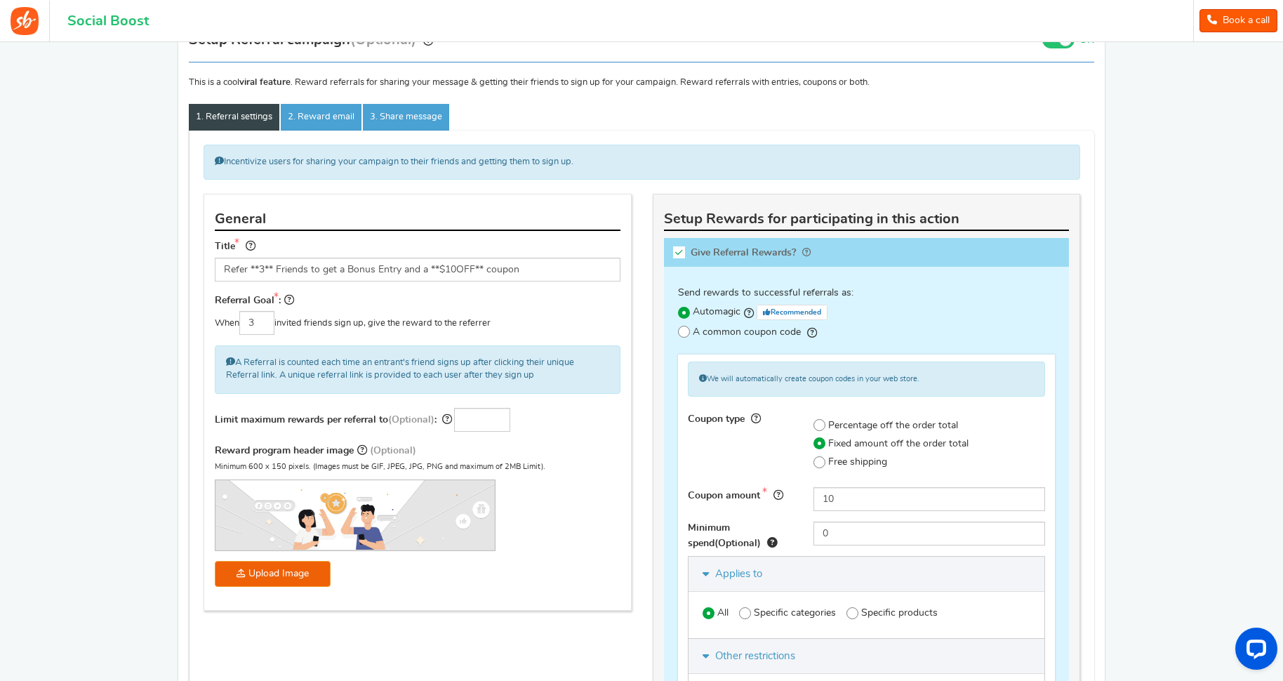
scroll to position [135, 0]
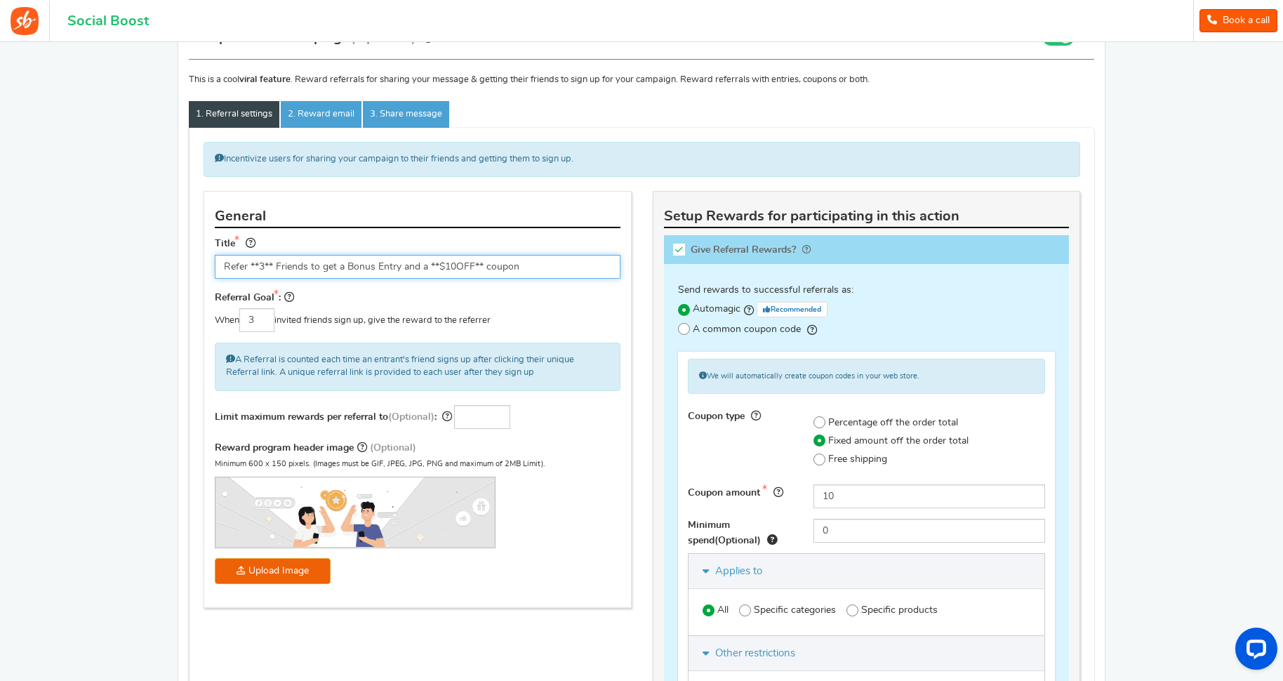
click at [471, 265] on input "Refer **3** Friends to get a Bonus Entry and a **$10OFF** coupon" at bounding box center [418, 267] width 406 height 24
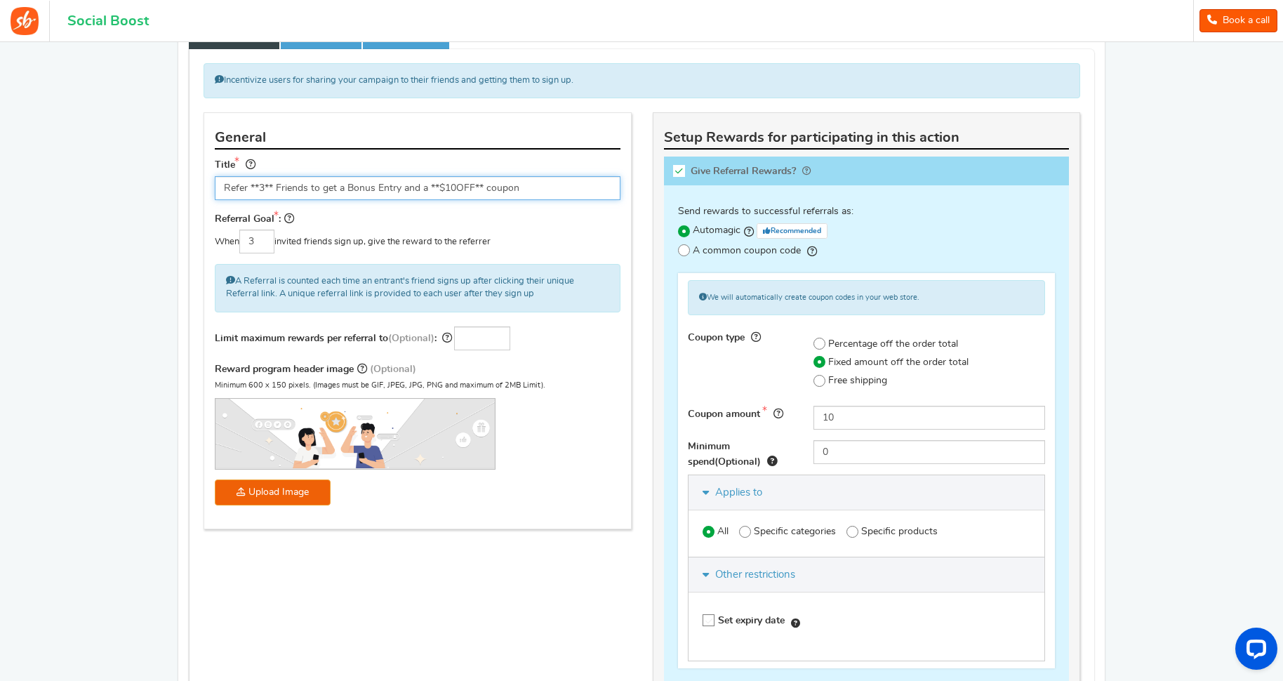
scroll to position [217, 0]
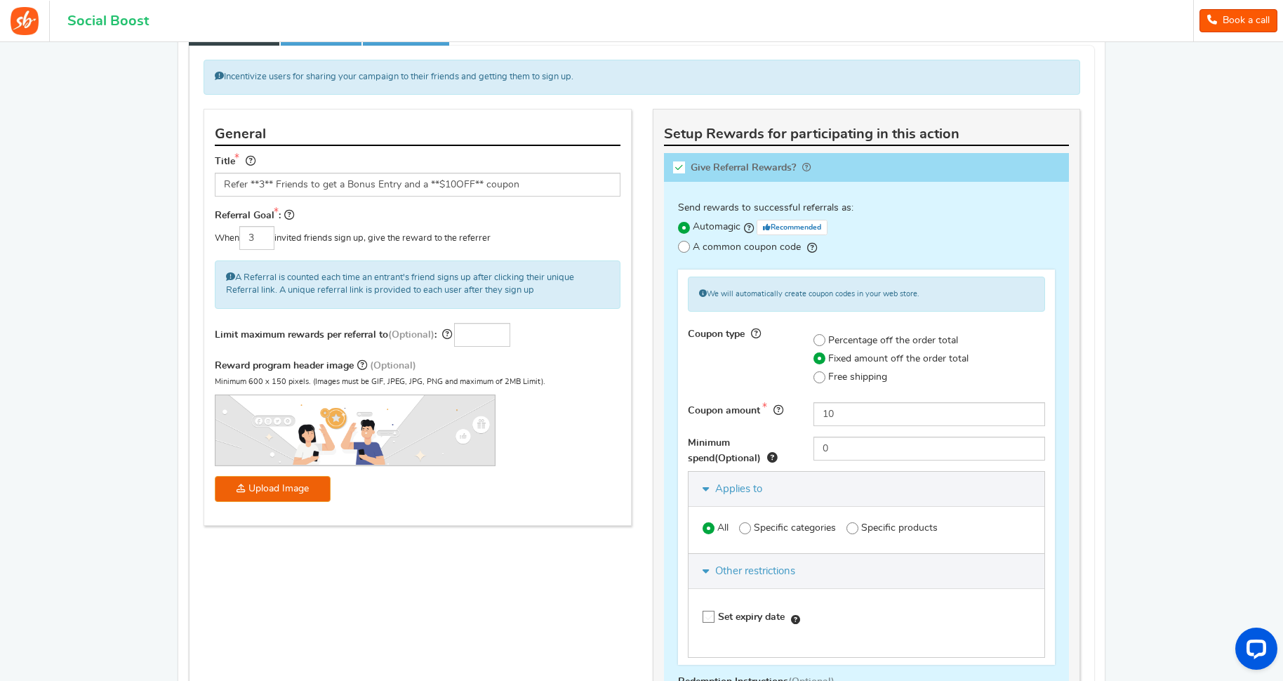
click at [680, 170] on icon at bounding box center [679, 167] width 12 height 12
click at [680, 170] on input "Give Referral Rewards? Coupon over" at bounding box center [683, 170] width 14 height 14
checkbox input "false"
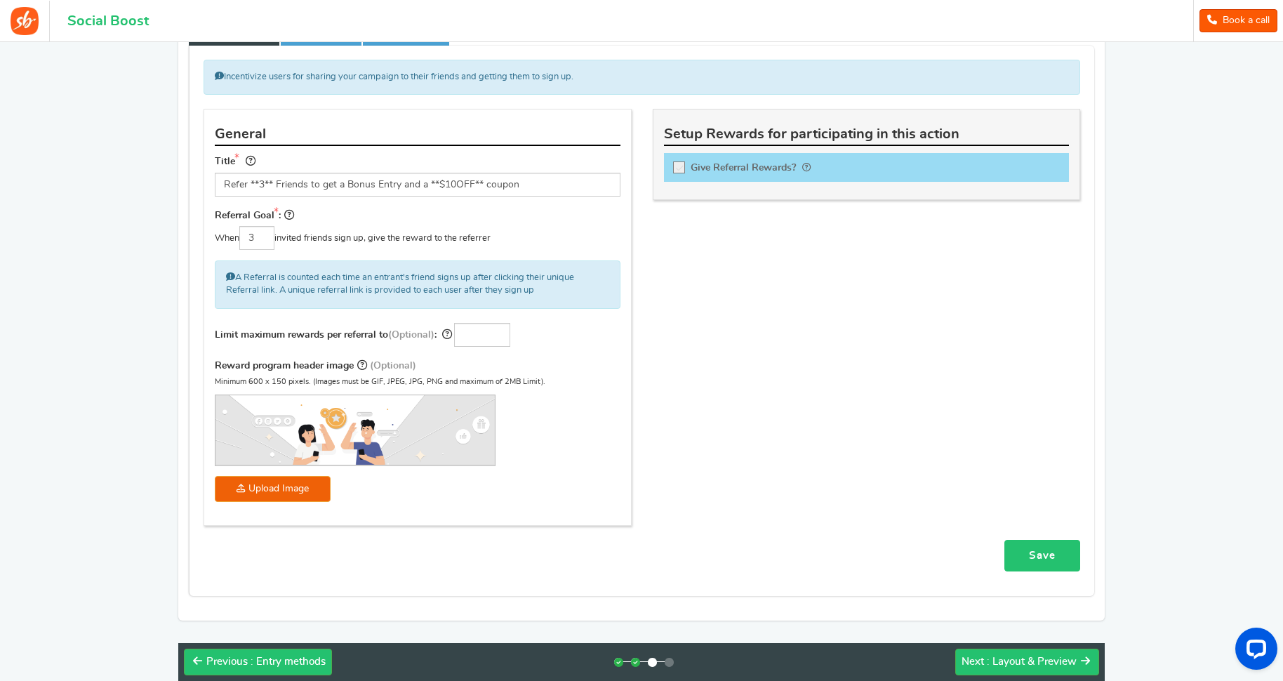
click at [1039, 556] on link "Save" at bounding box center [1042, 556] width 76 height 32
click at [1026, 554] on link "Save" at bounding box center [1042, 556] width 76 height 32
click at [1018, 664] on span ": Layout & Preview" at bounding box center [1031, 661] width 90 height 11
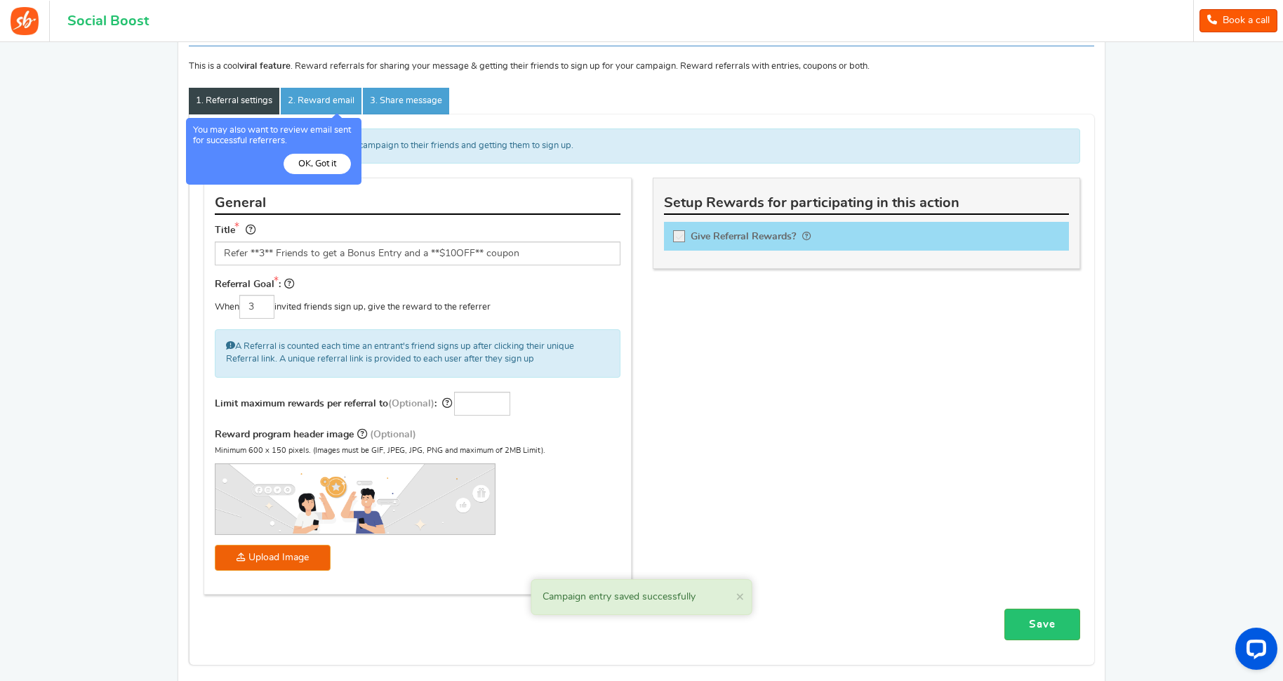
scroll to position [147, 0]
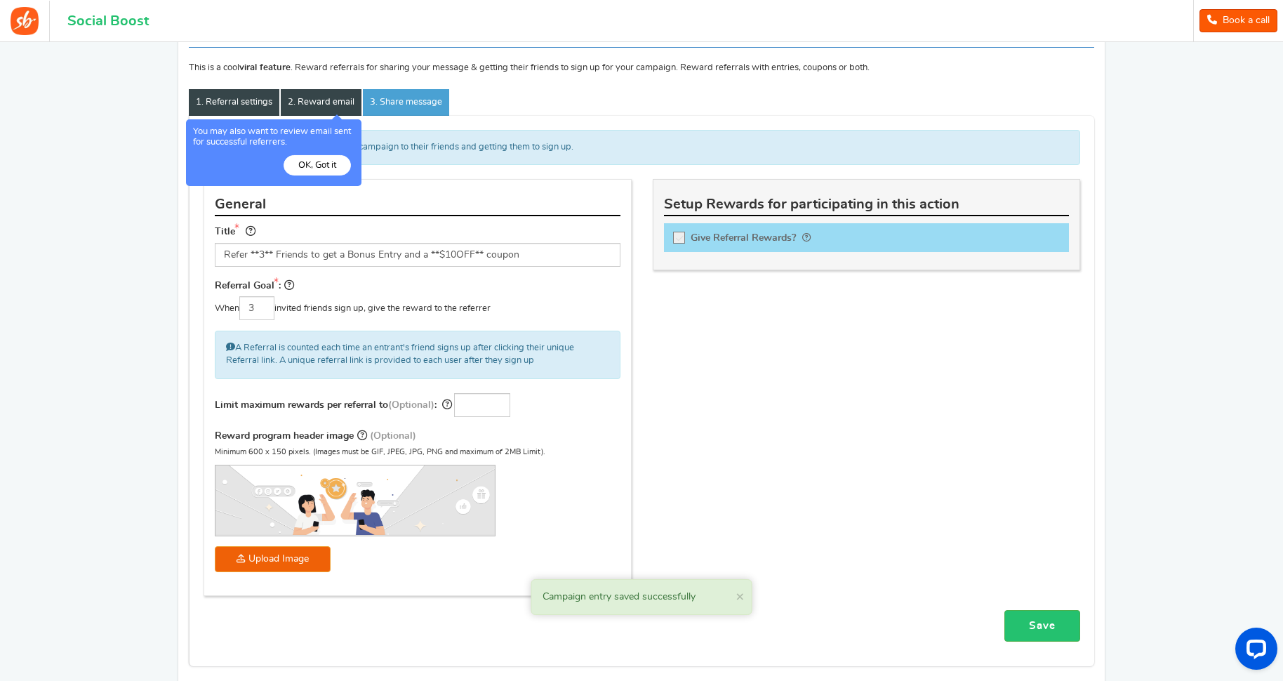
click at [326, 105] on link "2. Reward email" at bounding box center [321, 102] width 81 height 27
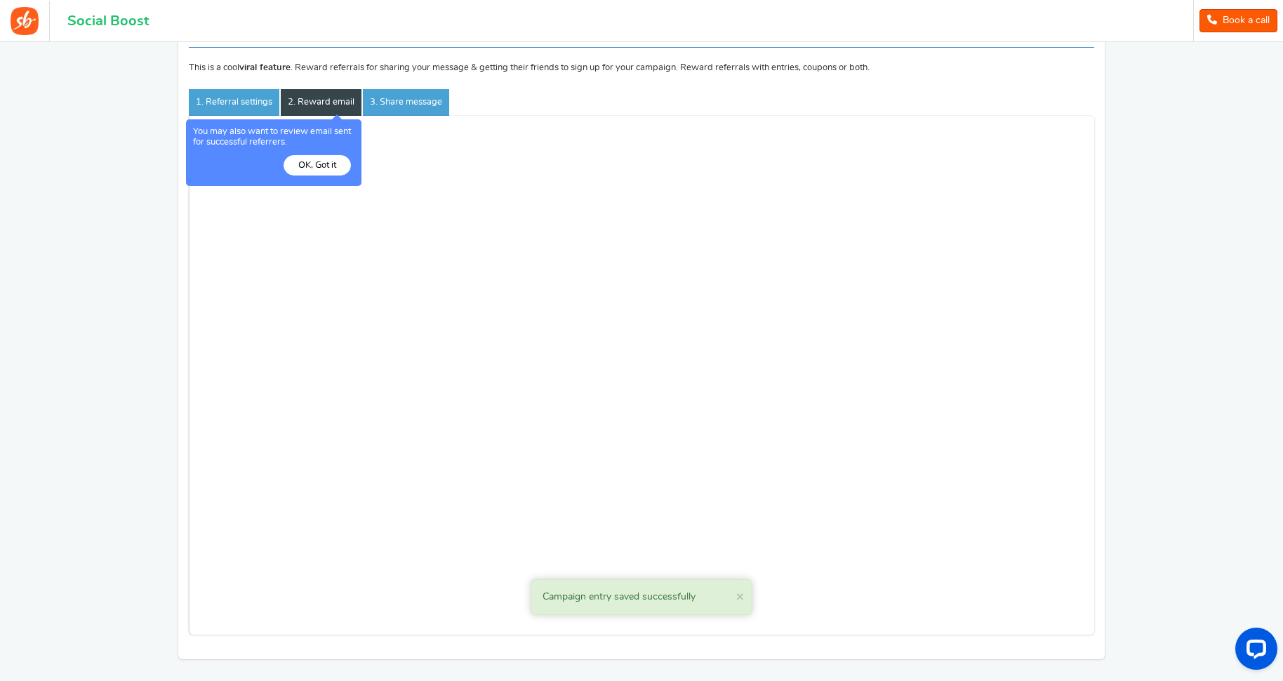
scroll to position [0, 0]
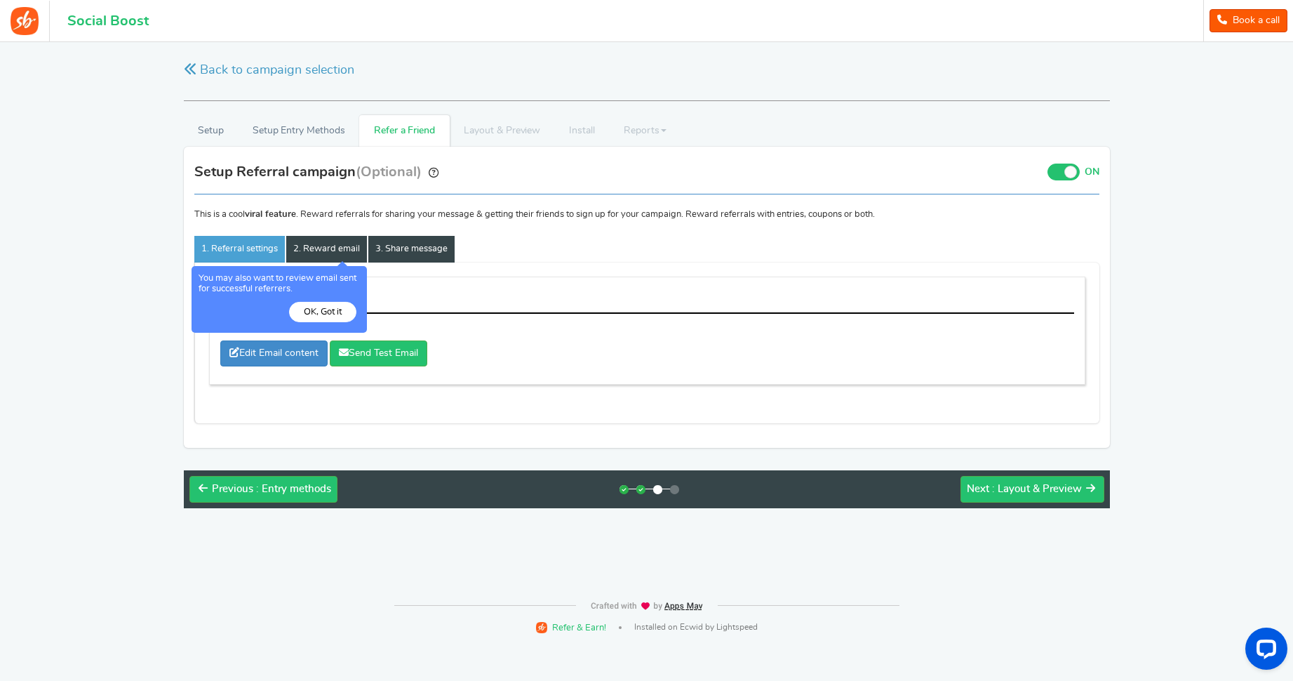
click at [419, 248] on link "3. Share message" at bounding box center [411, 249] width 86 height 27
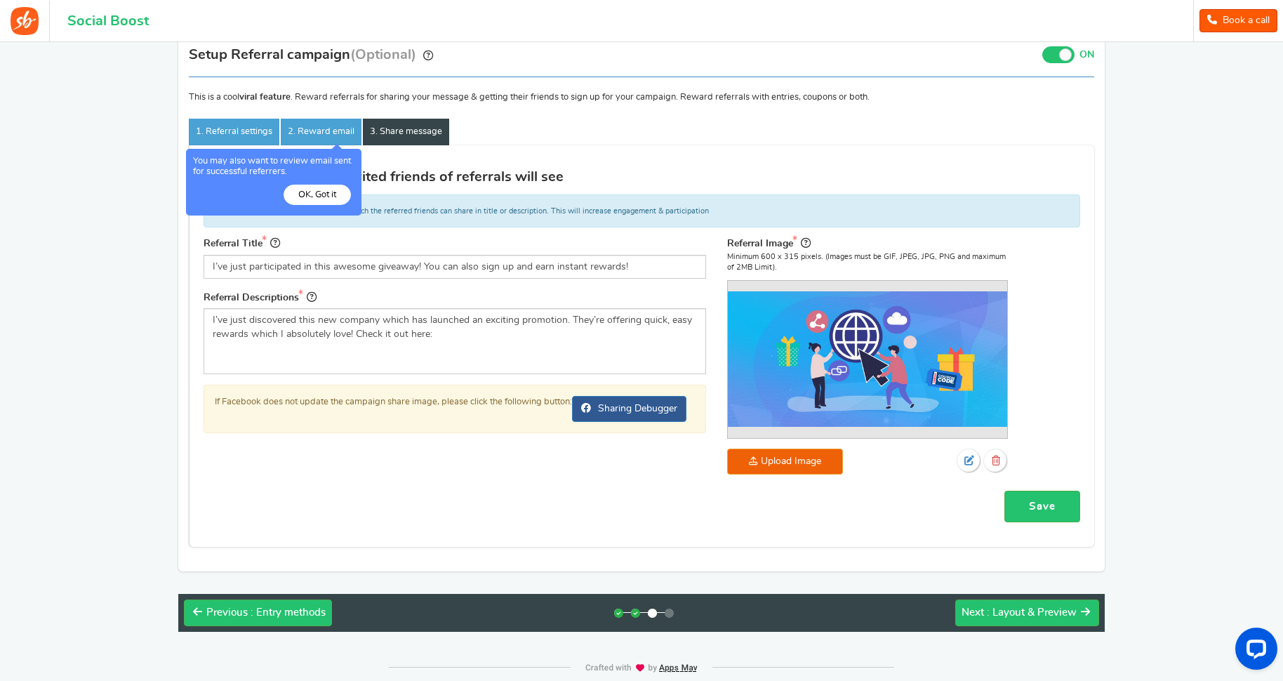
scroll to position [136, 0]
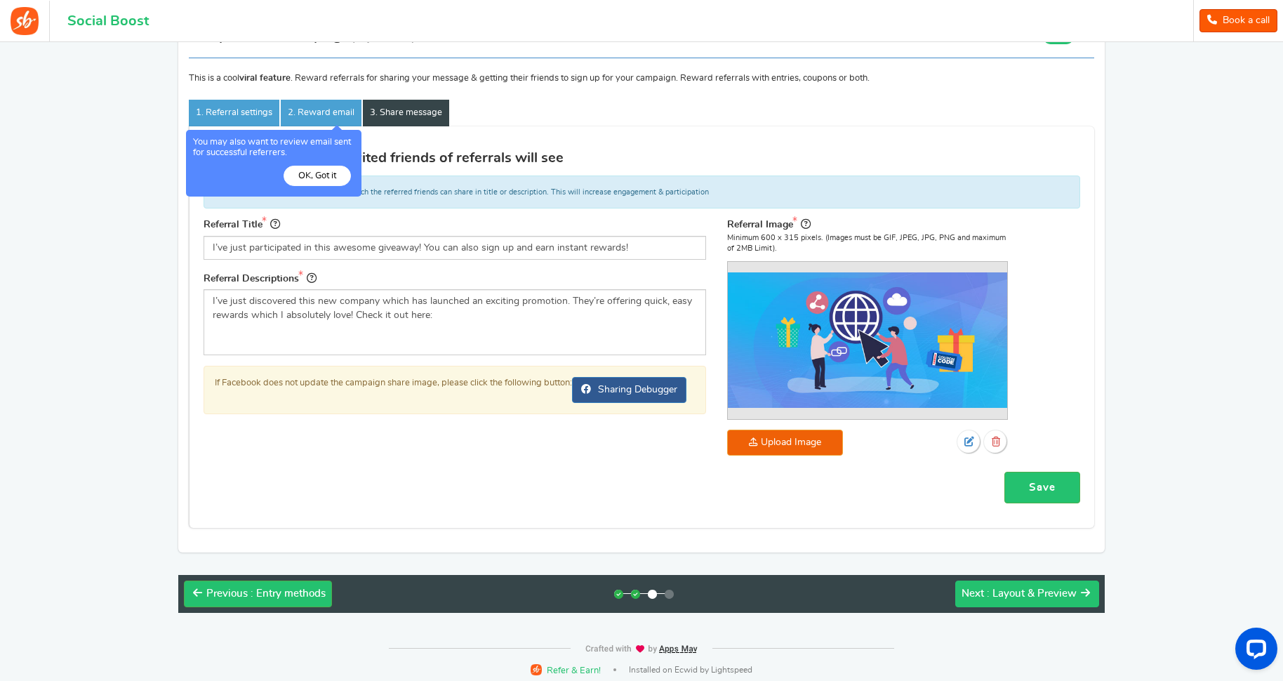
click at [1050, 594] on span ": Layout & Preview" at bounding box center [1031, 593] width 90 height 11
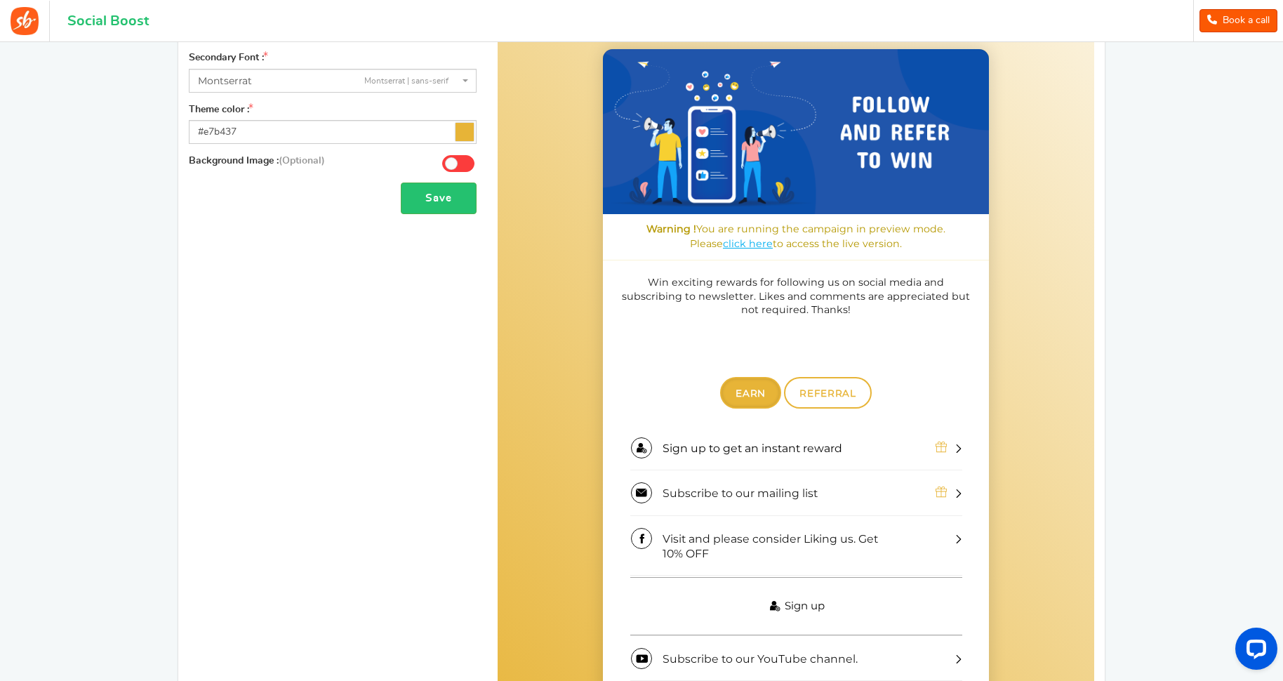
scroll to position [0, 0]
